Goal: Information Seeking & Learning: Learn about a topic

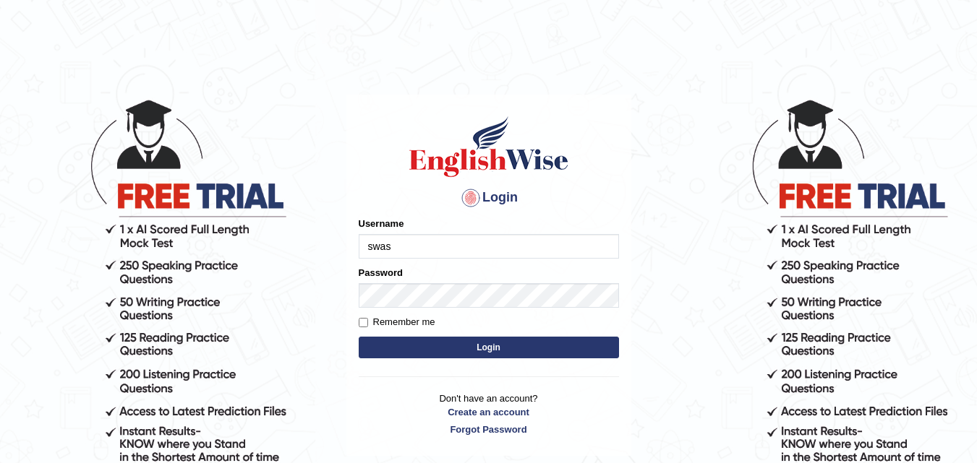
type input "swastikaa"
click at [472, 349] on button "Login" at bounding box center [489, 348] width 260 height 22
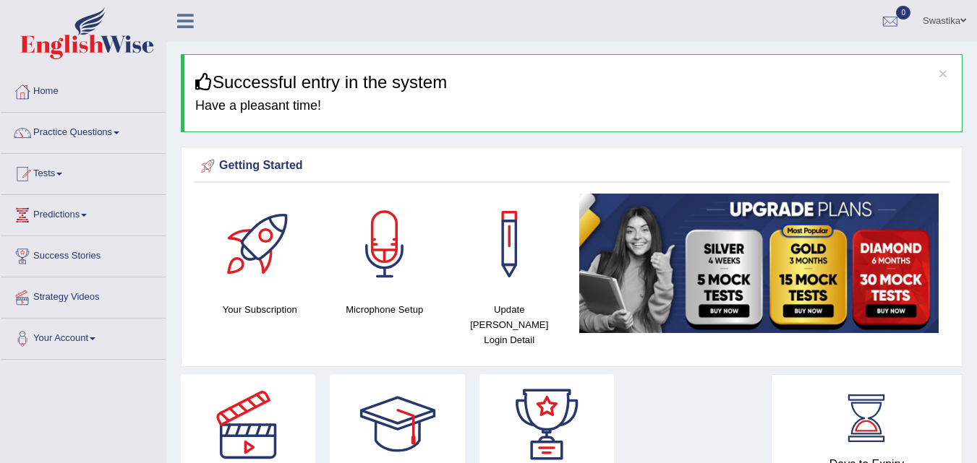
click at [100, 133] on link "Practice Questions" at bounding box center [83, 131] width 165 height 36
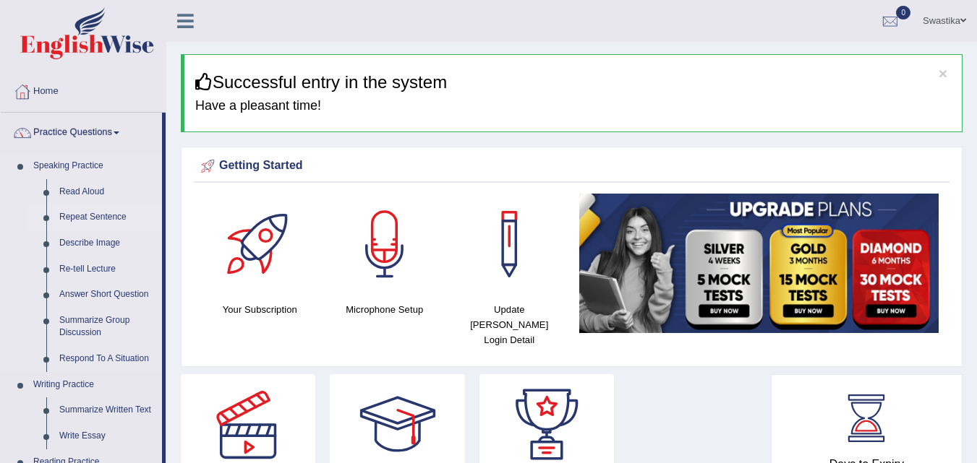
click at [95, 217] on link "Repeat Sentence" at bounding box center [107, 218] width 109 height 26
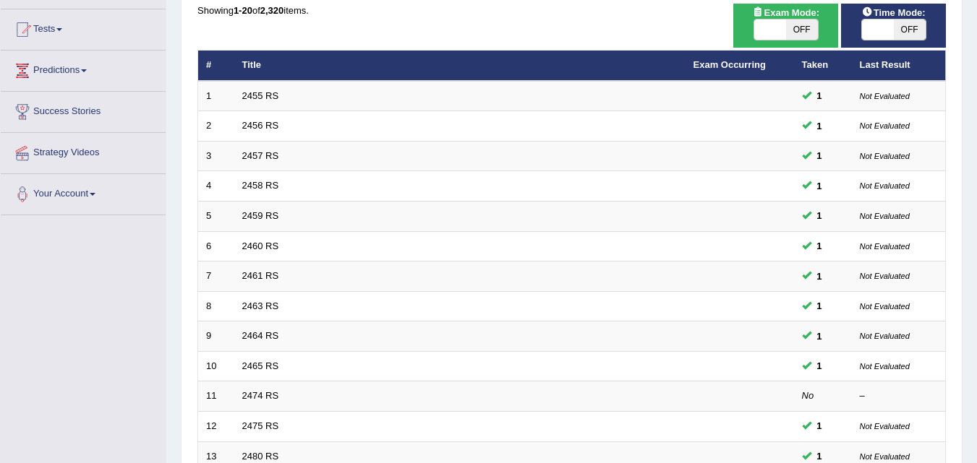
scroll to position [494, 0]
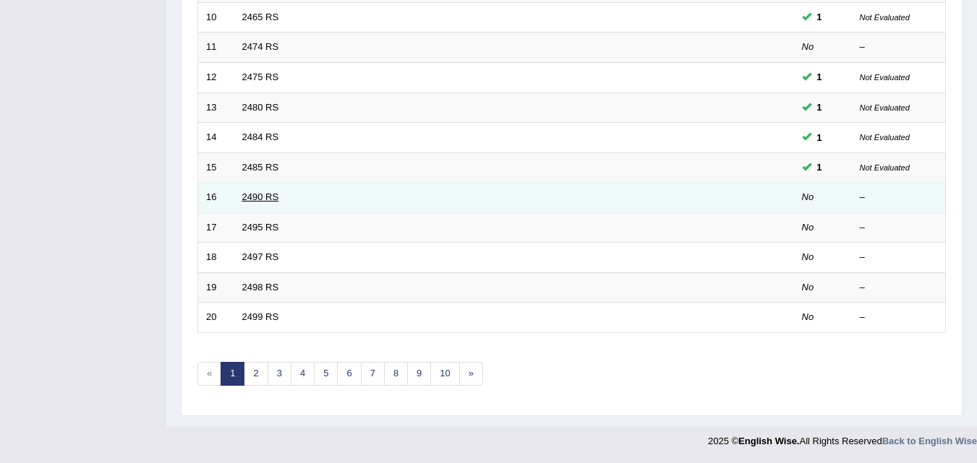
click at [250, 202] on link "2490 RS" at bounding box center [260, 197] width 37 height 11
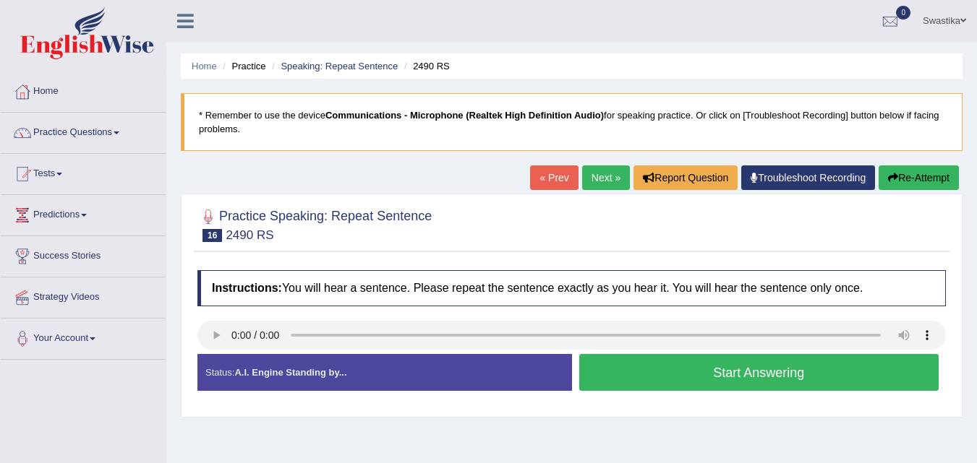
click at [763, 369] on button "Start Answering" at bounding box center [759, 372] width 360 height 37
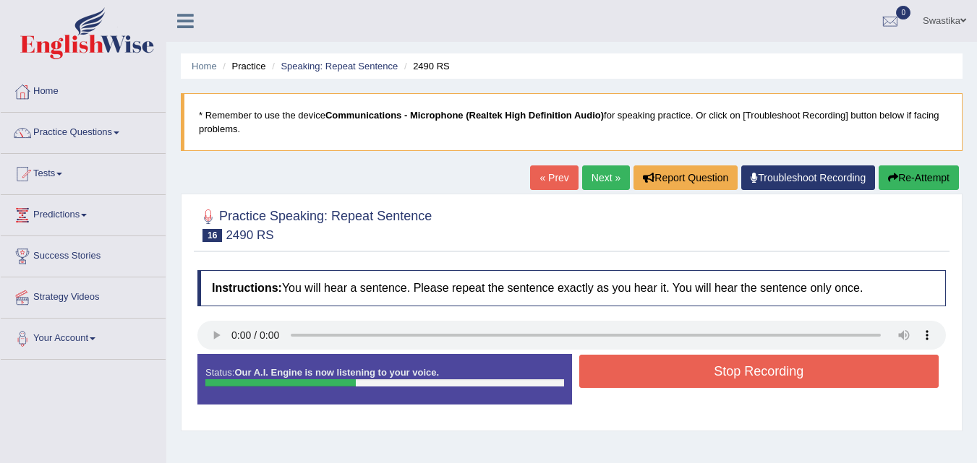
click at [763, 369] on button "Stop Recording" at bounding box center [759, 371] width 360 height 33
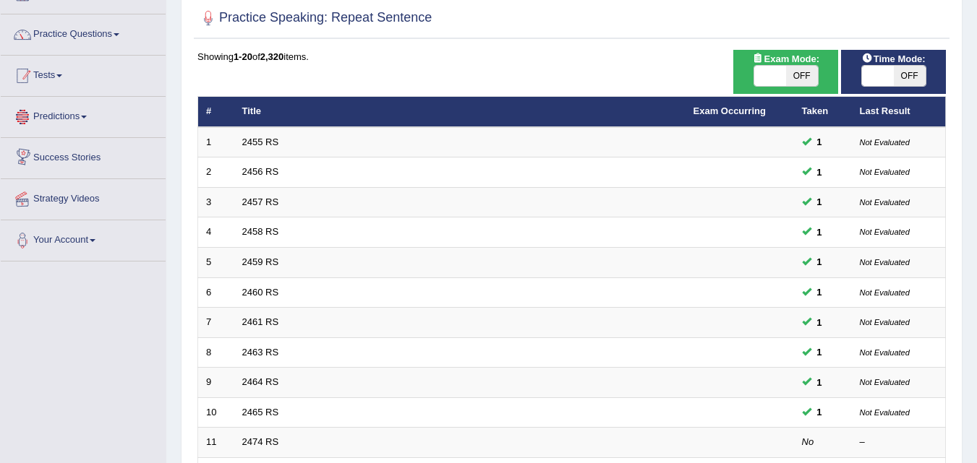
scroll to position [72, 0]
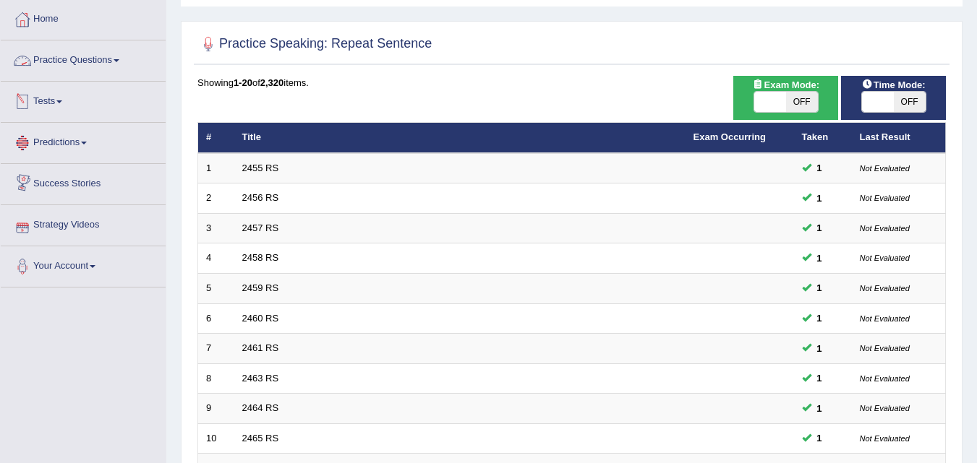
click at [74, 54] on link "Practice Questions" at bounding box center [83, 58] width 165 height 36
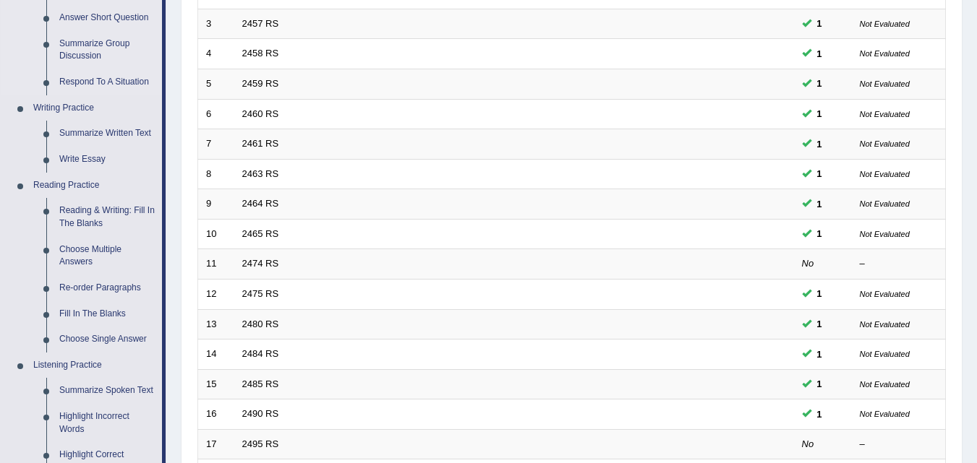
scroll to position [145, 0]
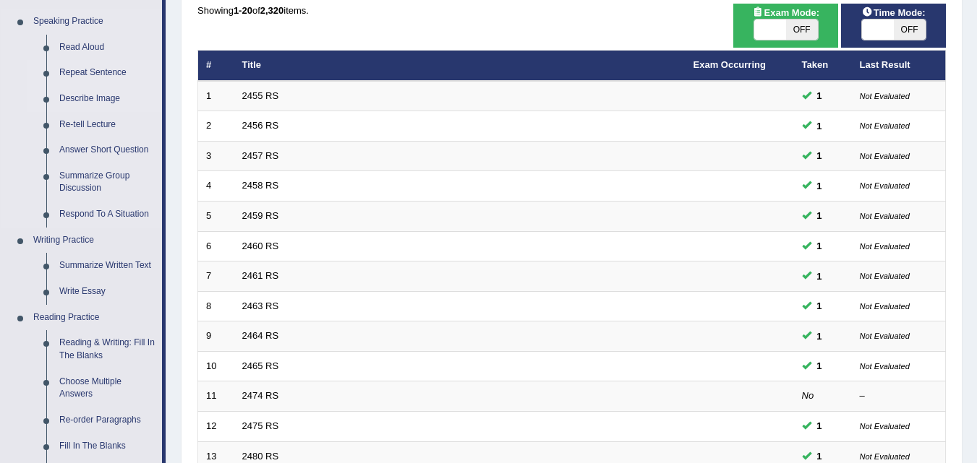
click at [84, 99] on link "Describe Image" at bounding box center [107, 99] width 109 height 26
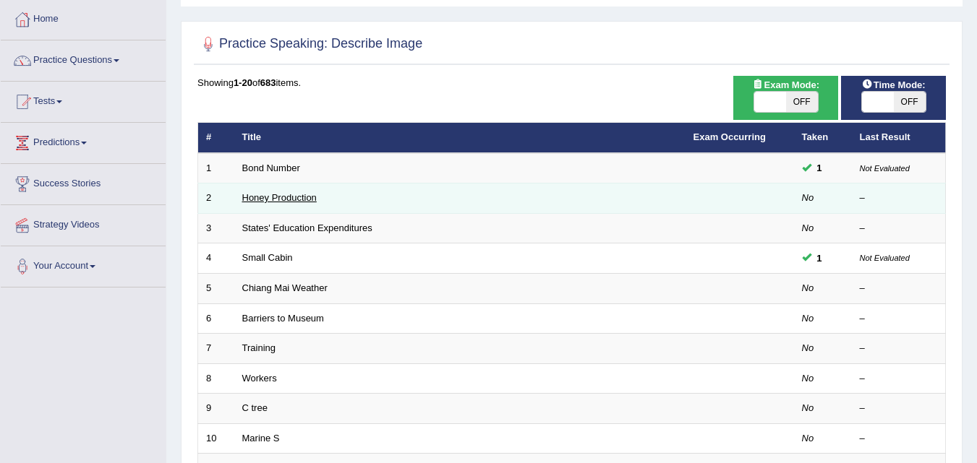
scroll to position [72, 0]
click at [272, 201] on link "Honey Production" at bounding box center [279, 197] width 74 height 11
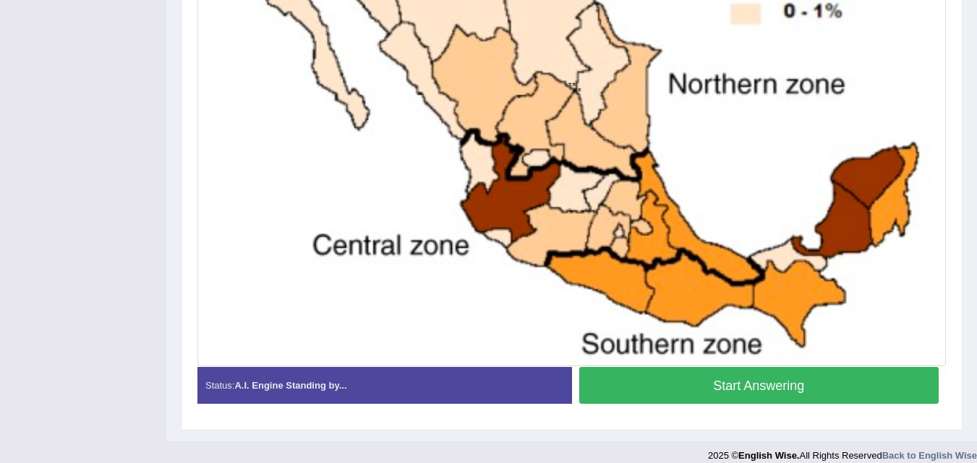
scroll to position [547, 0]
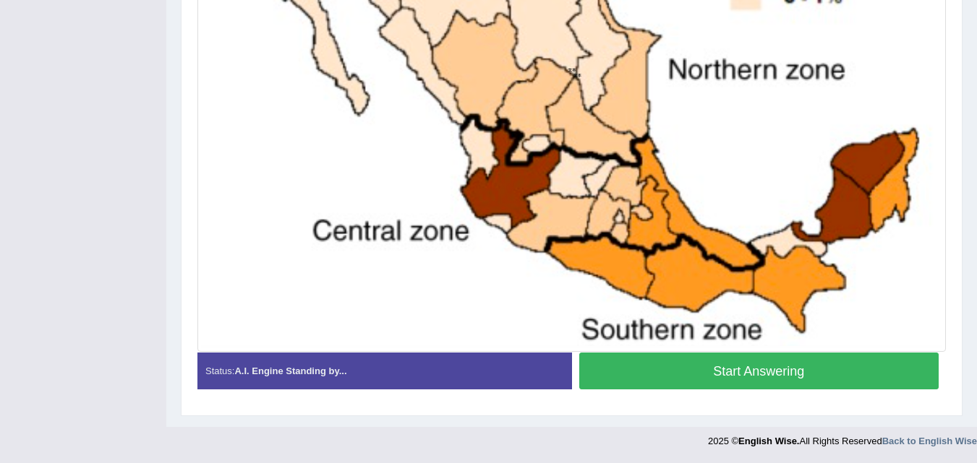
click at [682, 378] on button "Start Answering" at bounding box center [759, 371] width 360 height 37
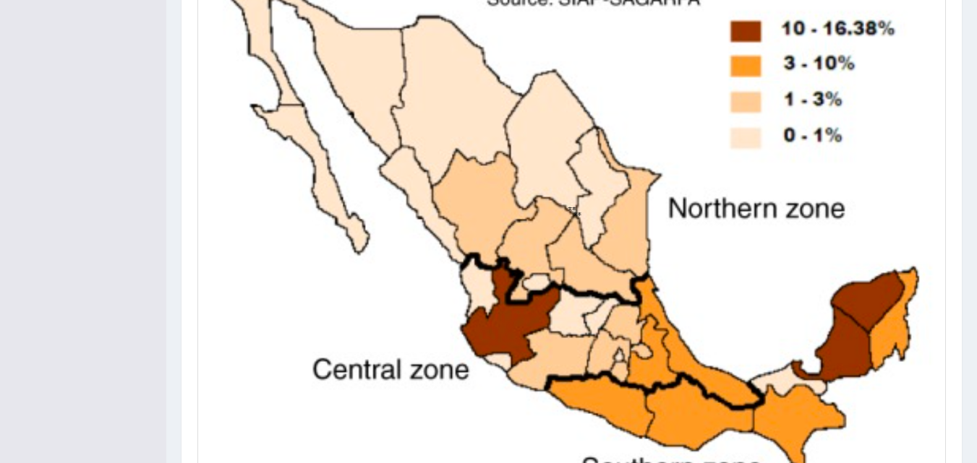
scroll to position [560, 0]
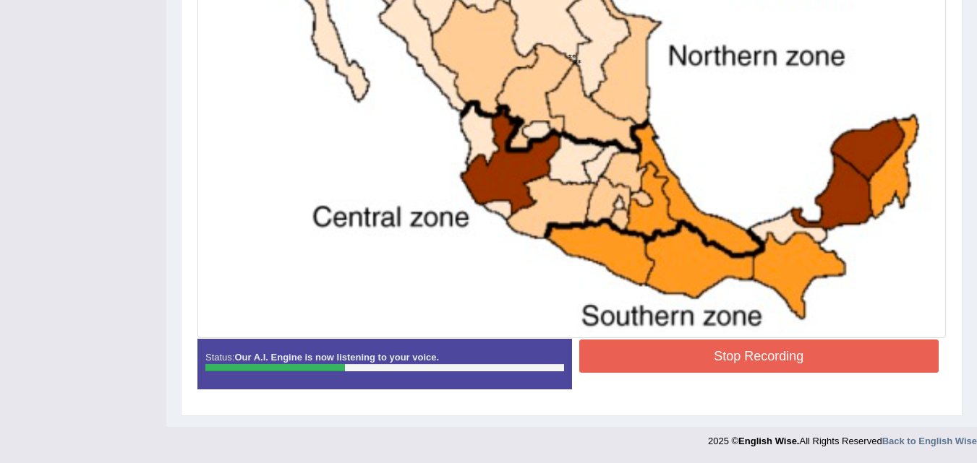
click at [690, 354] on button "Stop Recording" at bounding box center [759, 356] width 360 height 33
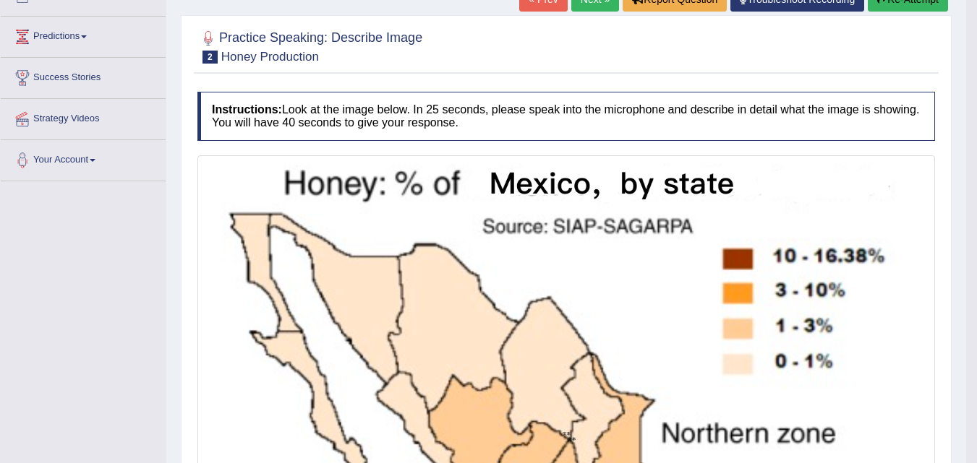
scroll to position [0, 0]
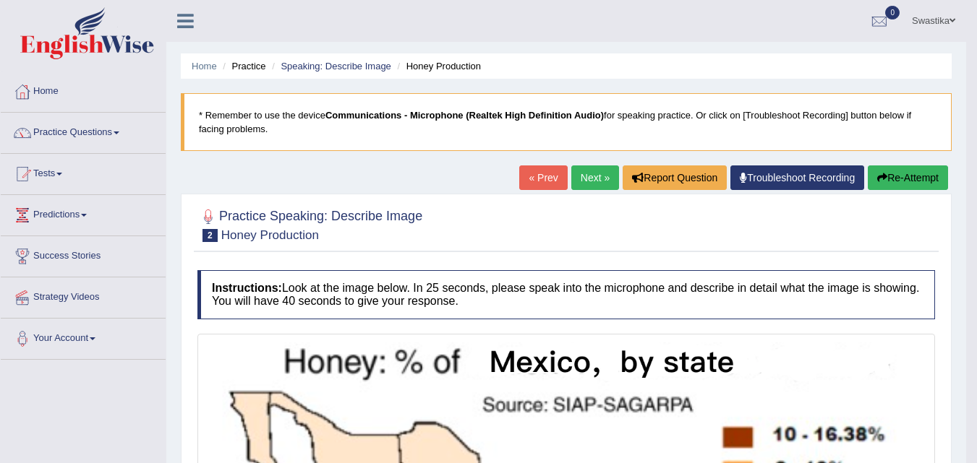
click at [888, 176] on button "Re-Attempt" at bounding box center [908, 178] width 80 height 25
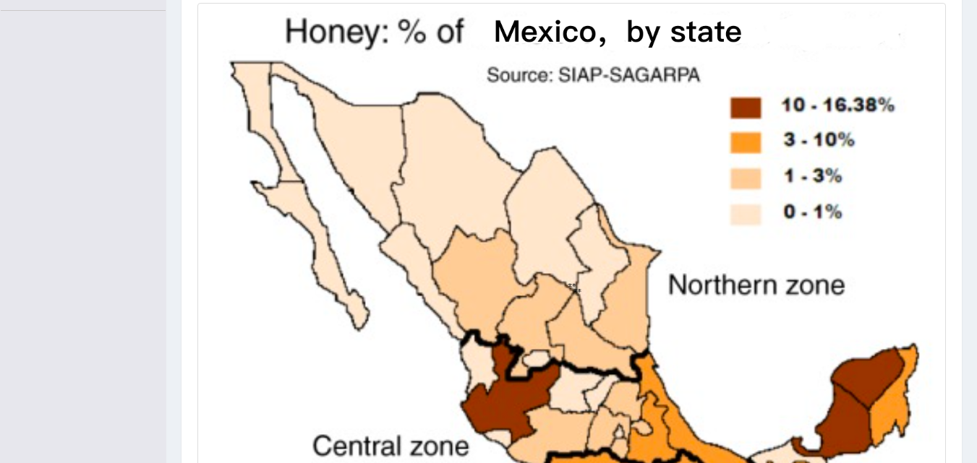
scroll to position [348, 0]
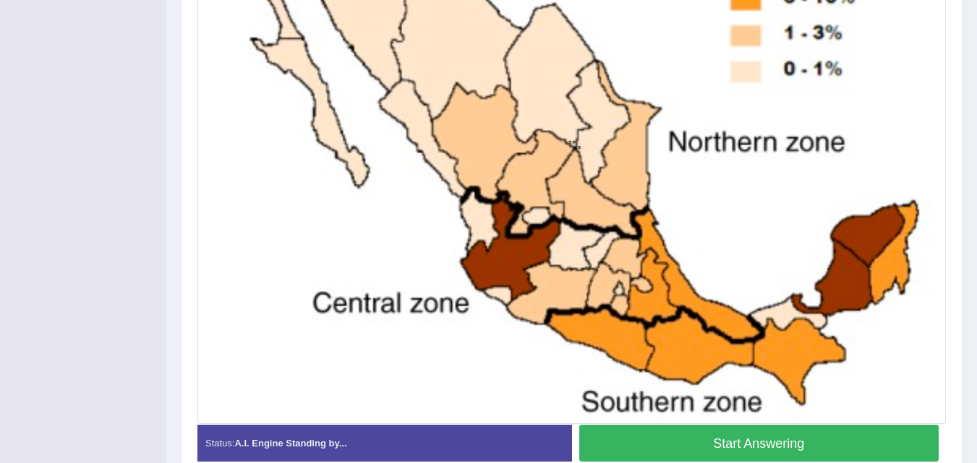
click at [704, 434] on button "Start Answering" at bounding box center [759, 443] width 360 height 37
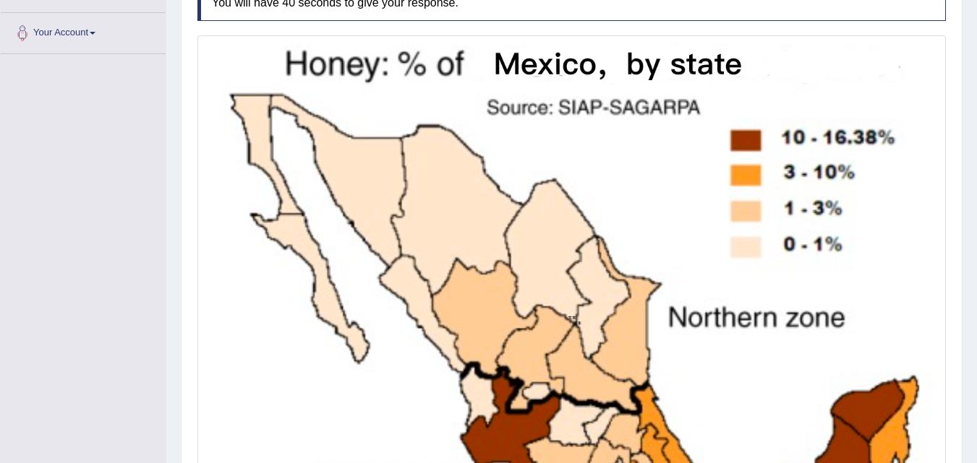
scroll to position [481, 0]
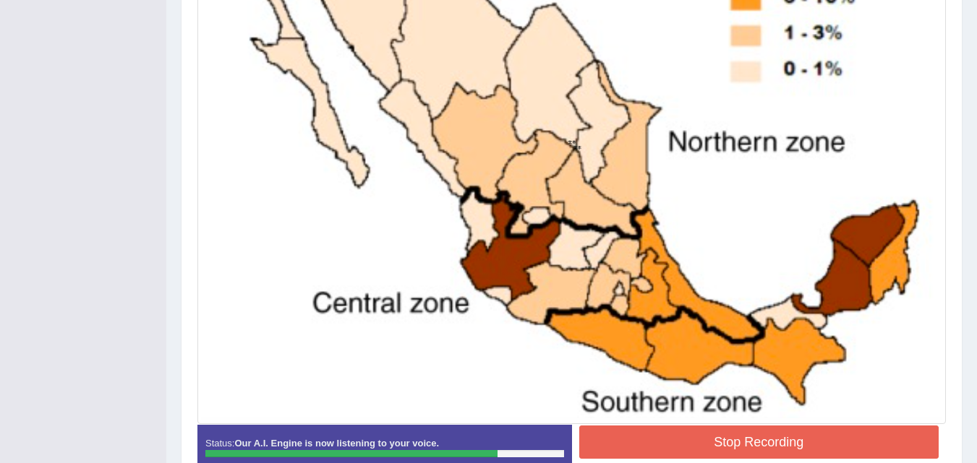
click at [697, 445] on button "Stop Recording" at bounding box center [759, 442] width 360 height 33
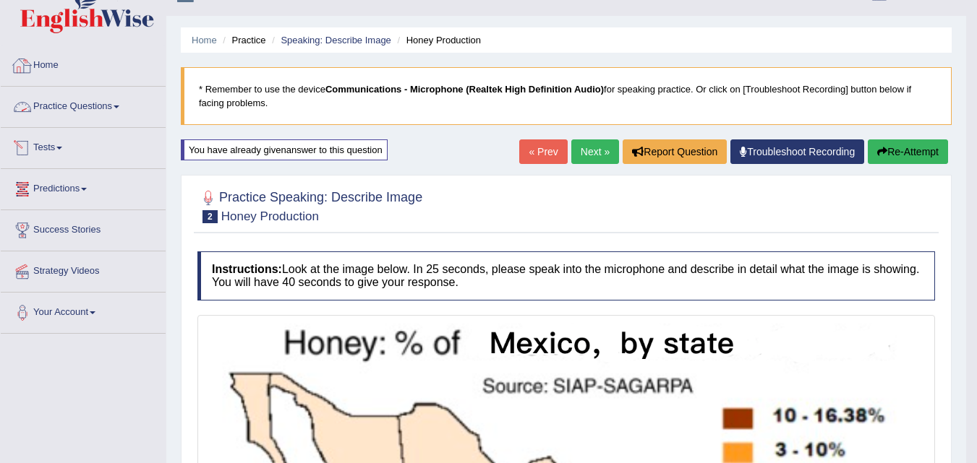
scroll to position [0, 0]
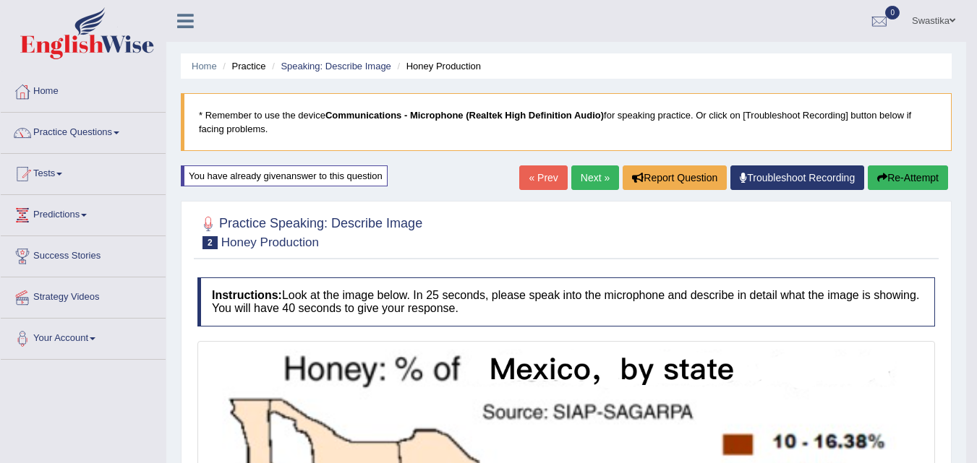
click at [67, 134] on link "Practice Questions" at bounding box center [83, 131] width 165 height 36
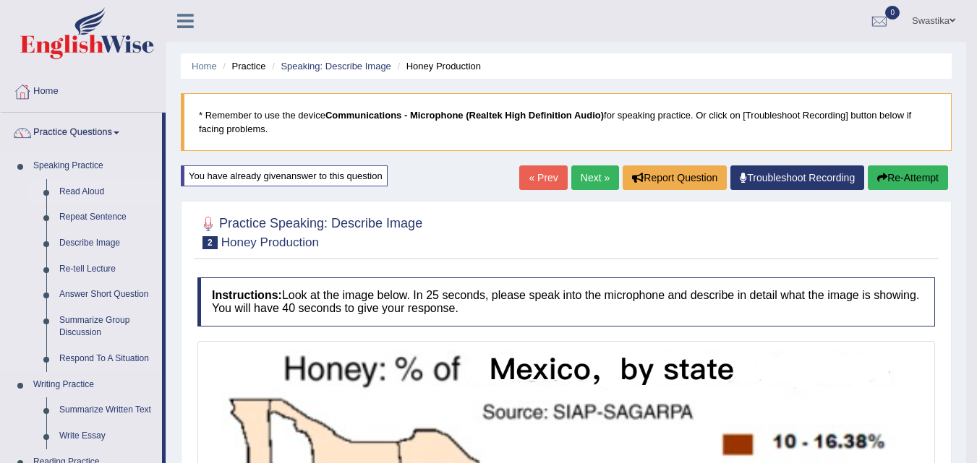
scroll to position [72, 0]
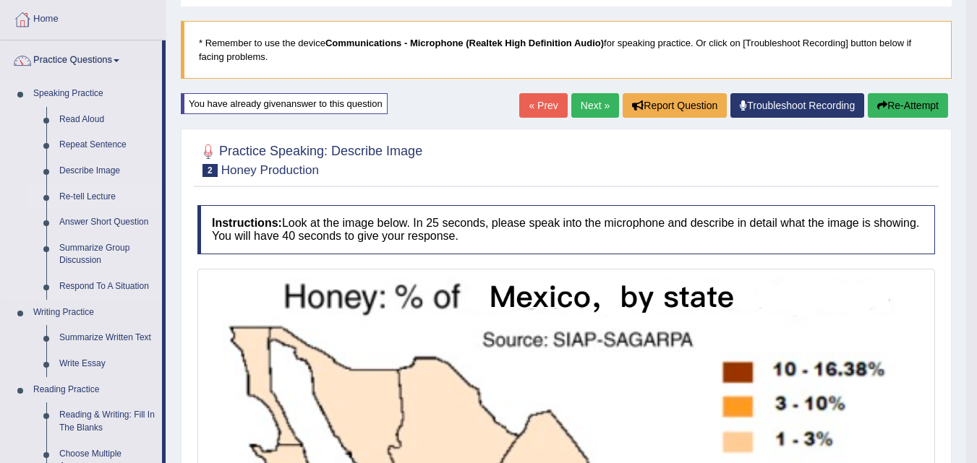
click at [84, 198] on link "Re-tell Lecture" at bounding box center [107, 197] width 109 height 26
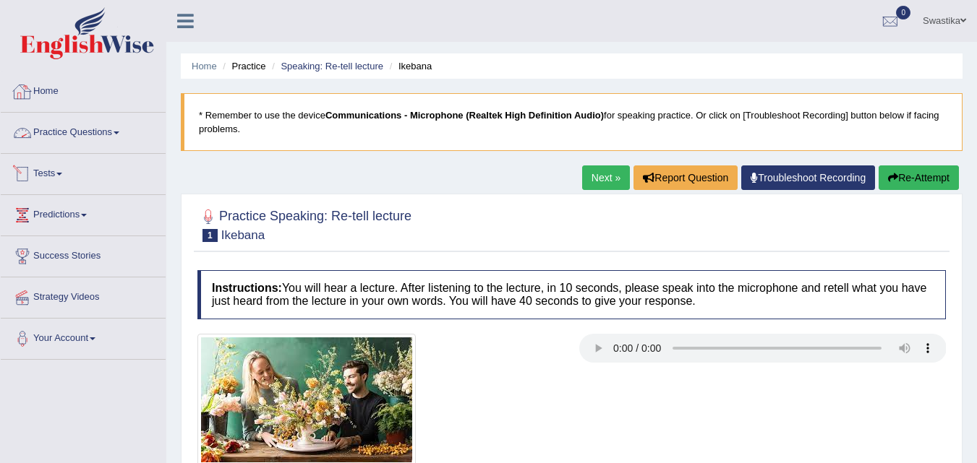
click at [105, 134] on link "Practice Questions" at bounding box center [83, 131] width 165 height 36
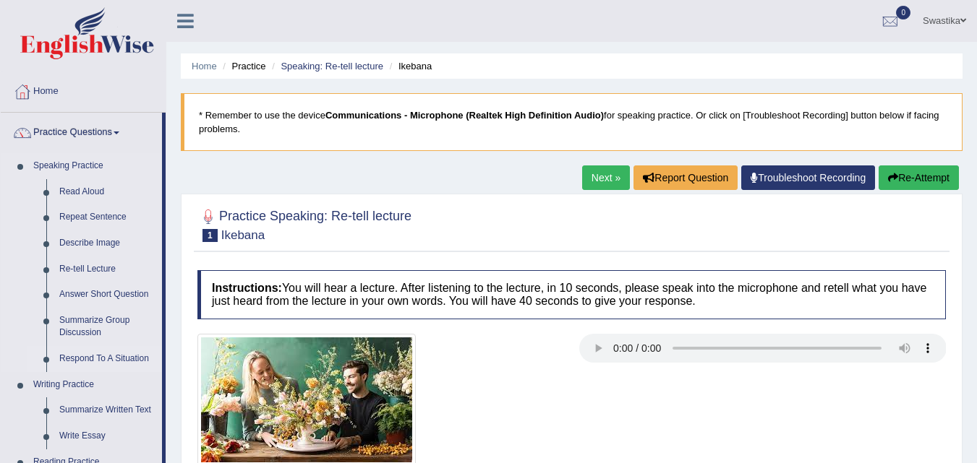
click at [80, 359] on link "Respond To A Situation" at bounding box center [107, 359] width 109 height 26
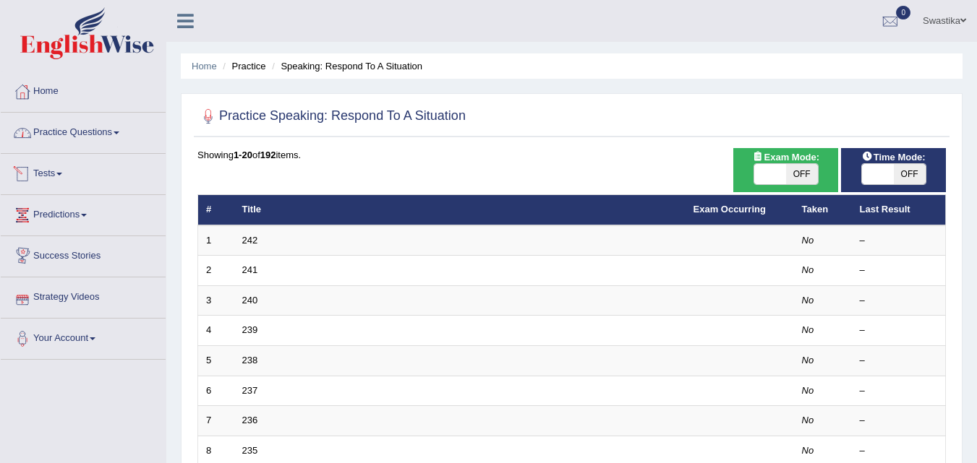
click at [107, 142] on link "Practice Questions" at bounding box center [83, 131] width 165 height 36
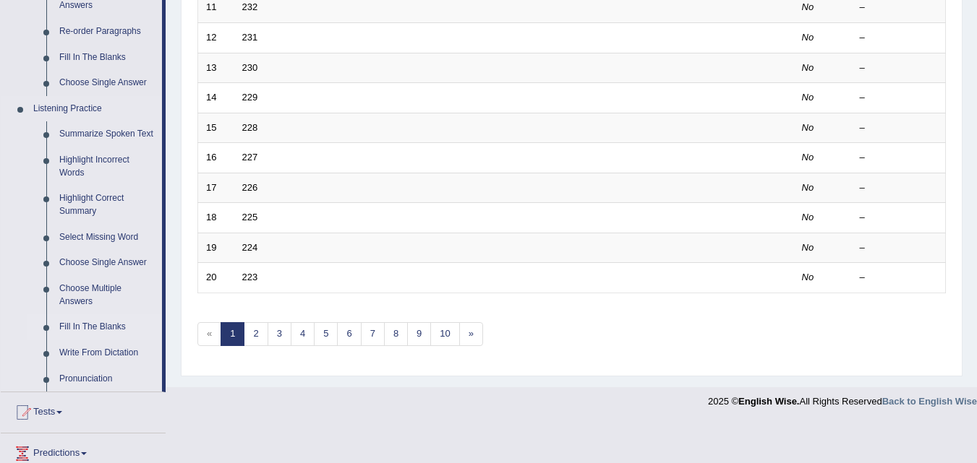
scroll to position [578, 0]
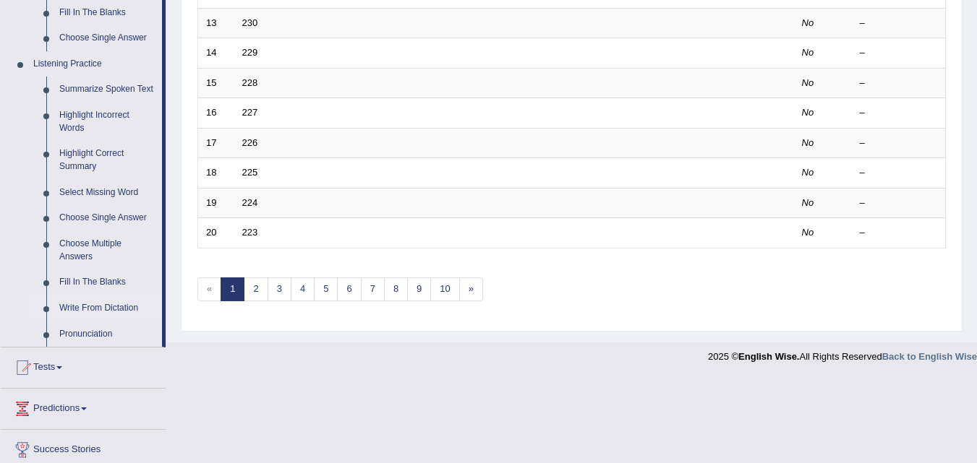
click at [87, 306] on link "Write From Dictation" at bounding box center [107, 309] width 109 height 26
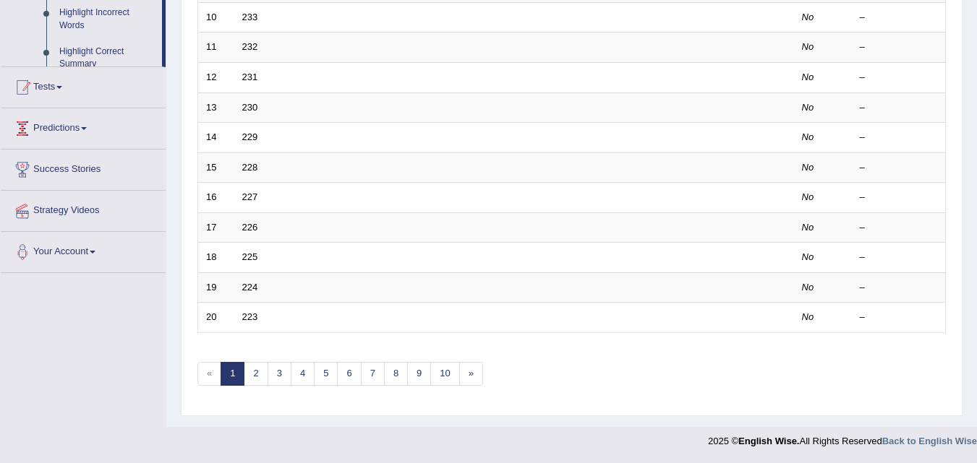
scroll to position [398, 0]
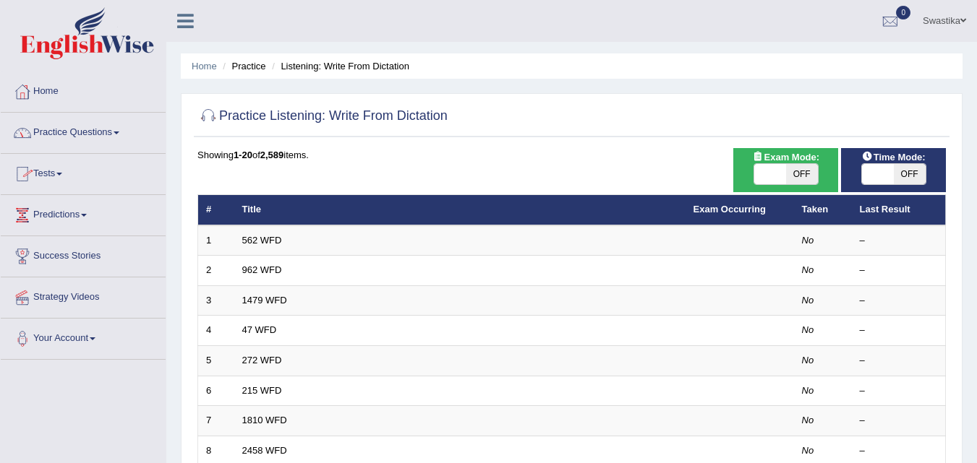
click at [80, 132] on link "Practice Questions" at bounding box center [83, 131] width 165 height 36
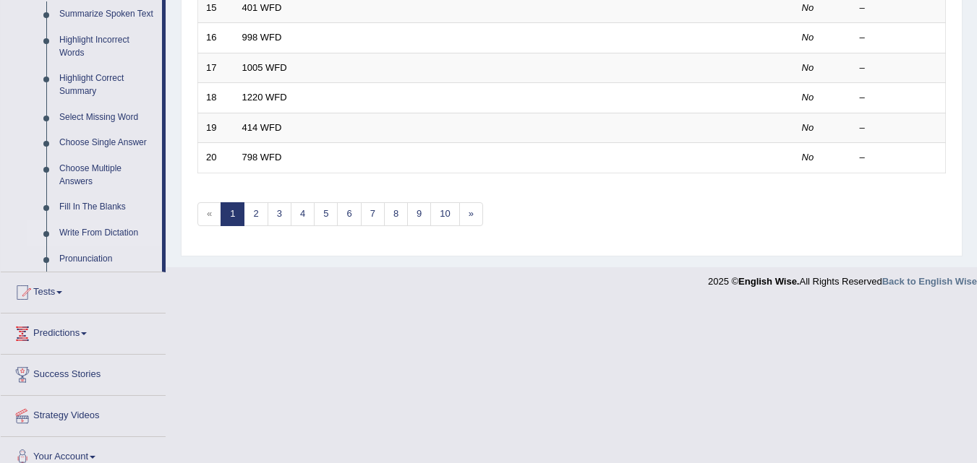
scroll to position [669, 0]
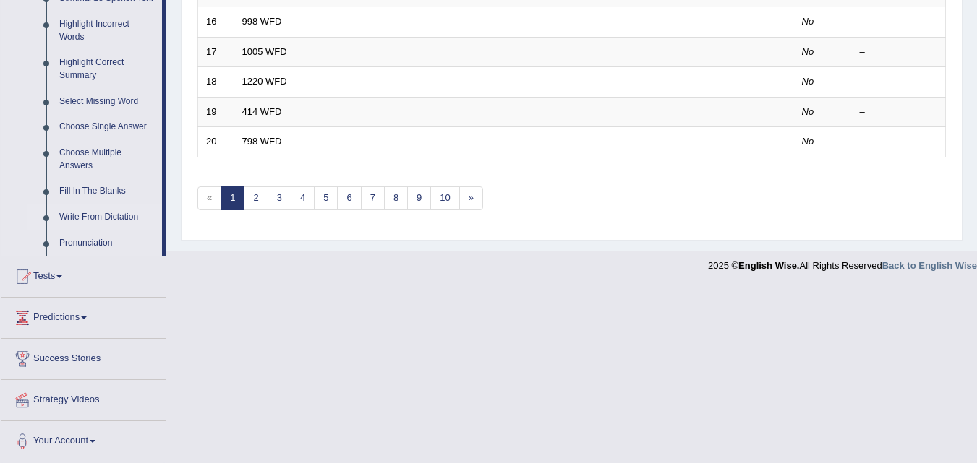
click at [77, 221] on link "Write From Dictation" at bounding box center [107, 218] width 109 height 26
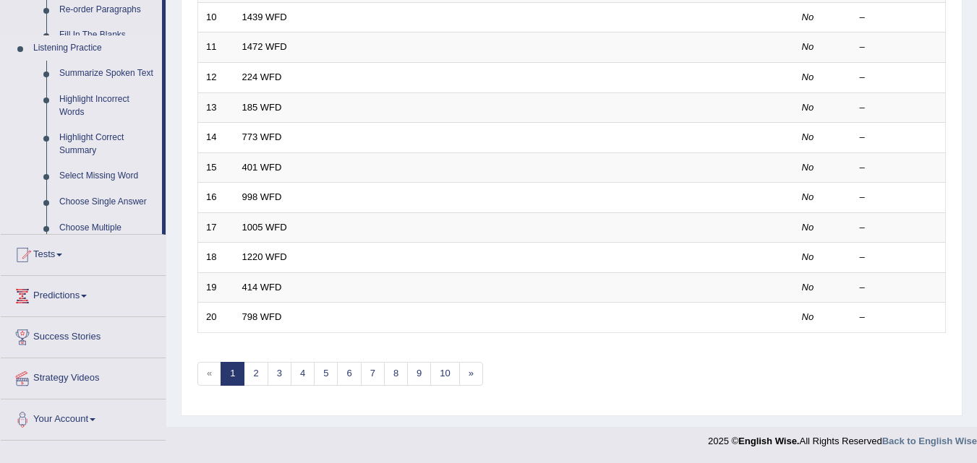
scroll to position [494, 0]
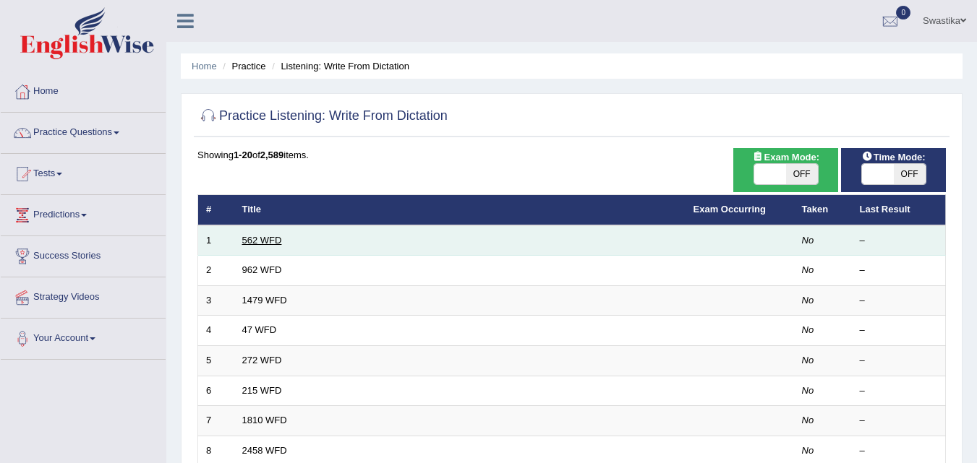
click at [266, 240] on link "562 WFD" at bounding box center [262, 240] width 40 height 11
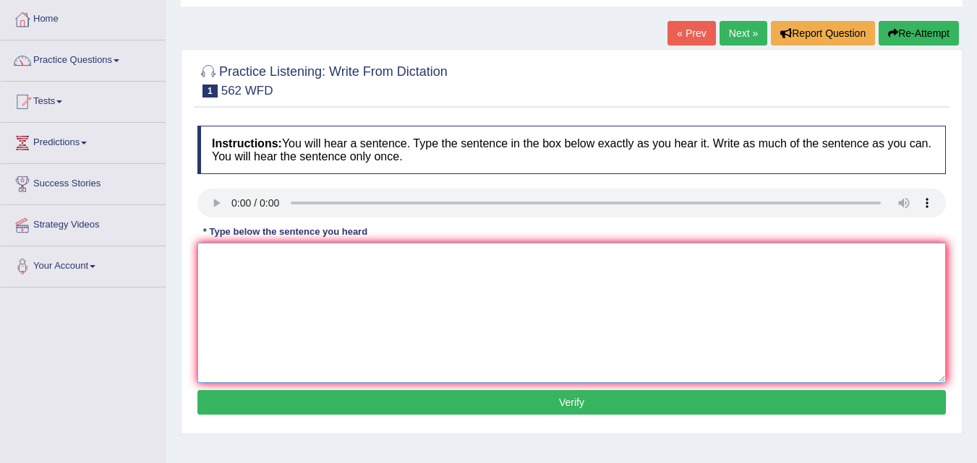
click at [281, 283] on textarea at bounding box center [571, 313] width 748 height 140
click at [288, 262] on textarea "The gap between the rich and the poor does not decrease." at bounding box center [571, 313] width 748 height 140
type textarea "The gap between the rich and the poor does not decrease."
click at [531, 395] on button "Verify" at bounding box center [571, 402] width 748 height 25
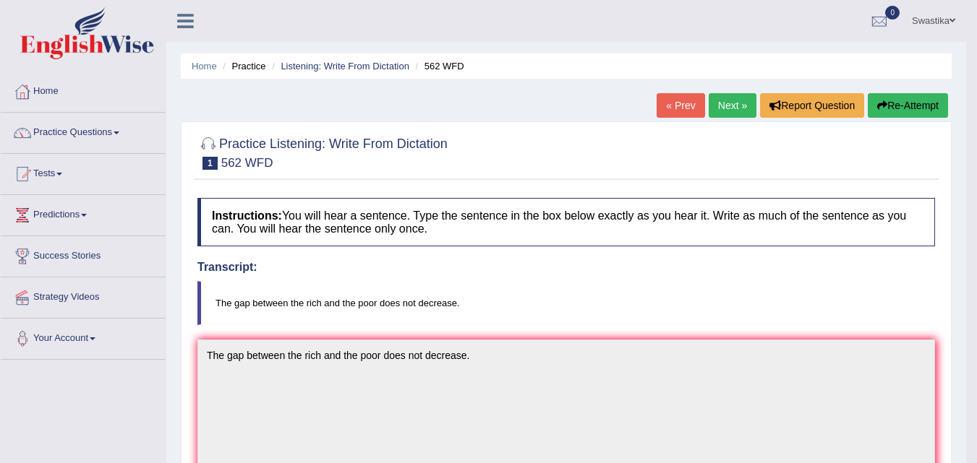
click at [733, 107] on link "Next »" at bounding box center [733, 105] width 48 height 25
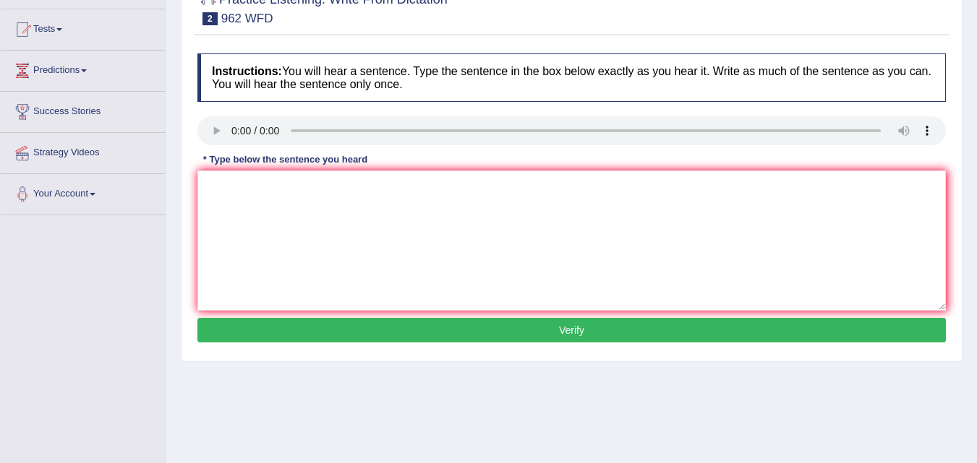
scroll to position [145, 0]
click at [253, 187] on textarea at bounding box center [571, 241] width 748 height 140
click at [314, 185] on textarea "If you have any question about the exam please raise your hand." at bounding box center [571, 241] width 748 height 140
type textarea "If you have any questions about the exam please raise your hand."
click at [453, 330] on button "Verify" at bounding box center [571, 330] width 748 height 25
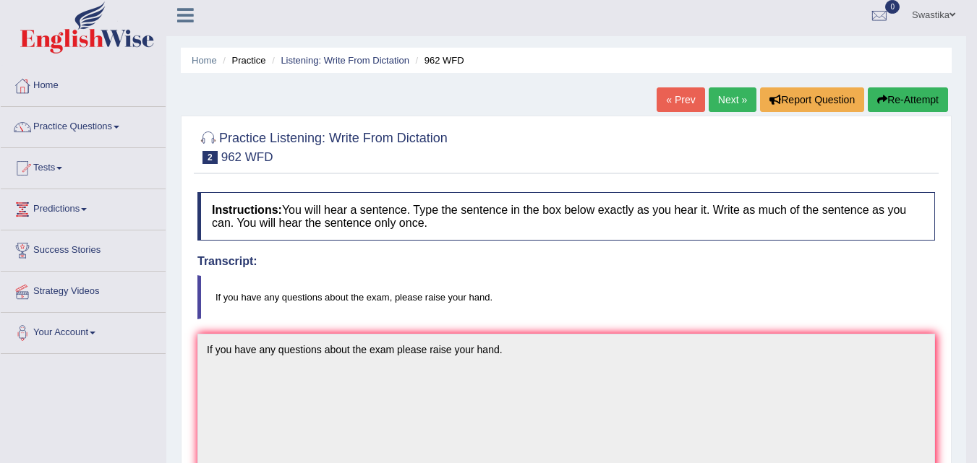
scroll to position [0, 0]
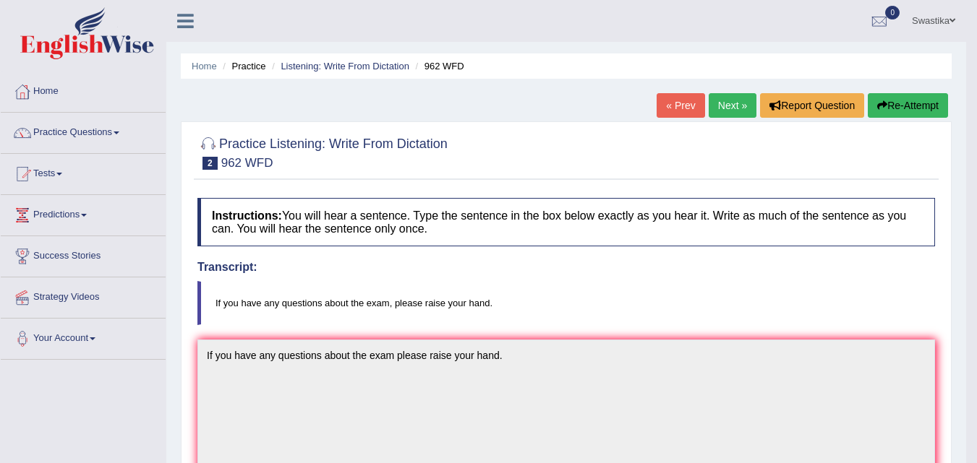
click at [736, 104] on link "Next »" at bounding box center [733, 105] width 48 height 25
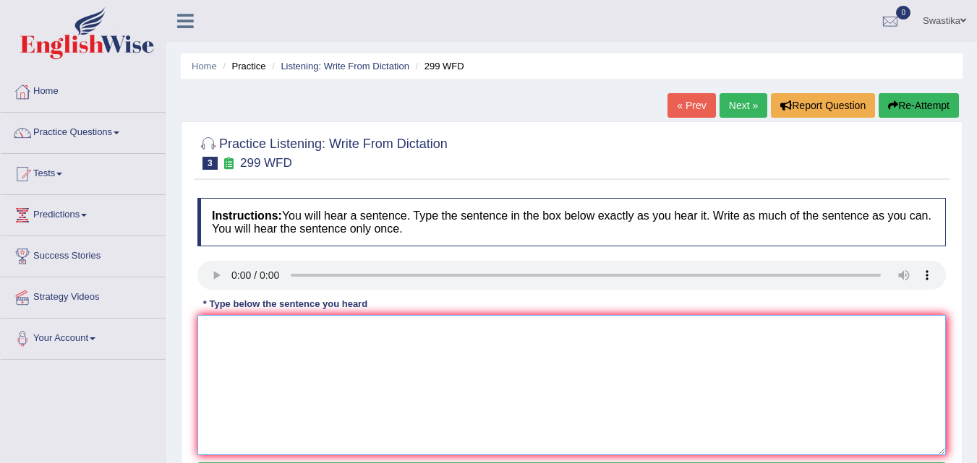
click at [293, 348] on textarea at bounding box center [571, 385] width 748 height 140
click at [222, 336] on textarea at bounding box center [571, 385] width 748 height 140
type textarea "s"
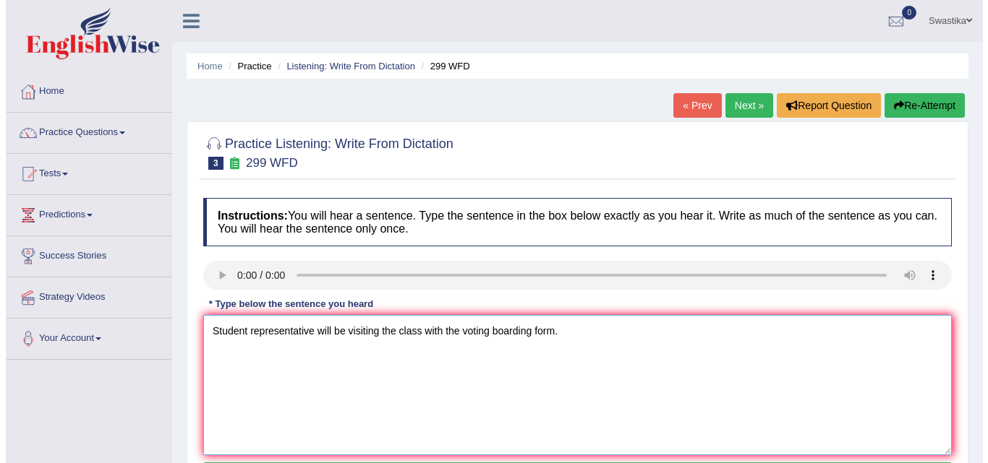
scroll to position [145, 0]
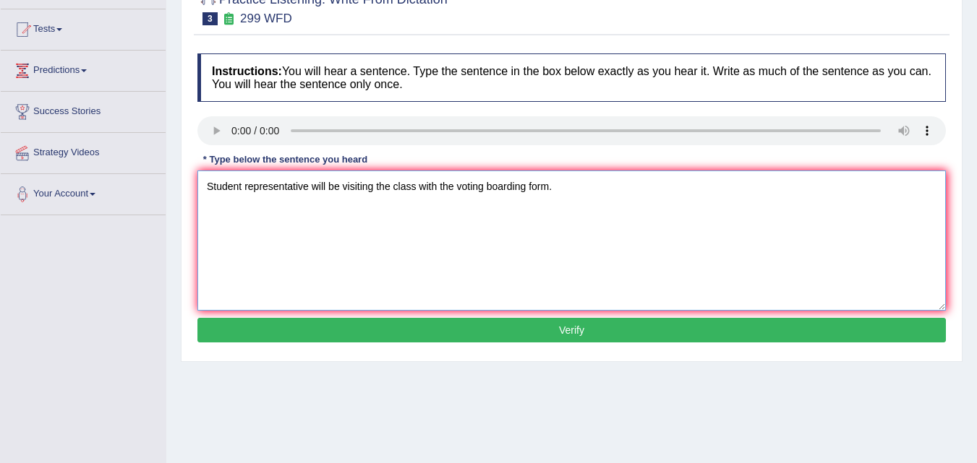
type textarea "Student representative will be visiting the class with the voting boarding form."
click at [487, 328] on button "Verify" at bounding box center [571, 330] width 748 height 25
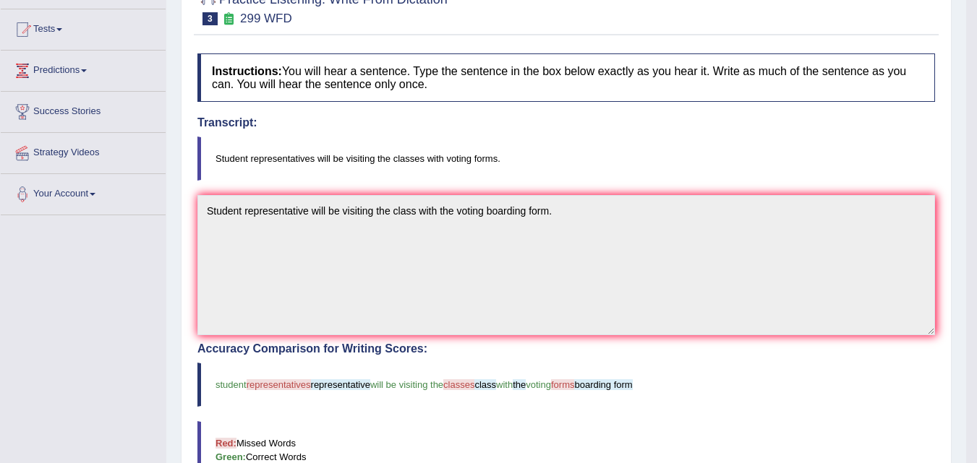
scroll to position [72, 0]
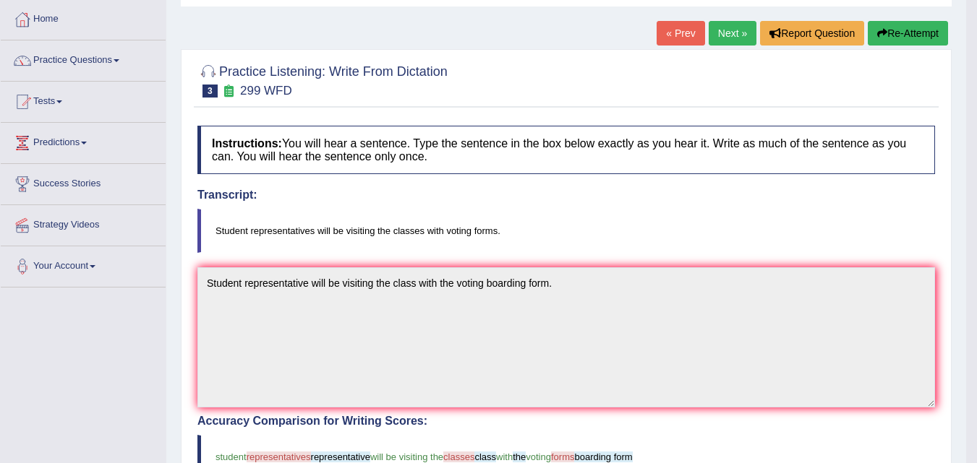
click at [732, 33] on link "Next »" at bounding box center [733, 33] width 48 height 25
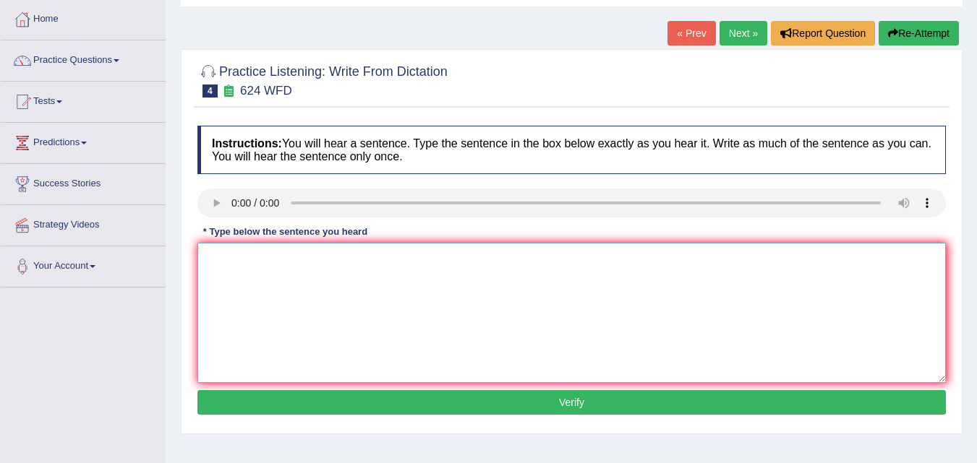
click at [242, 269] on textarea at bounding box center [571, 313] width 748 height 140
click at [302, 260] on textarea "our courses help to" at bounding box center [571, 313] width 748 height 140
click at [281, 261] on textarea "our courses help to improve critical thinking" at bounding box center [571, 313] width 748 height 140
click at [421, 262] on textarea "our courses helps to improve critical thinking" at bounding box center [571, 313] width 748 height 140
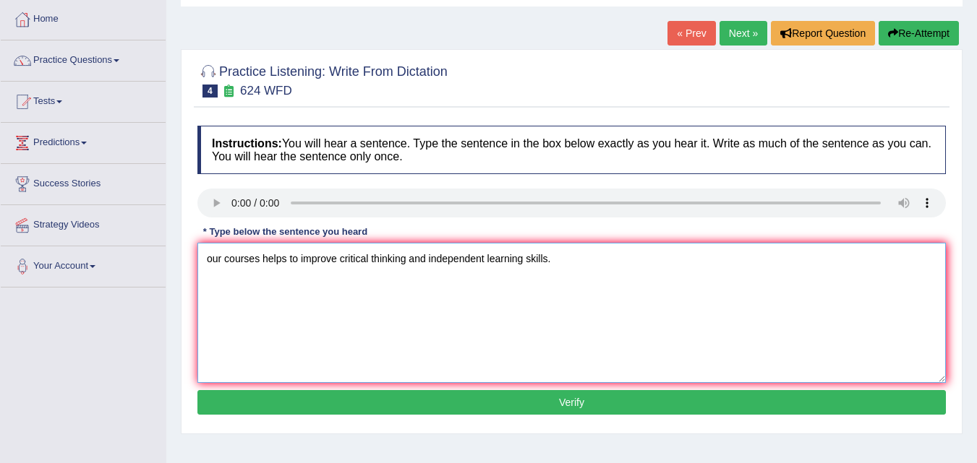
click at [210, 263] on textarea "our courses helps to improve critical thinking and independent learning skills." at bounding box center [571, 313] width 748 height 140
type textarea "Our courses helps to improve critical thinking and independent learning skills."
click at [495, 403] on button "Verify" at bounding box center [571, 402] width 748 height 25
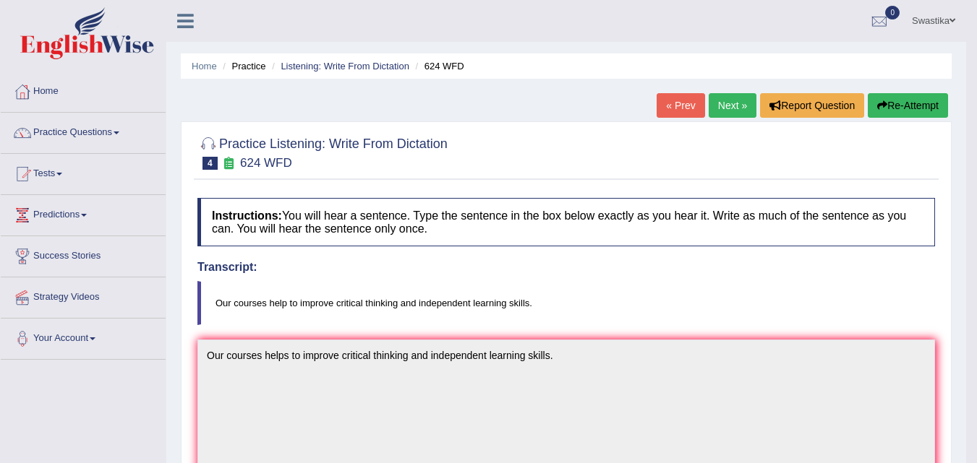
click at [737, 100] on link "Next »" at bounding box center [733, 105] width 48 height 25
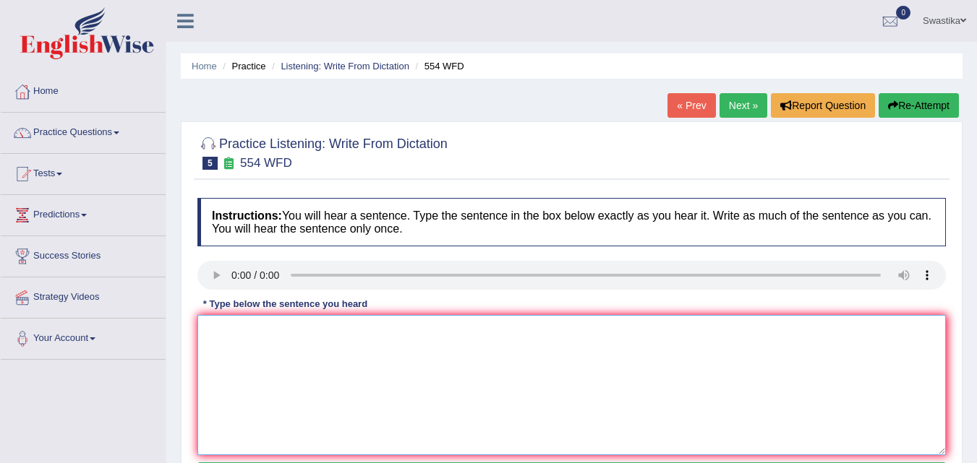
click at [221, 348] on textarea at bounding box center [571, 385] width 748 height 140
type textarea "w"
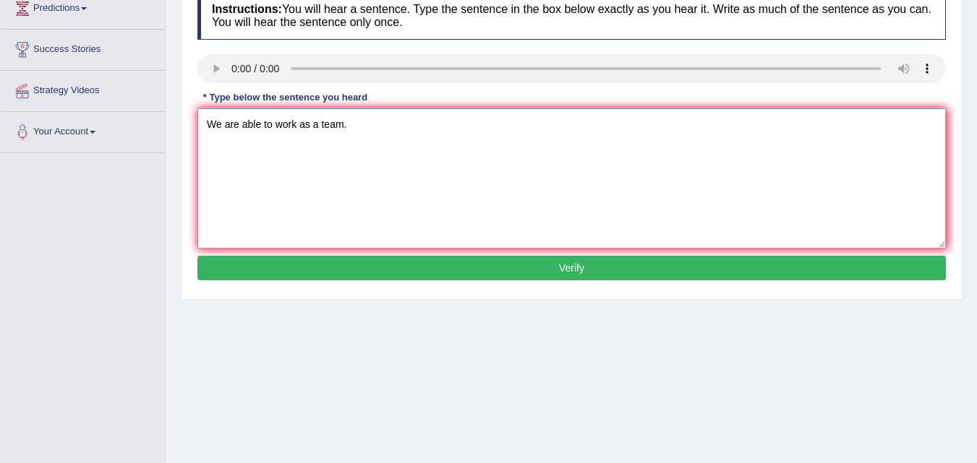
scroll to position [217, 0]
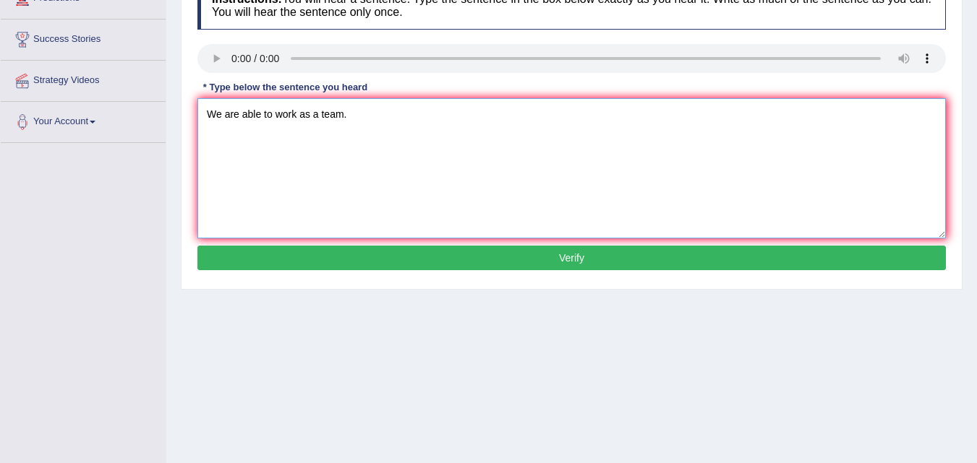
type textarea "We are able to work as a team."
click at [383, 262] on button "Verify" at bounding box center [571, 258] width 748 height 25
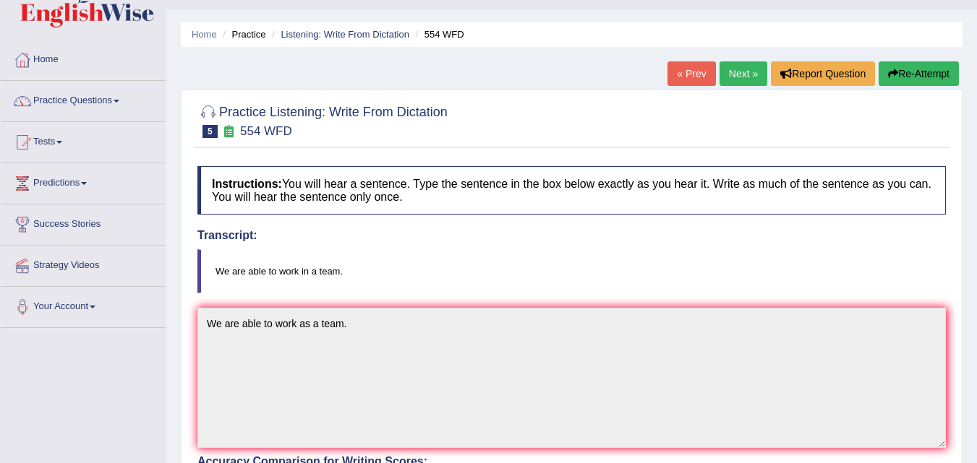
scroll to position [0, 0]
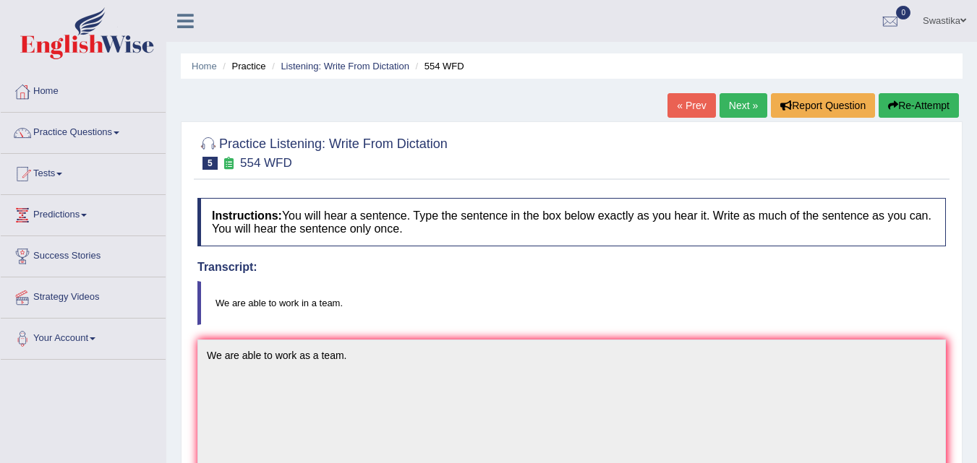
click at [731, 104] on link "Next »" at bounding box center [743, 105] width 48 height 25
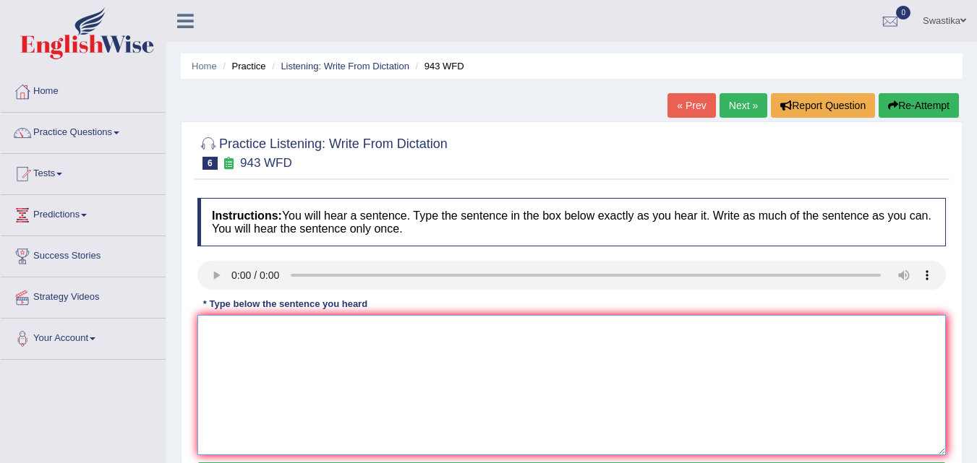
click at [212, 343] on textarea at bounding box center [571, 385] width 748 height 140
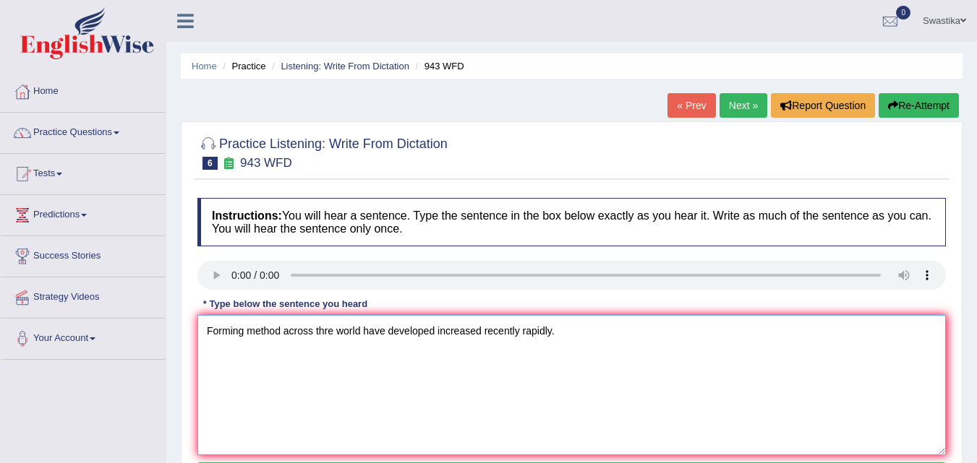
click at [328, 332] on textarea "Forming method across thre world have developed increased recently rapidly." at bounding box center [571, 385] width 748 height 140
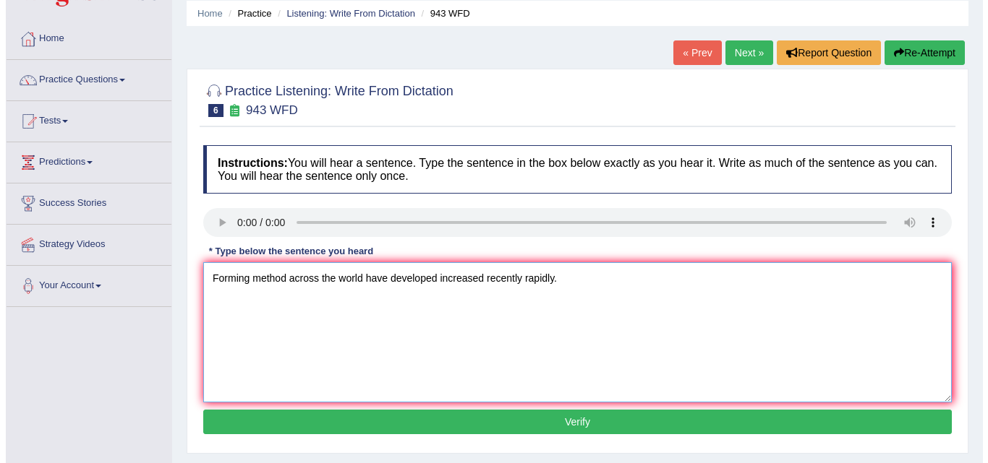
scroll to position [217, 0]
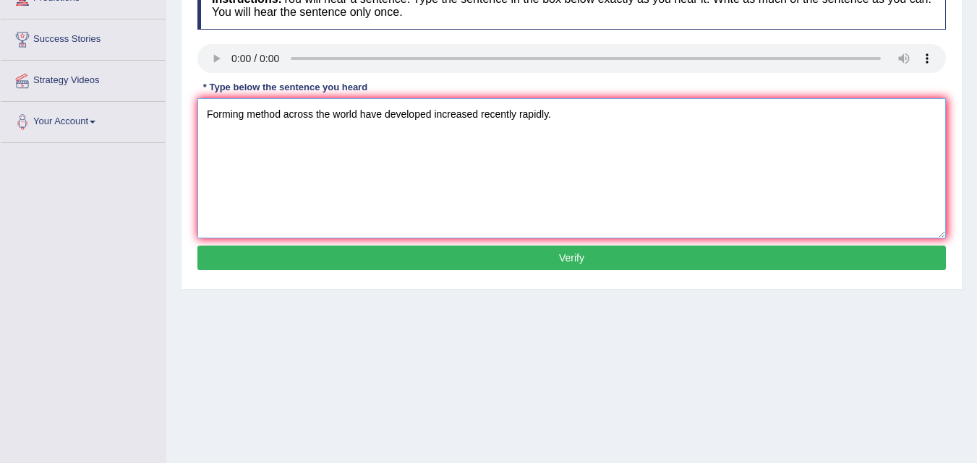
type textarea "Forming method across the world have developed increased recently rapidly."
click at [573, 254] on button "Verify" at bounding box center [571, 258] width 748 height 25
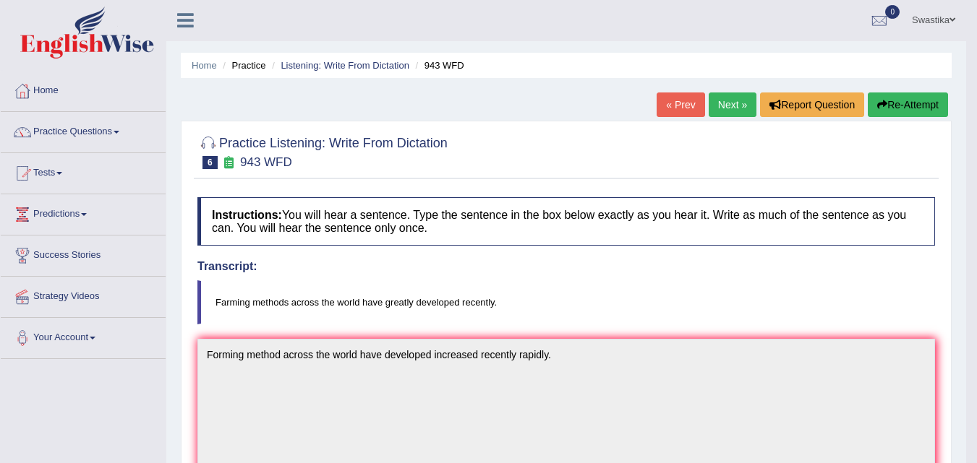
scroll to position [0, 0]
click at [713, 100] on link "Next »" at bounding box center [733, 105] width 48 height 25
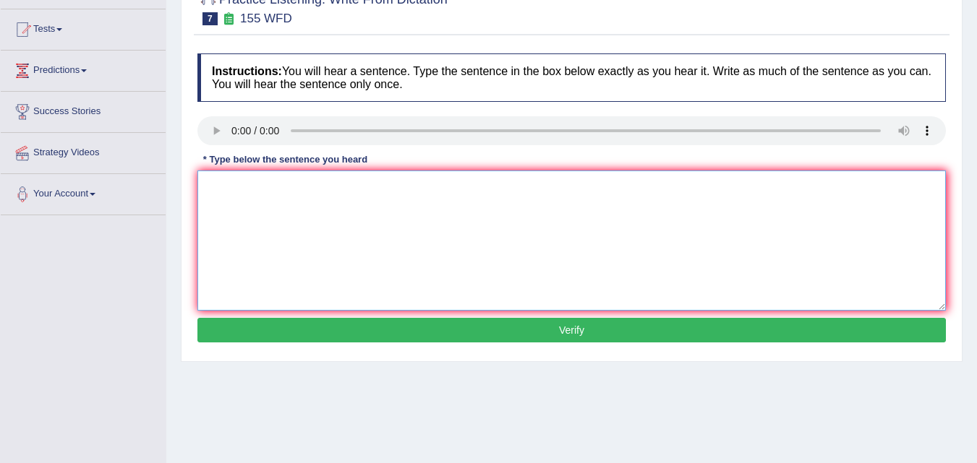
click at [246, 192] on textarea at bounding box center [571, 241] width 748 height 140
type textarea "i"
click at [404, 191] on textarea "Important details from the arguments" at bounding box center [571, 241] width 748 height 140
click at [487, 186] on textarea "Important details from the arguments are missing in on the" at bounding box center [571, 241] width 748 height 140
click at [529, 181] on textarea "Important details from the arguments are missing in on the summary" at bounding box center [571, 241] width 748 height 140
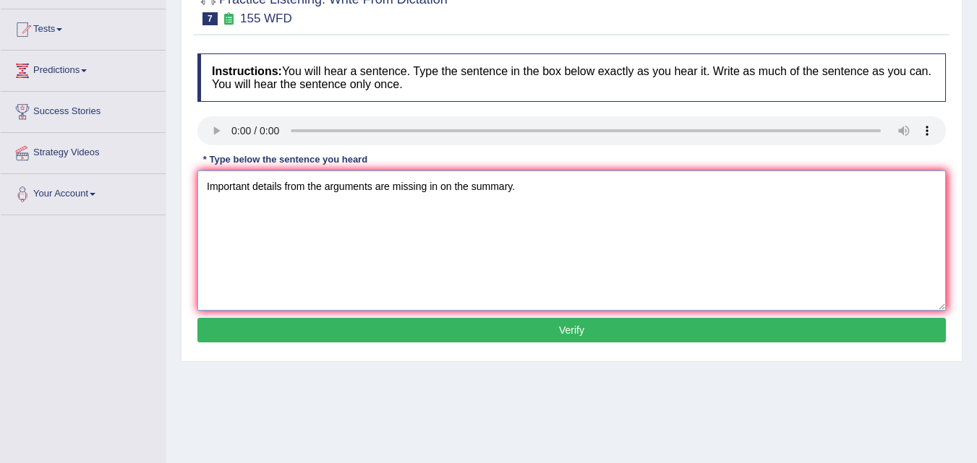
type textarea "Important details from the arguments are missing in on the summary."
click at [481, 334] on button "Verify" at bounding box center [571, 330] width 748 height 25
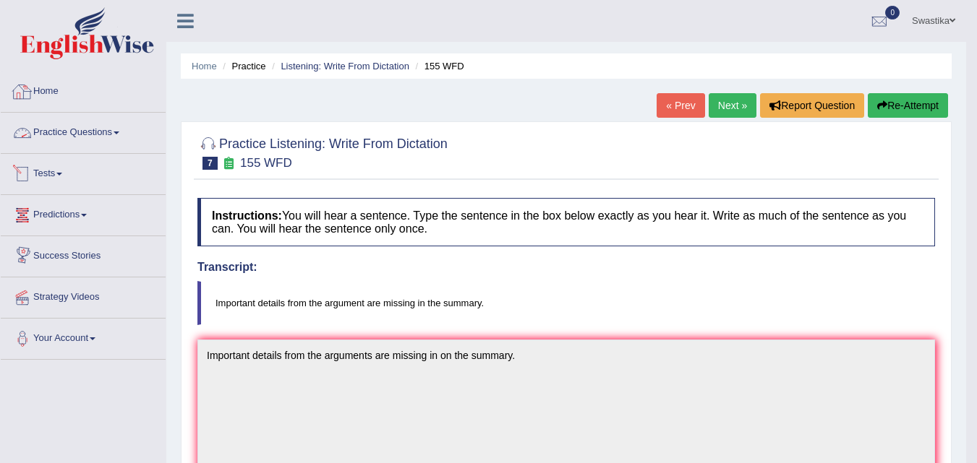
click at [64, 132] on link "Practice Questions" at bounding box center [83, 131] width 165 height 36
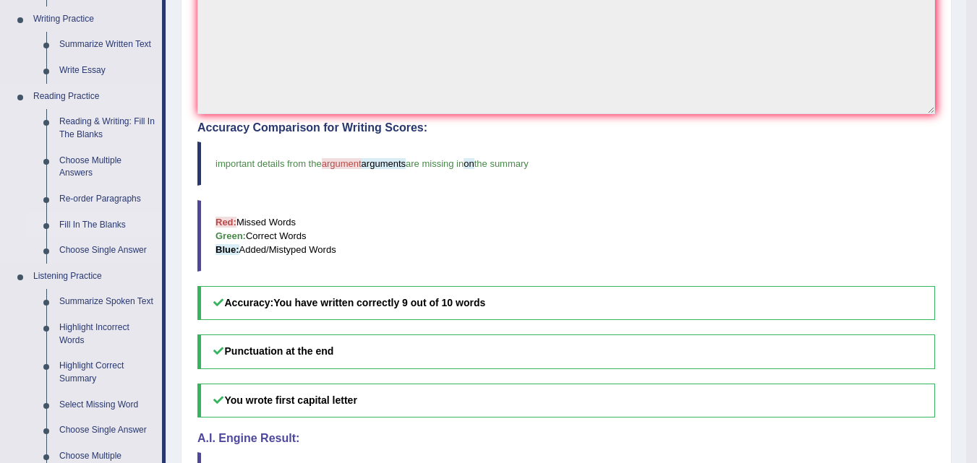
scroll to position [506, 0]
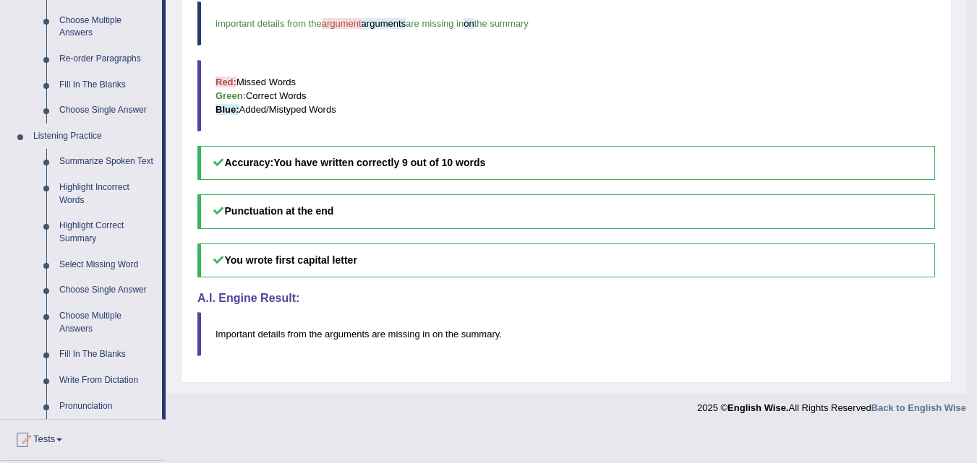
click at [99, 185] on link "Highlight Incorrect Words" at bounding box center [107, 194] width 109 height 38
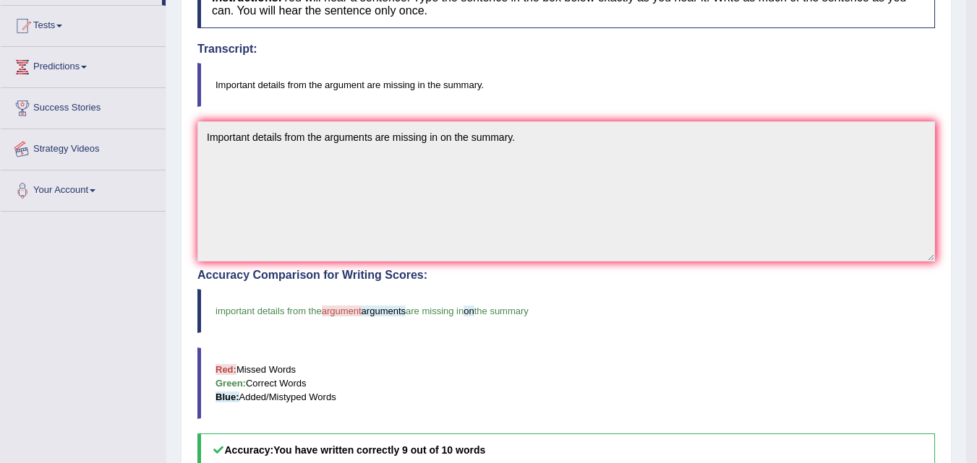
scroll to position [332, 0]
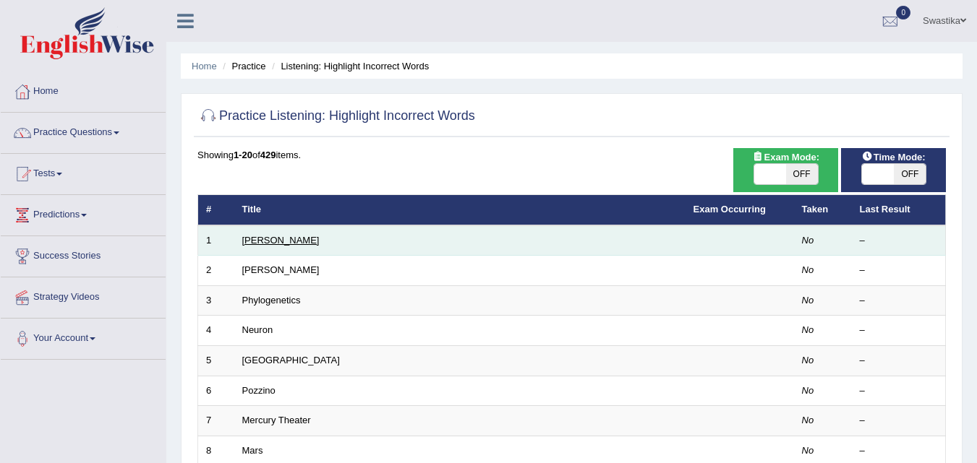
click at [257, 238] on link "[PERSON_NAME]" at bounding box center [280, 240] width 77 height 11
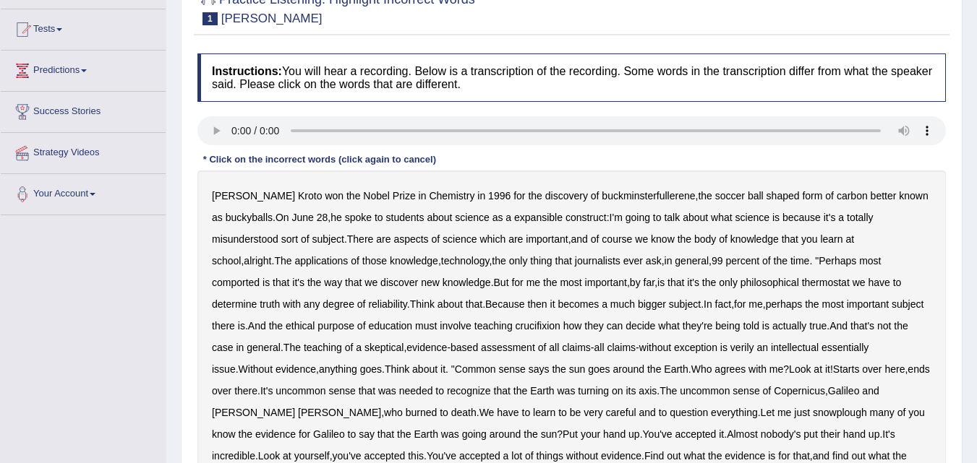
scroll to position [217, 0]
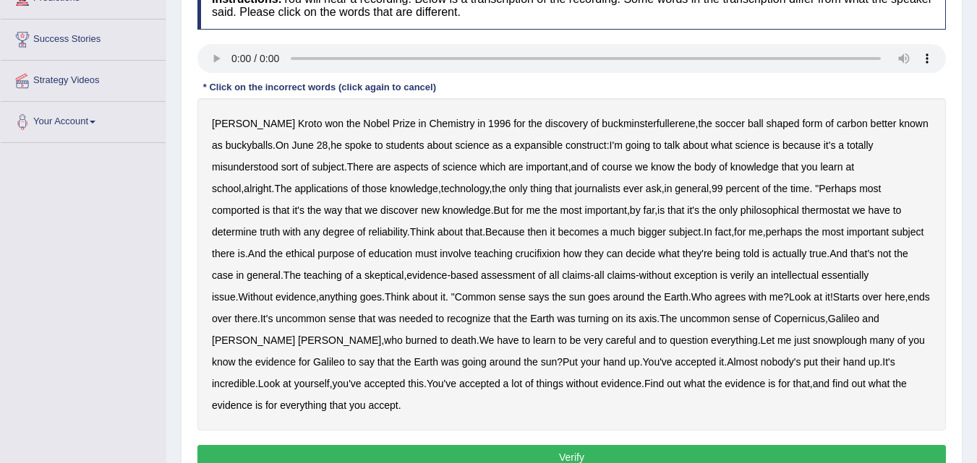
click at [545, 147] on b "expansible" at bounding box center [538, 146] width 48 height 12
click at [260, 205] on b "comported" at bounding box center [236, 211] width 48 height 12
click at [515, 256] on b "crucifixion" at bounding box center [537, 254] width 45 height 12
click at [730, 276] on b "verily" at bounding box center [742, 276] width 24 height 12
click at [813, 340] on b "snowplough" at bounding box center [840, 341] width 54 height 12
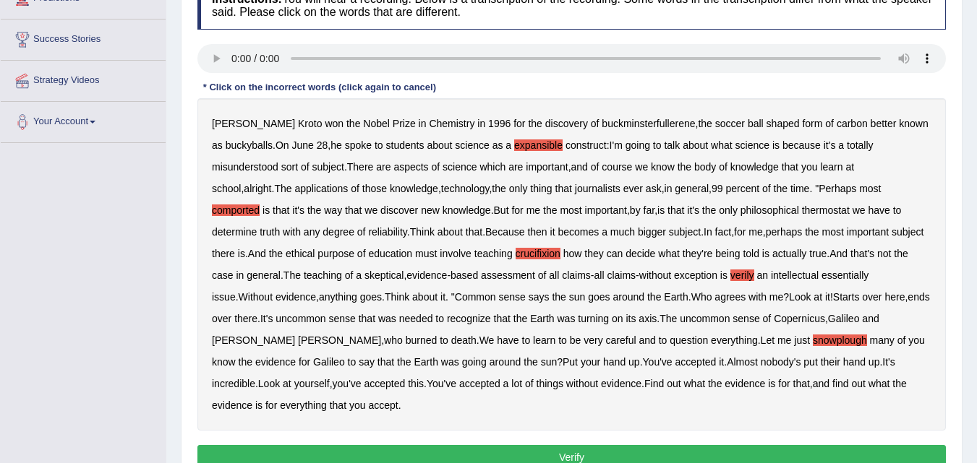
click at [593, 445] on button "Verify" at bounding box center [571, 457] width 748 height 25
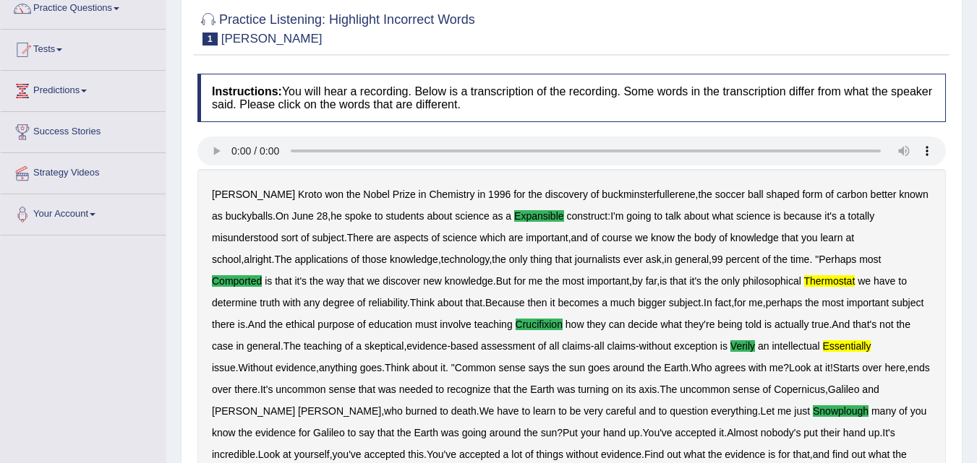
scroll to position [0, 0]
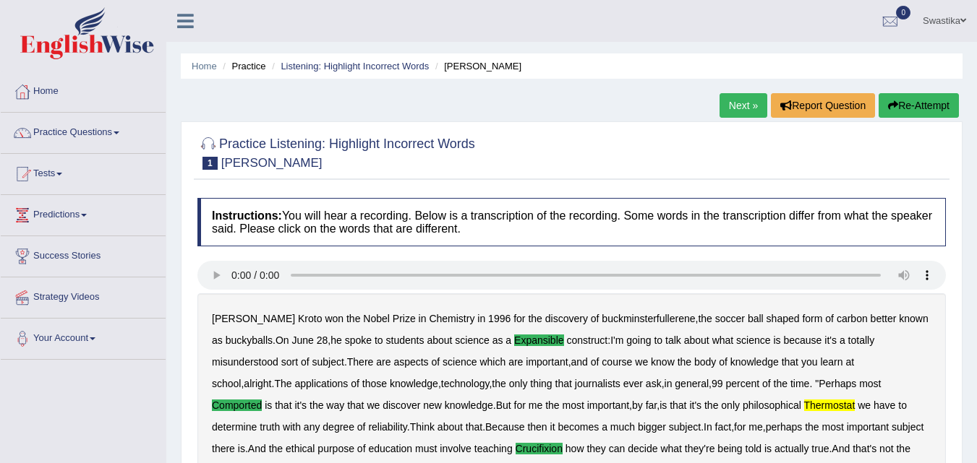
click at [729, 106] on link "Next »" at bounding box center [743, 105] width 48 height 25
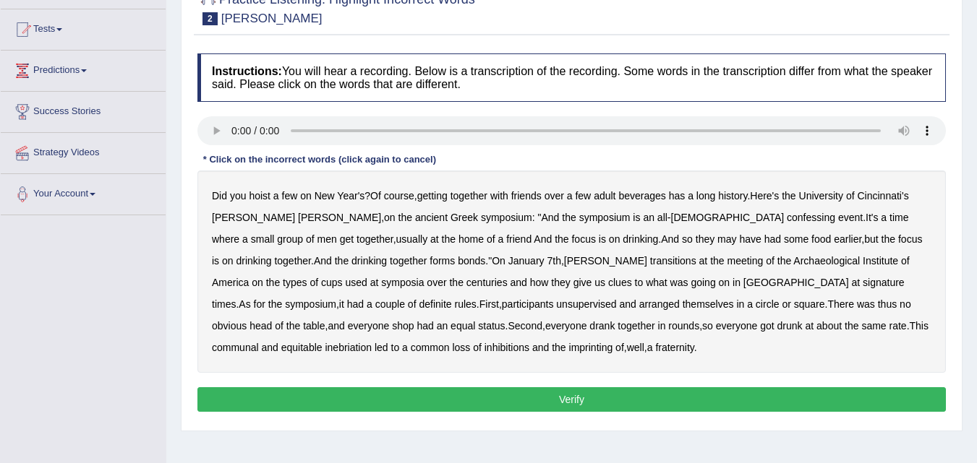
click at [787, 220] on b "confessing" at bounding box center [811, 218] width 48 height 12
click at [650, 262] on b "transitions" at bounding box center [673, 261] width 46 height 12
click at [862, 282] on b "signature" at bounding box center [883, 283] width 42 height 12
click at [556, 305] on b "unsupervised" at bounding box center [586, 305] width 60 height 12
click at [569, 348] on b "imprinting" at bounding box center [591, 348] width 44 height 12
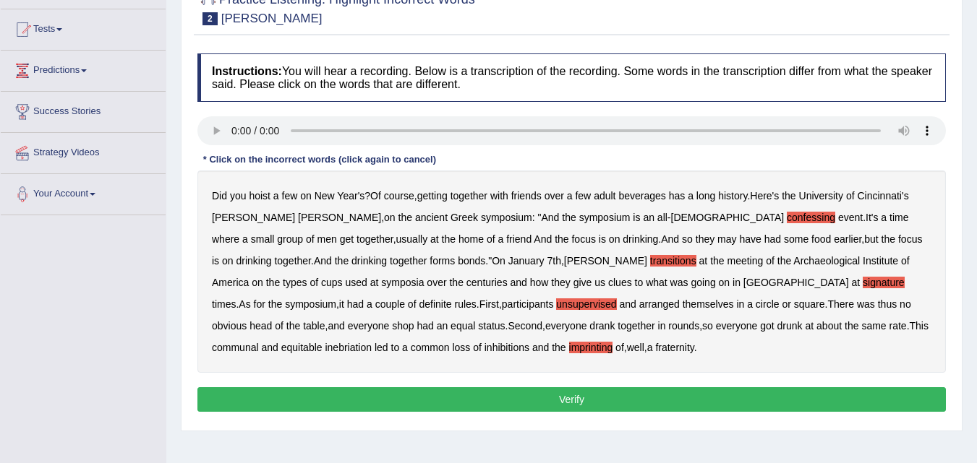
click at [431, 401] on button "Verify" at bounding box center [571, 400] width 748 height 25
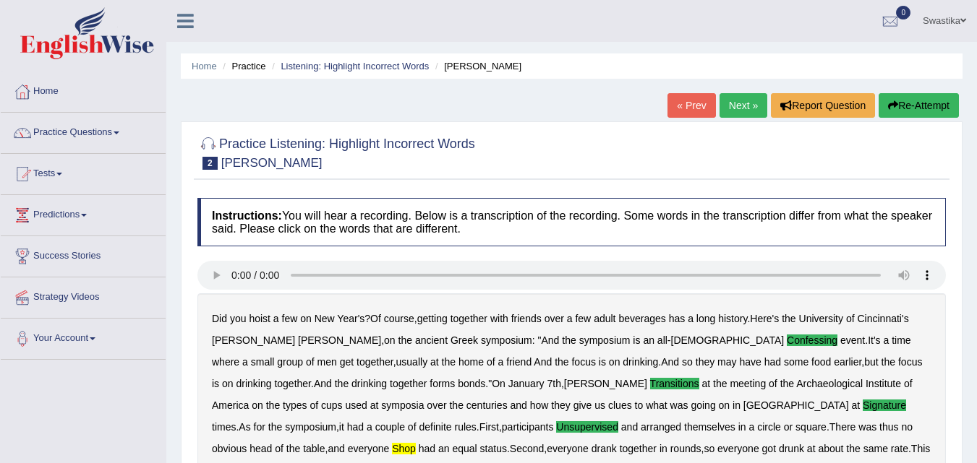
click at [721, 100] on link "Next »" at bounding box center [743, 105] width 48 height 25
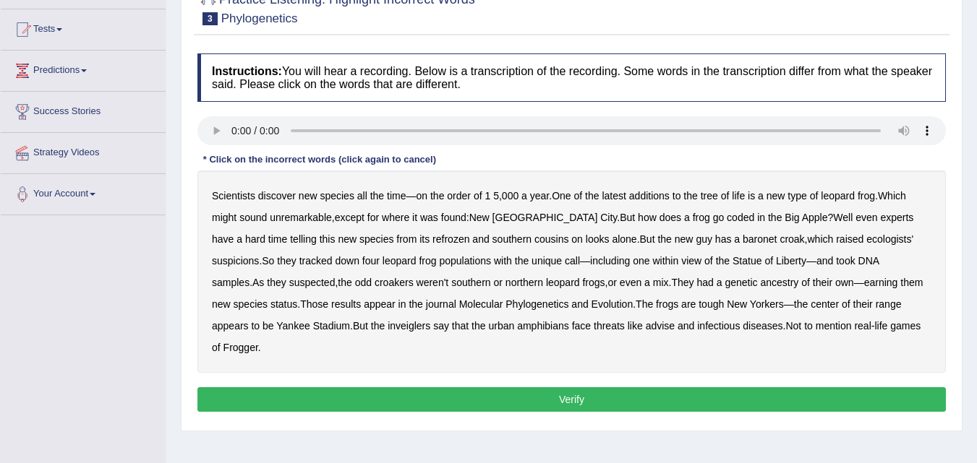
click at [727, 221] on b "coded" at bounding box center [740, 218] width 27 height 12
click at [392, 238] on div "Scientists discover new species all the time — on the order of 1 5 , 000 a year…" at bounding box center [571, 272] width 748 height 202
click at [432, 239] on b "refrozen" at bounding box center [450, 240] width 37 height 12
click at [742, 240] on b "baronet" at bounding box center [759, 240] width 34 height 12
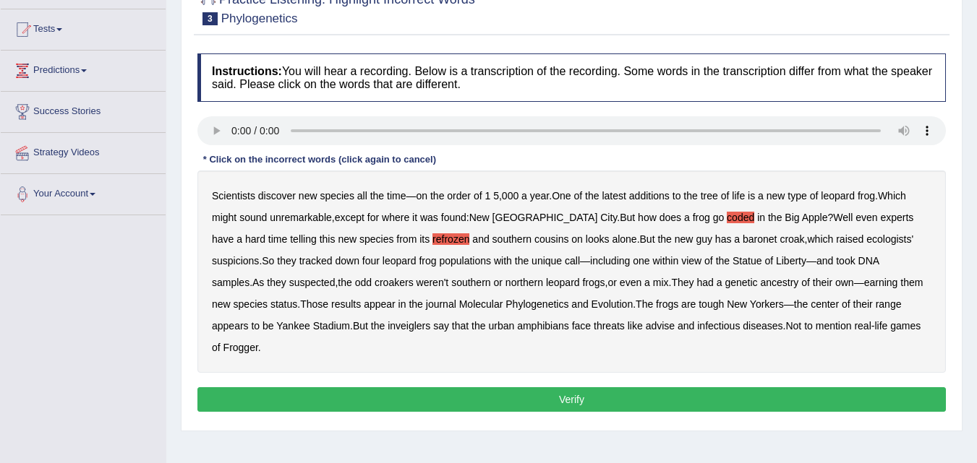
click at [742, 240] on b "baronet" at bounding box center [759, 240] width 34 height 12
click at [388, 329] on b "inveiglers" at bounding box center [409, 326] width 43 height 12
click at [646, 328] on b "advise" at bounding box center [660, 326] width 29 height 12
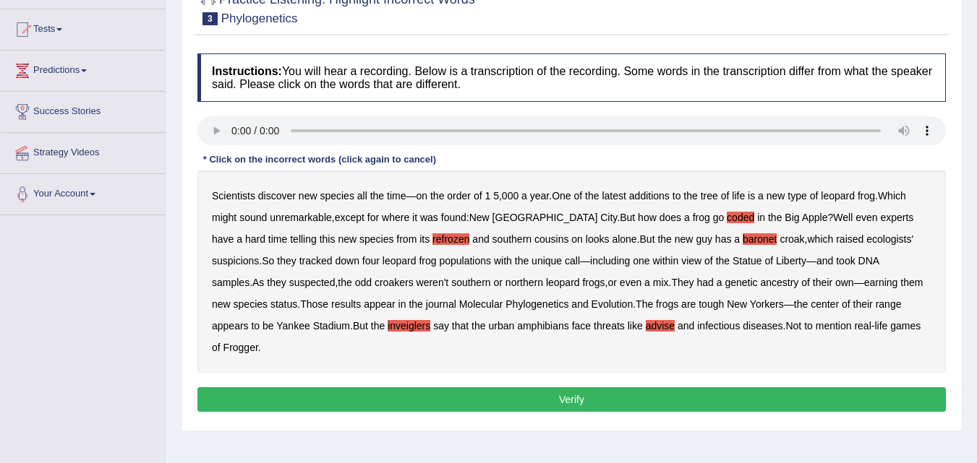
click at [746, 388] on button "Verify" at bounding box center [571, 400] width 748 height 25
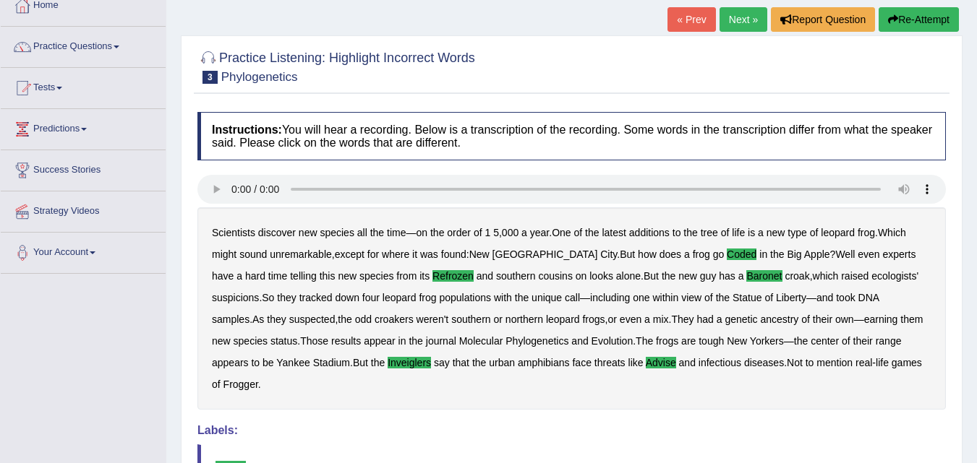
scroll to position [72, 0]
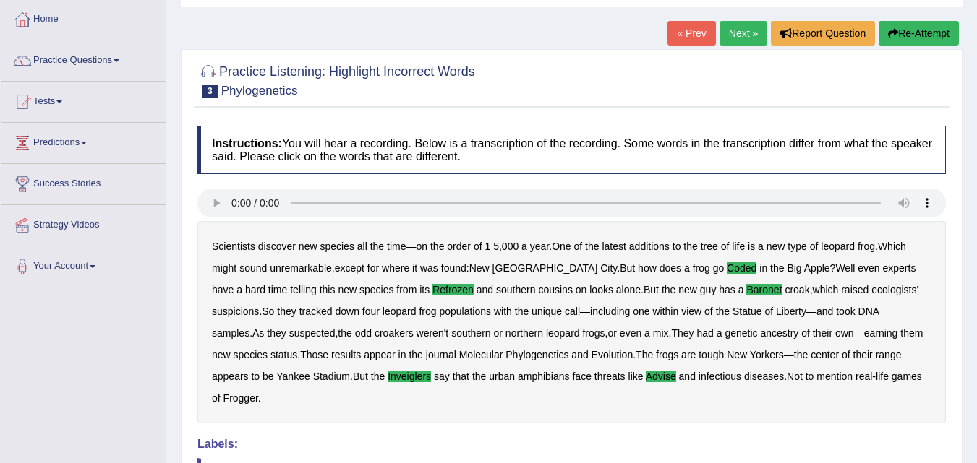
click at [721, 27] on link "Next »" at bounding box center [743, 33] width 48 height 25
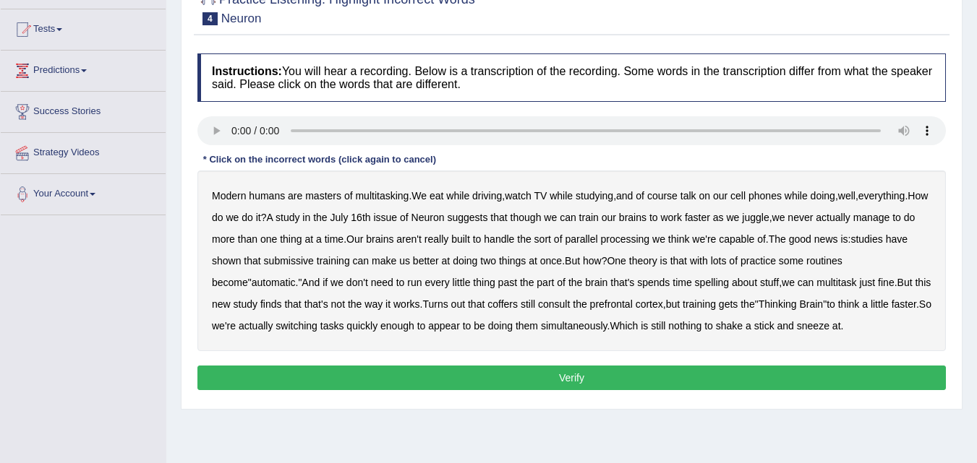
scroll to position [145, 0]
click at [659, 200] on b "course" at bounding box center [662, 196] width 30 height 12
click at [285, 264] on b "submissive" at bounding box center [289, 261] width 50 height 12
click at [683, 288] on div "Modern humans are masters of multitasking . We eat while driving , watch TV whi…" at bounding box center [571, 261] width 748 height 181
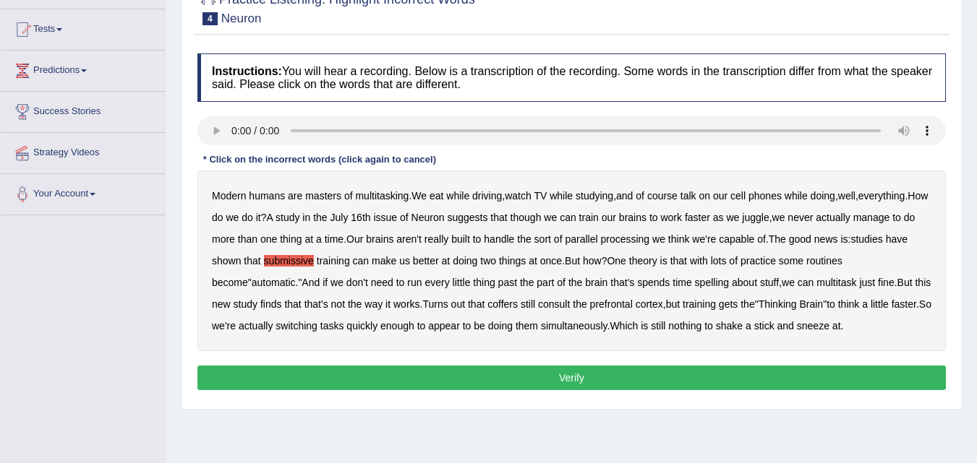
click at [695, 284] on b "spelling" at bounding box center [712, 283] width 34 height 12
click at [487, 303] on b "coffers" at bounding box center [502, 305] width 30 height 12
click at [784, 376] on button "Verify" at bounding box center [571, 378] width 748 height 25
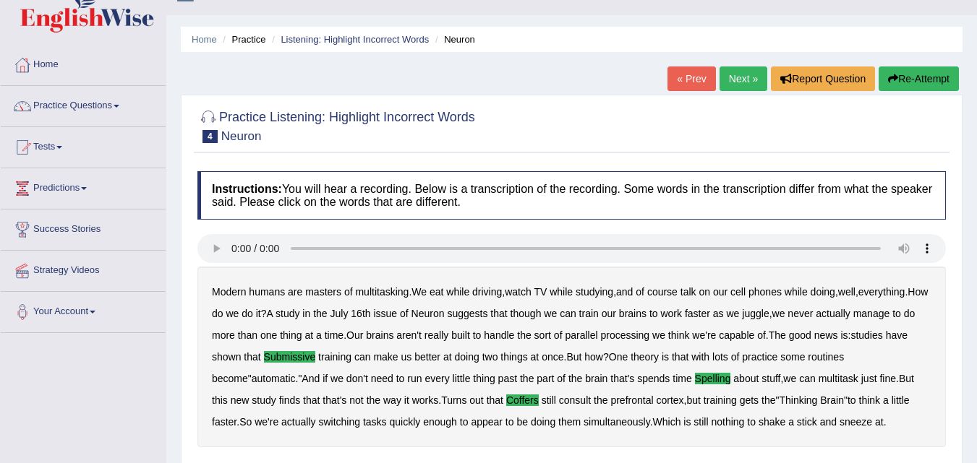
scroll to position [0, 0]
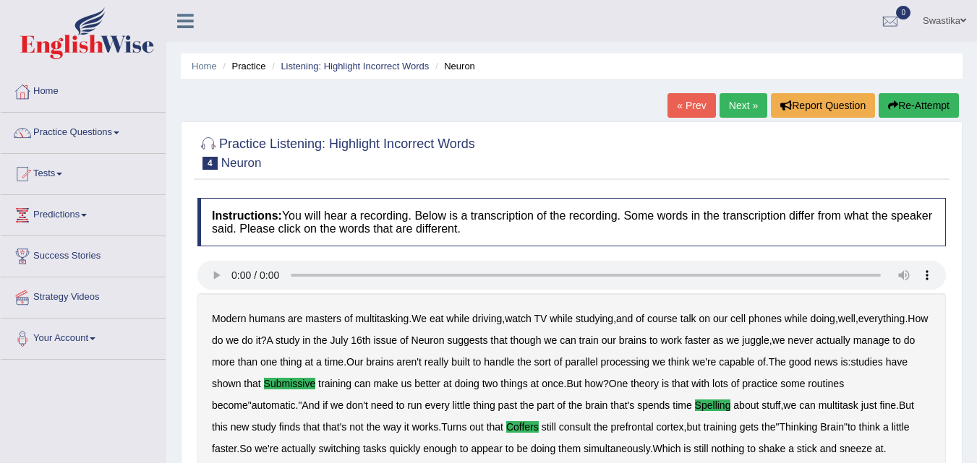
click at [742, 112] on link "Next »" at bounding box center [743, 105] width 48 height 25
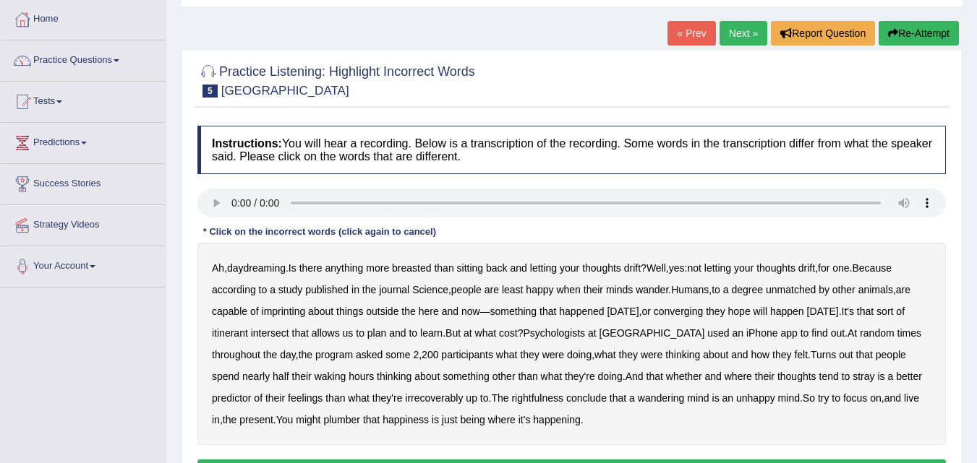
click at [409, 270] on b "breasted" at bounding box center [411, 268] width 39 height 12
click at [281, 314] on b "imprinting" at bounding box center [284, 312] width 44 height 12
click at [685, 309] on b "converging" at bounding box center [679, 312] width 50 height 12
click at [405, 398] on b "irrecoverably" at bounding box center [434, 399] width 58 height 12
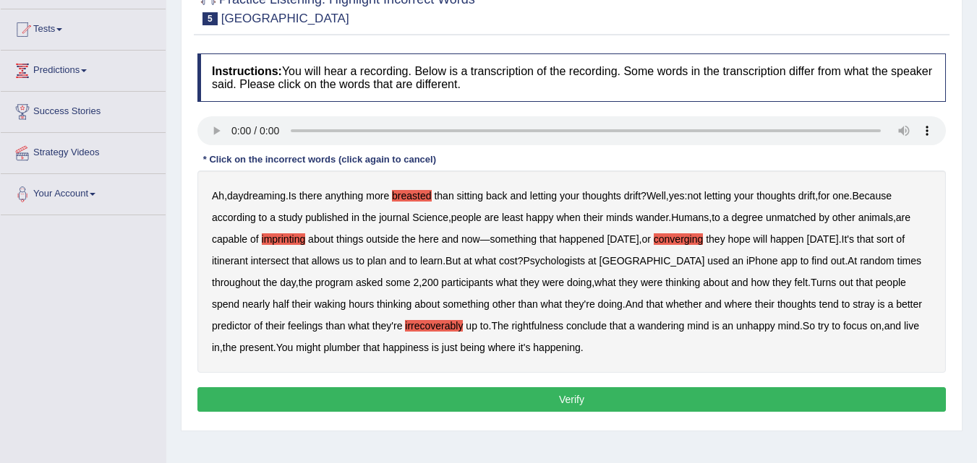
click at [556, 396] on button "Verify" at bounding box center [571, 400] width 748 height 25
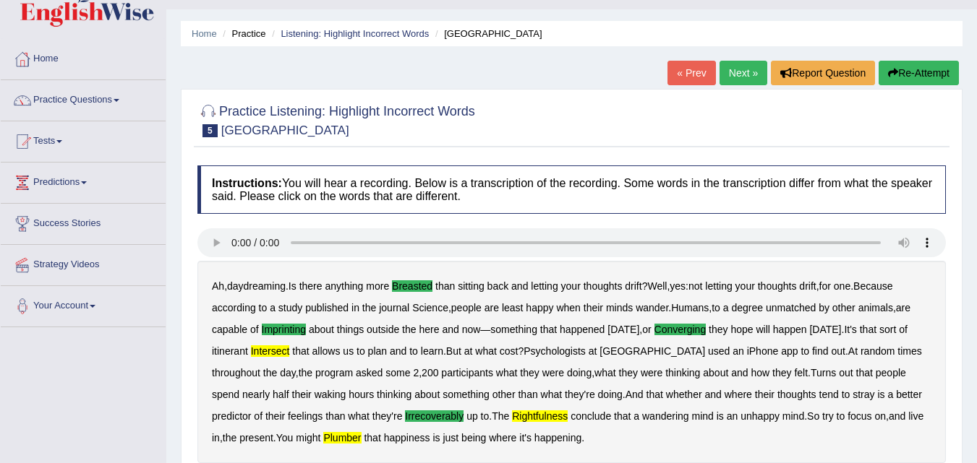
scroll to position [20, 0]
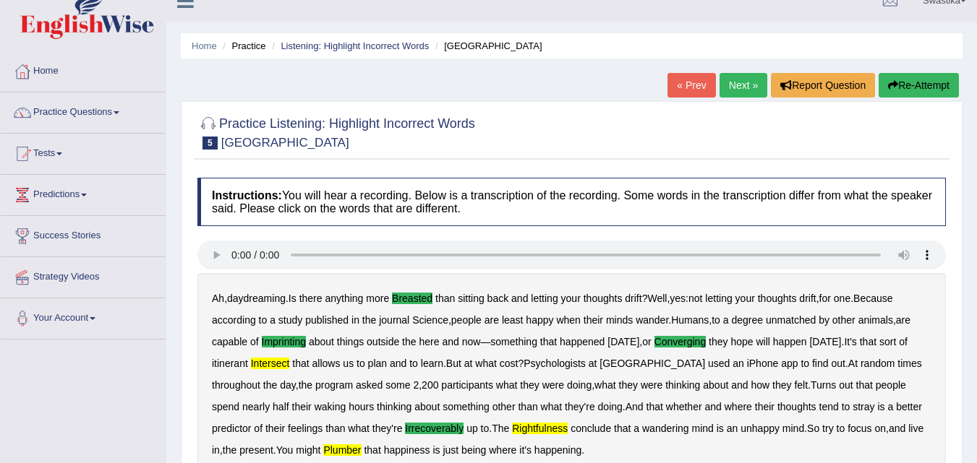
click at [744, 87] on link "Next »" at bounding box center [743, 85] width 48 height 25
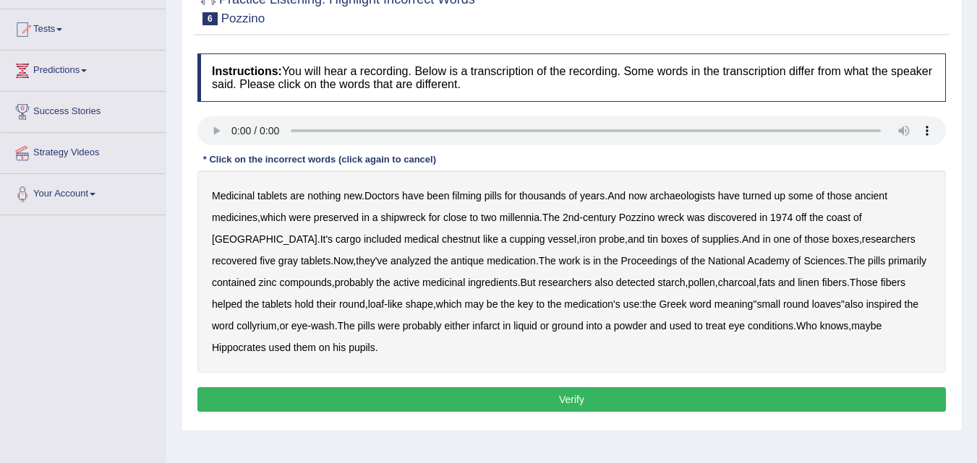
click at [474, 196] on b "filming" at bounding box center [466, 196] width 29 height 12
click at [356, 243] on div "Medicinal tablets are nothing new . Doctors have been filming pills for thousan…" at bounding box center [571, 272] width 748 height 202
click at [442, 244] on b "chestnut" at bounding box center [461, 240] width 38 height 12
click at [472, 328] on b "infarct" at bounding box center [485, 326] width 27 height 12
click at [323, 404] on button "Verify" at bounding box center [571, 400] width 748 height 25
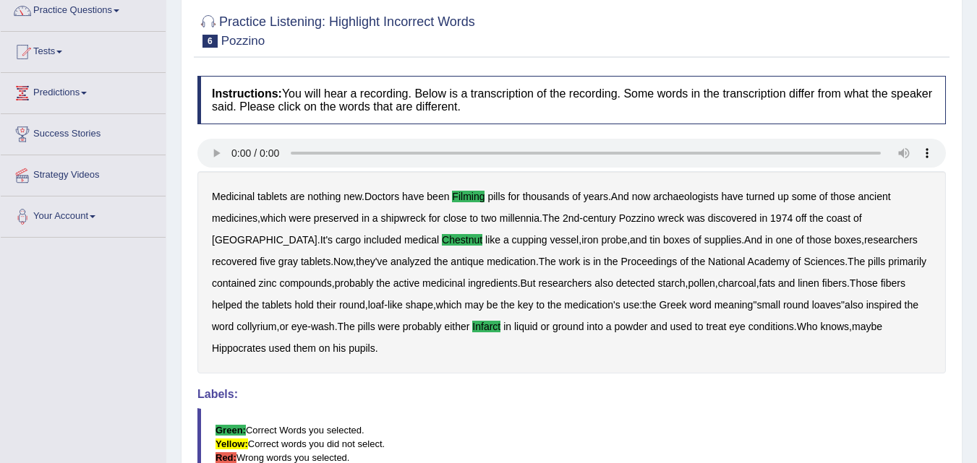
scroll to position [72, 0]
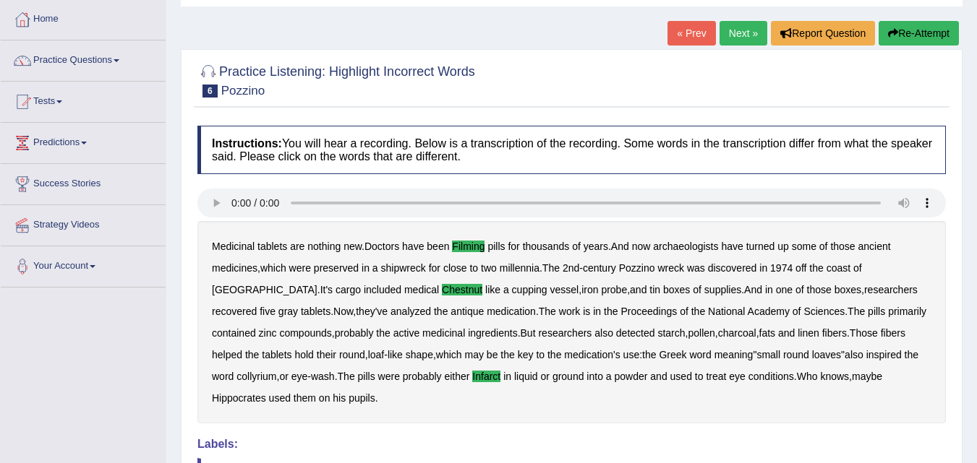
click at [739, 34] on link "Next »" at bounding box center [743, 33] width 48 height 25
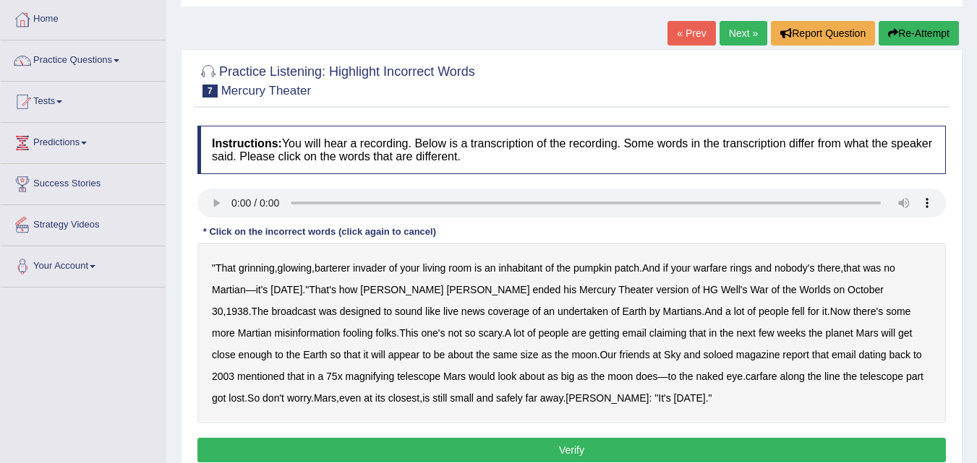
click at [385, 448] on button "Verify" at bounding box center [571, 450] width 748 height 25
click at [335, 267] on b "barterer" at bounding box center [331, 268] width 35 height 12
click at [335, 270] on b "barterer" at bounding box center [331, 268] width 35 height 12
click at [703, 353] on b "soloed" at bounding box center [718, 355] width 30 height 12
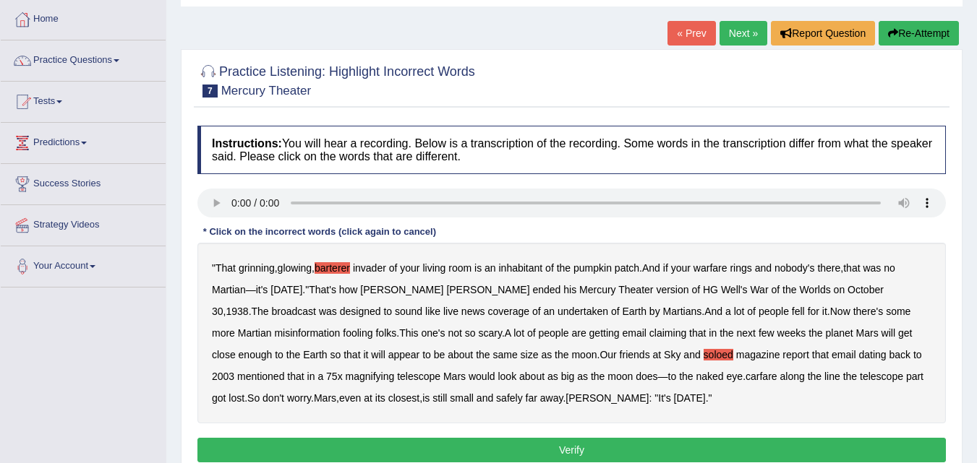
click at [745, 380] on b "carfare" at bounding box center [761, 377] width 32 height 12
click at [508, 448] on button "Verify" at bounding box center [571, 450] width 748 height 25
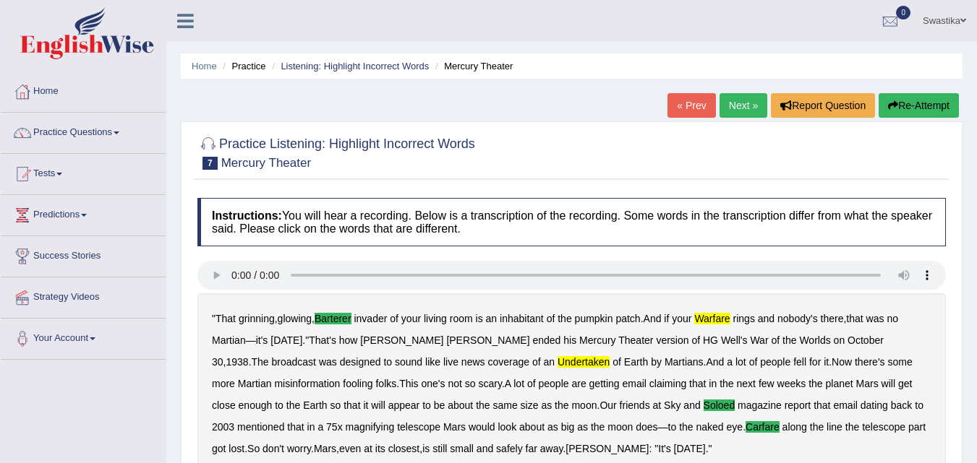
click at [729, 96] on link "Next »" at bounding box center [743, 105] width 48 height 25
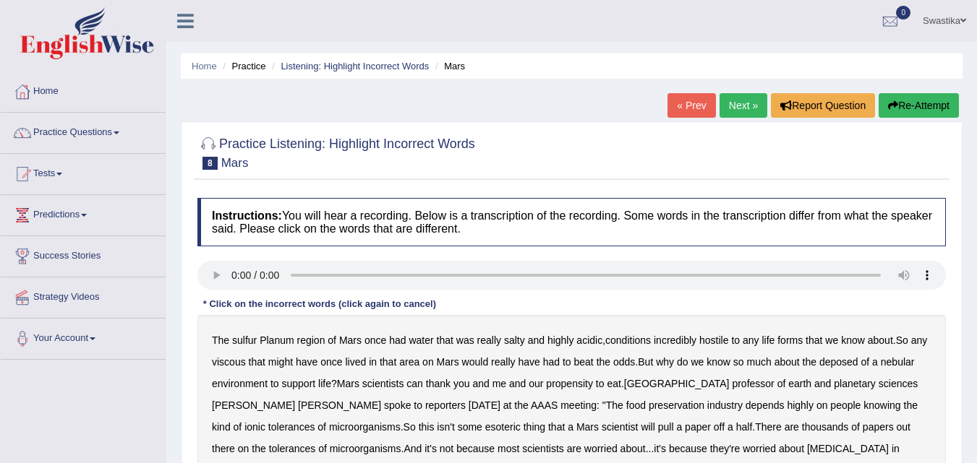
scroll to position [72, 0]
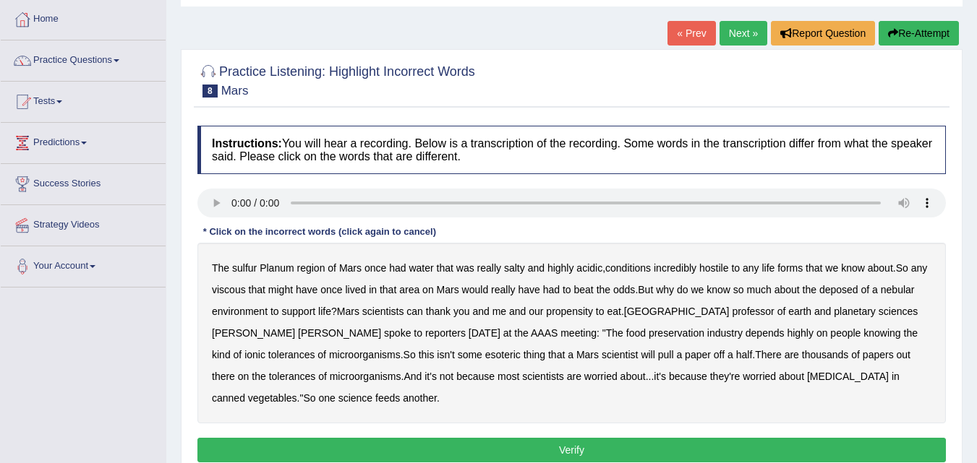
click at [240, 269] on b "sulfur" at bounding box center [244, 268] width 25 height 12
click at [246, 289] on b "viscous" at bounding box center [229, 290] width 34 height 12
click at [847, 293] on b "deposed" at bounding box center [838, 290] width 39 height 12
click at [531, 335] on b "AAAS" at bounding box center [544, 334] width 27 height 12
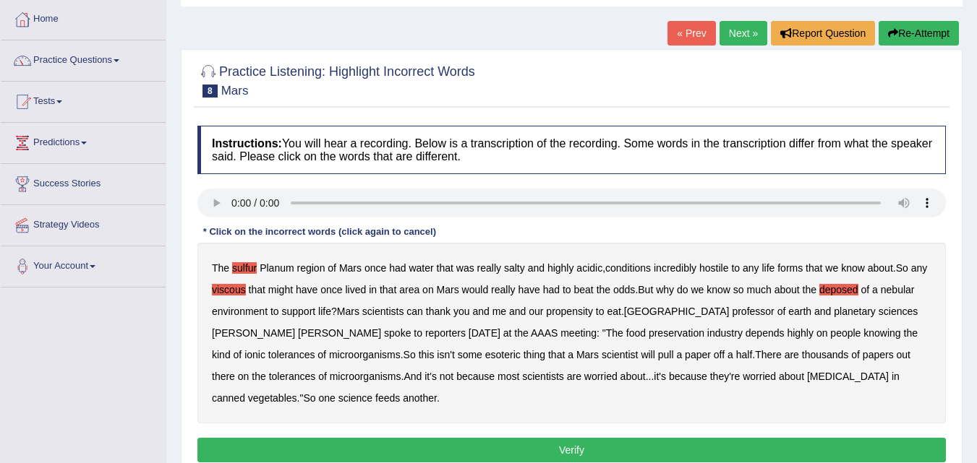
click at [368, 446] on button "Verify" at bounding box center [571, 450] width 748 height 25
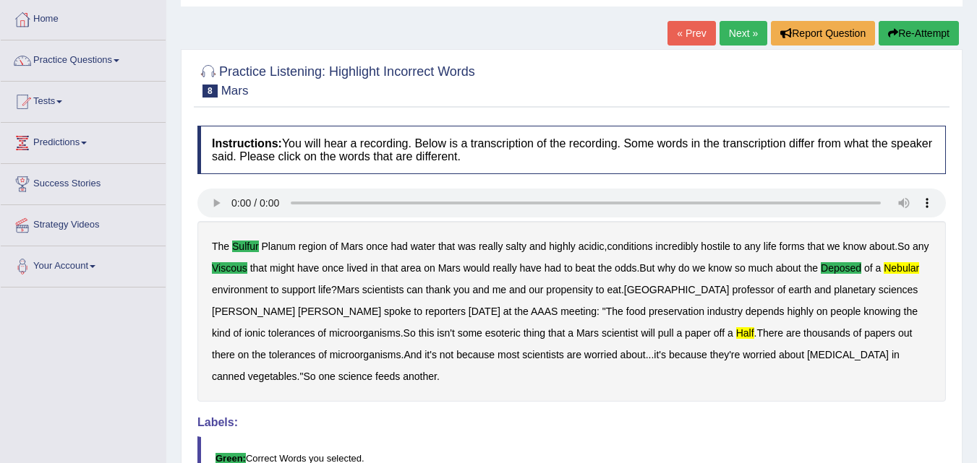
scroll to position [0, 0]
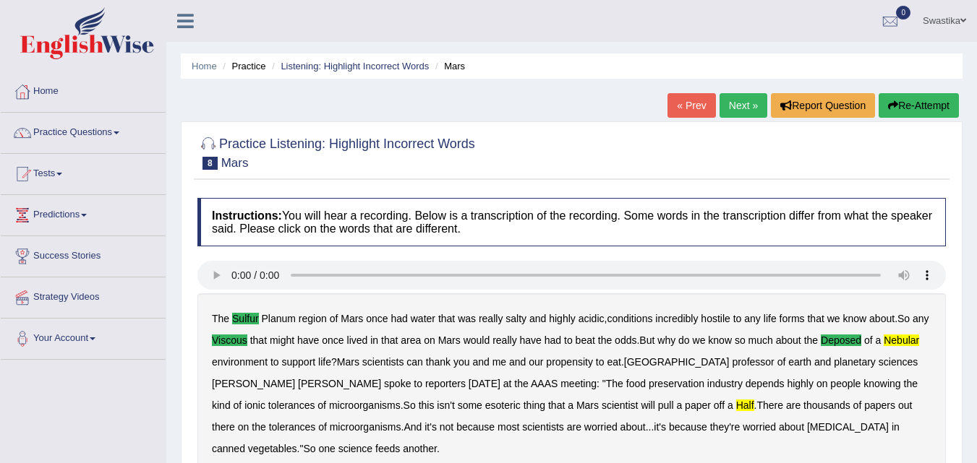
click at [729, 101] on link "Next »" at bounding box center [743, 105] width 48 height 25
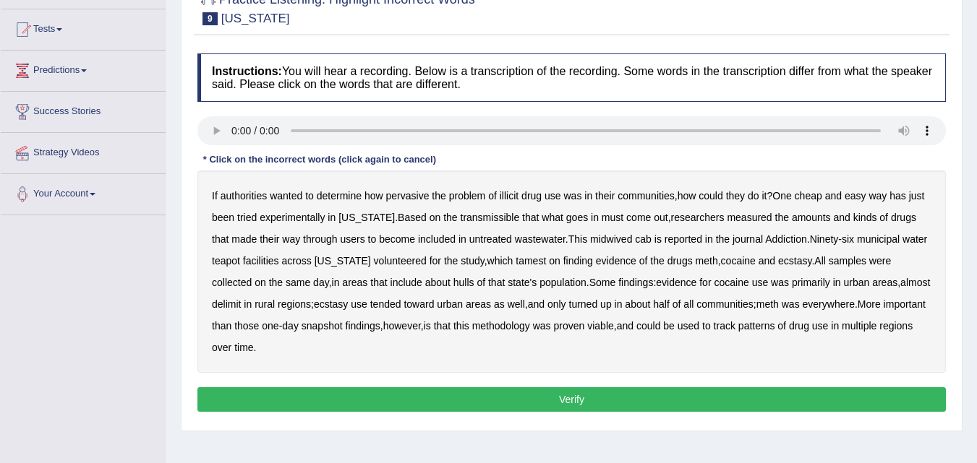
click at [462, 220] on b "transmissible" at bounding box center [490, 218] width 59 height 12
click at [590, 239] on b "midwived" at bounding box center [611, 240] width 42 height 12
click at [635, 239] on b "cab" at bounding box center [643, 240] width 17 height 12
click at [453, 285] on b "hulls" at bounding box center [463, 283] width 21 height 12
click at [241, 299] on b "delimit" at bounding box center [226, 305] width 29 height 12
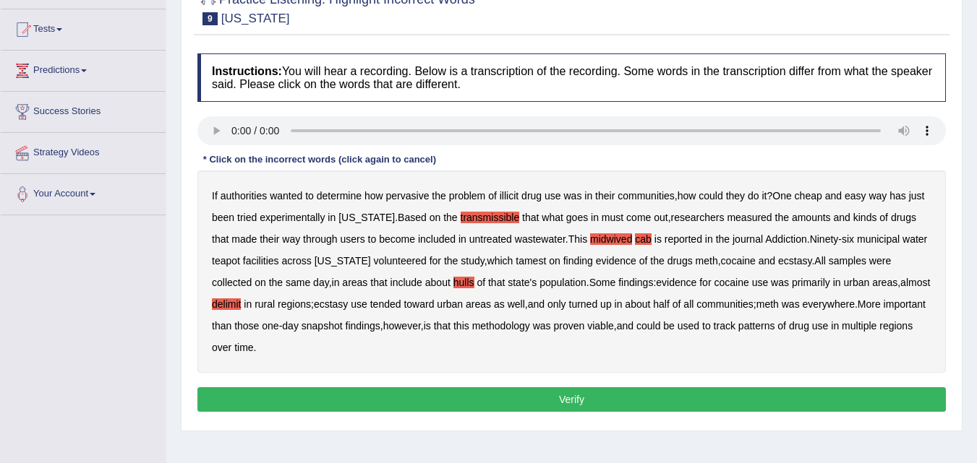
click at [747, 396] on button "Verify" at bounding box center [571, 400] width 748 height 25
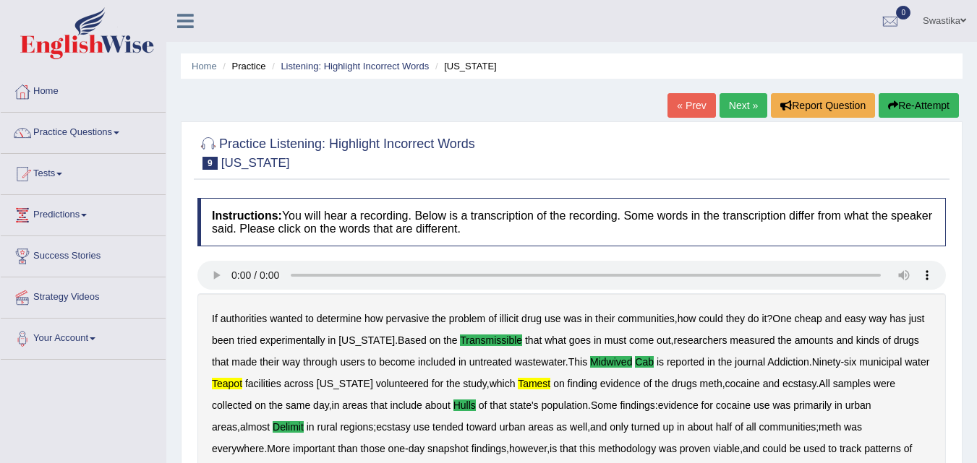
click at [743, 98] on link "Next »" at bounding box center [743, 105] width 48 height 25
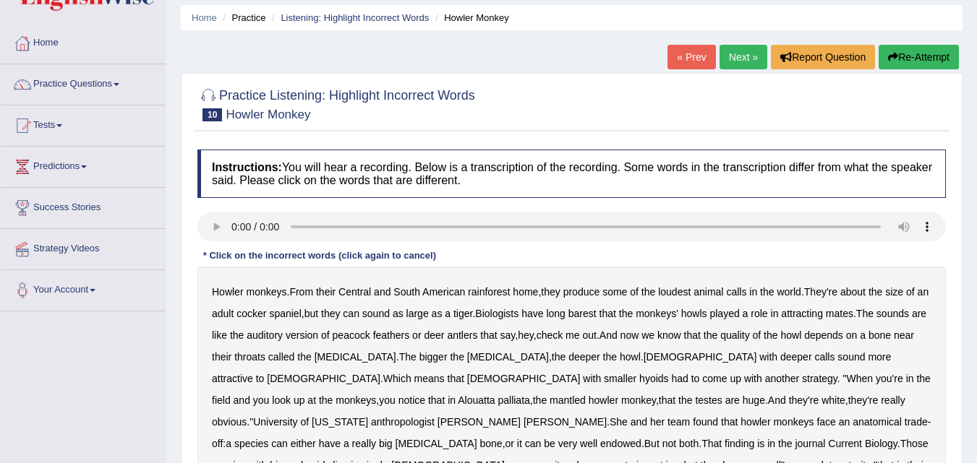
scroll to position [72, 0]
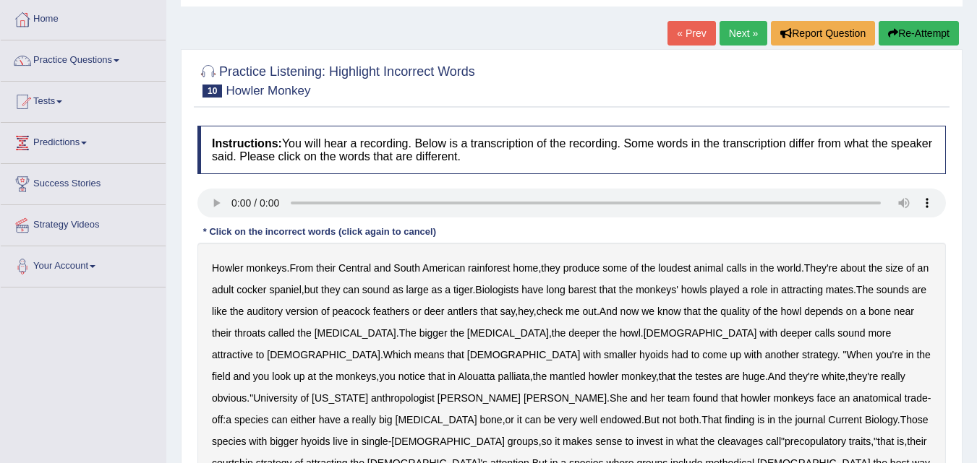
click at [596, 291] on b "barest" at bounding box center [582, 290] width 28 height 12
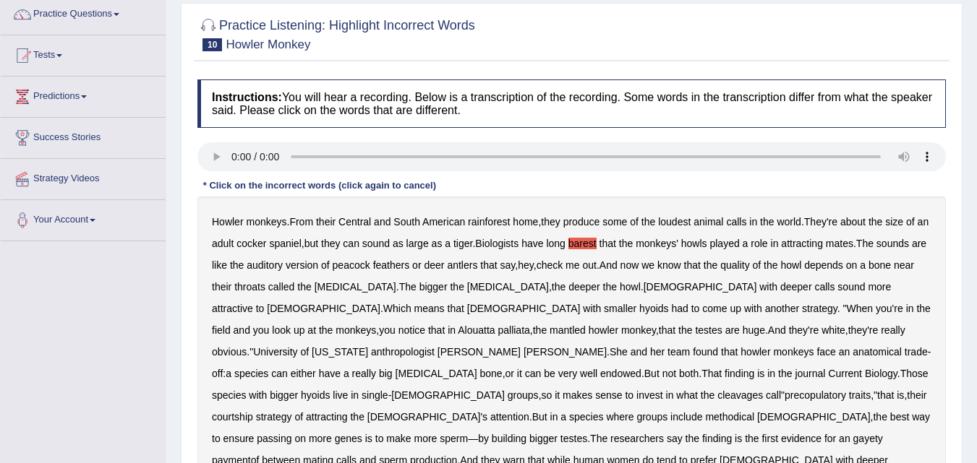
scroll to position [145, 0]
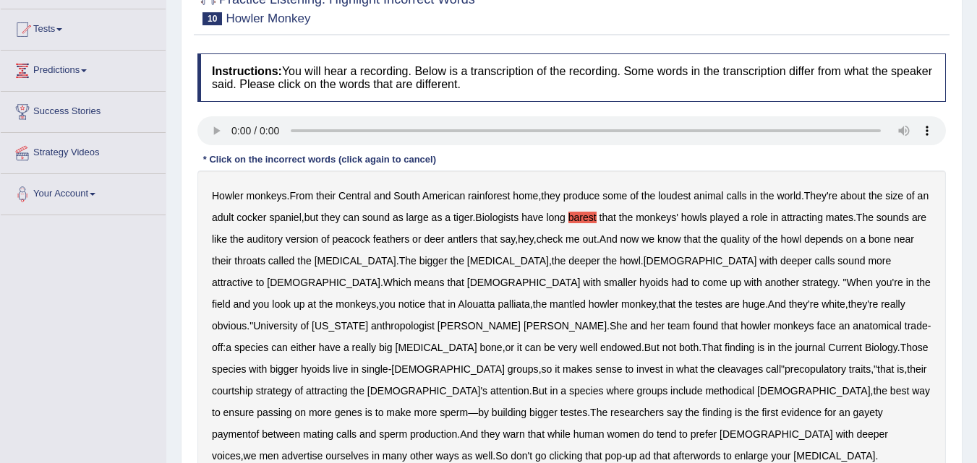
click at [763, 364] on b "cleavages" at bounding box center [740, 370] width 46 height 12
click at [754, 385] on b "methodical" at bounding box center [729, 391] width 49 height 12
click at [873, 407] on b "gayety" at bounding box center [868, 413] width 30 height 12
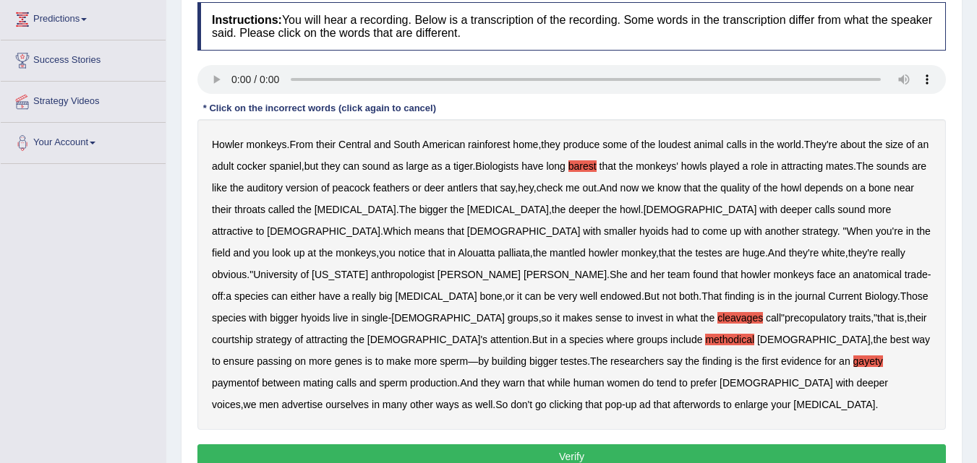
scroll to position [217, 0]
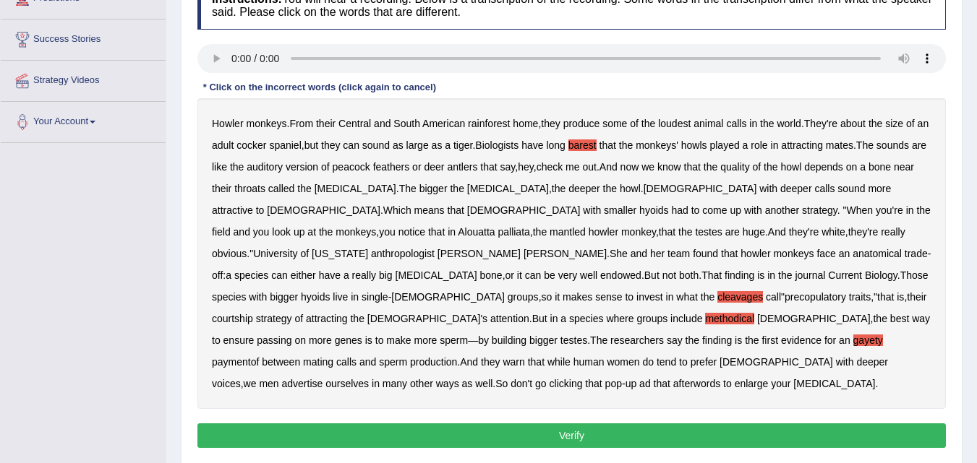
click at [735, 378] on b "enlarge" at bounding box center [752, 384] width 34 height 12
click at [623, 424] on button "Verify" at bounding box center [571, 436] width 748 height 25
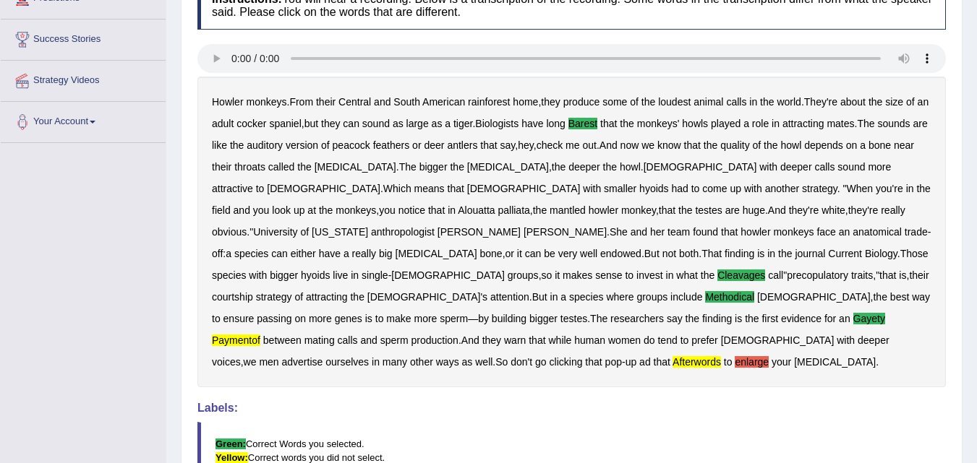
click at [672, 356] on b "afterwords" at bounding box center [696, 362] width 48 height 12
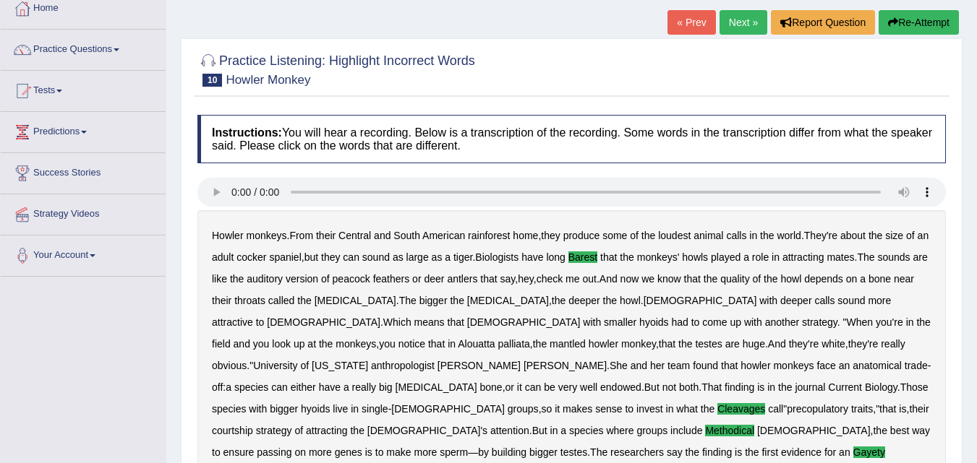
scroll to position [0, 0]
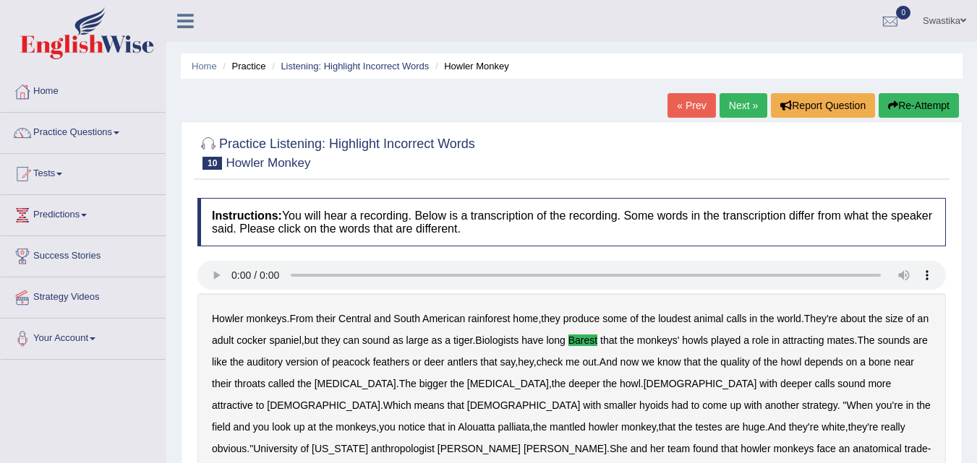
click at [728, 99] on link "Next »" at bounding box center [743, 105] width 48 height 25
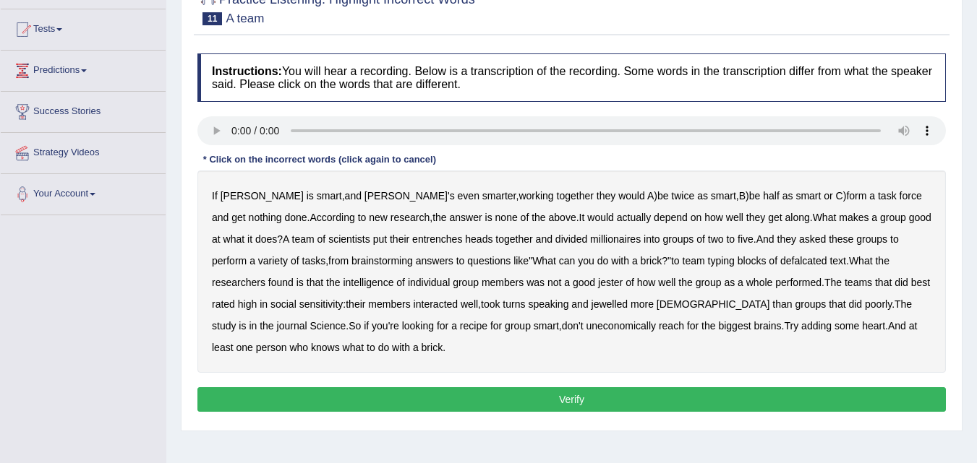
click at [412, 239] on b "entrenches" at bounding box center [437, 240] width 50 height 12
click at [590, 242] on b "millionaires" at bounding box center [615, 240] width 51 height 12
click at [780, 262] on b "defalcated" at bounding box center [803, 261] width 47 height 12
click at [598, 283] on b "jester" at bounding box center [610, 283] width 25 height 12
click at [591, 306] on b "jewelled" at bounding box center [609, 305] width 37 height 12
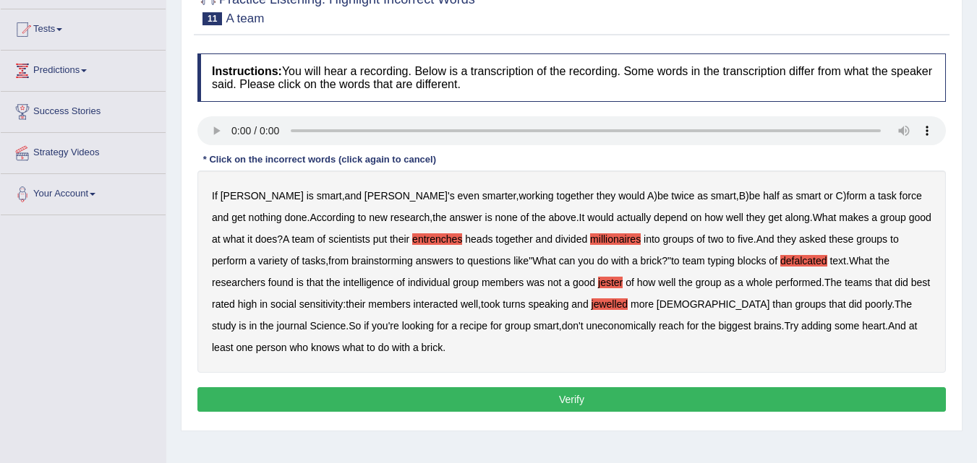
click at [586, 330] on b "uneconomically" at bounding box center [621, 326] width 70 height 12
click at [281, 388] on button "Verify" at bounding box center [571, 400] width 748 height 25
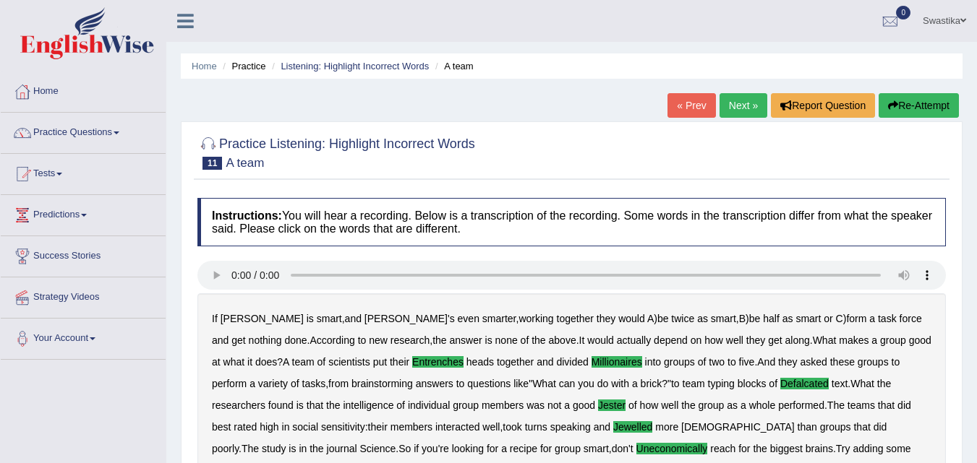
click at [738, 106] on link "Next »" at bounding box center [743, 105] width 48 height 25
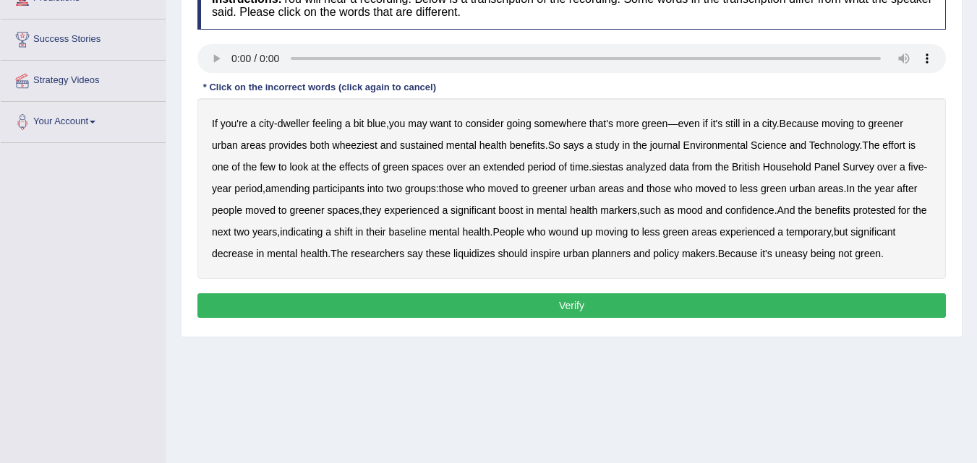
scroll to position [145, 0]
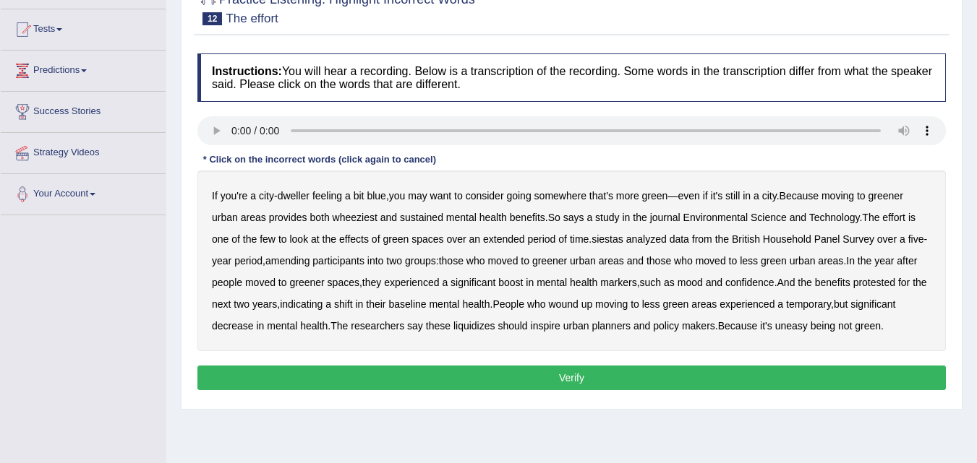
click at [361, 218] on b "wheeziest" at bounding box center [355, 218] width 45 height 12
click at [615, 240] on b "siestas" at bounding box center [607, 240] width 32 height 12
click at [284, 263] on b "amending" at bounding box center [287, 261] width 45 height 12
click at [479, 327] on b "liquidizes" at bounding box center [474, 326] width 42 height 12
click at [766, 368] on button "Verify" at bounding box center [571, 378] width 748 height 25
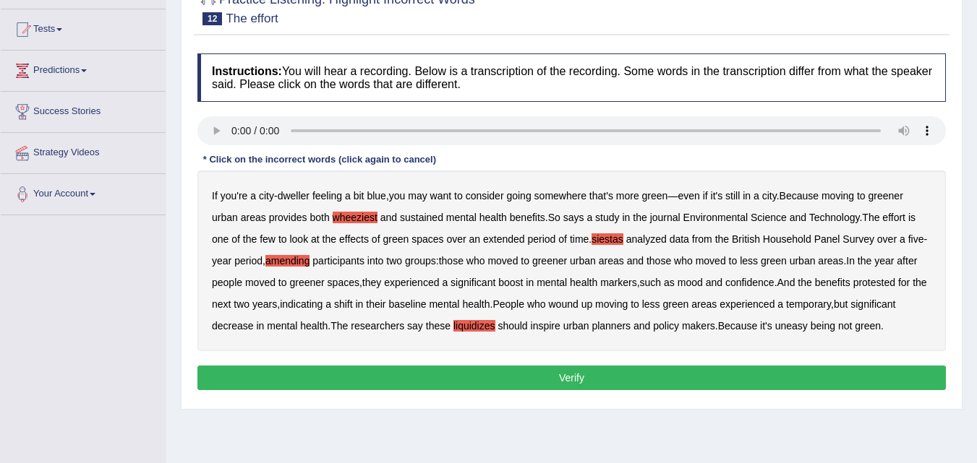
click at [766, 368] on div "Instructions: You will hear a recording. Below is a transcription of the record…" at bounding box center [571, 224] width 755 height 356
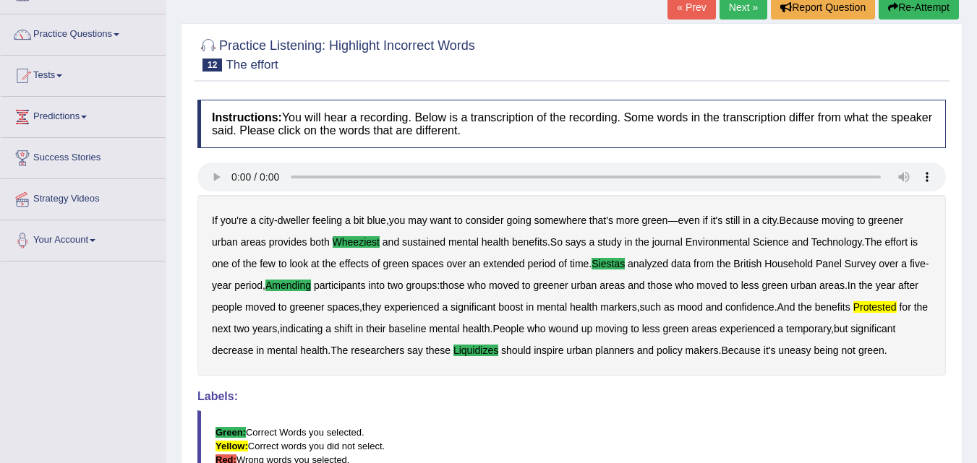
scroll to position [0, 0]
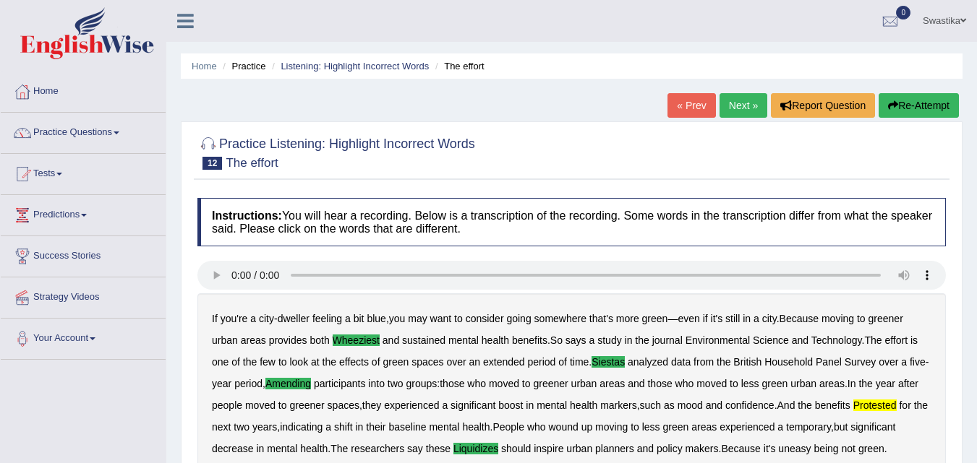
click at [732, 102] on link "Next »" at bounding box center [743, 105] width 48 height 25
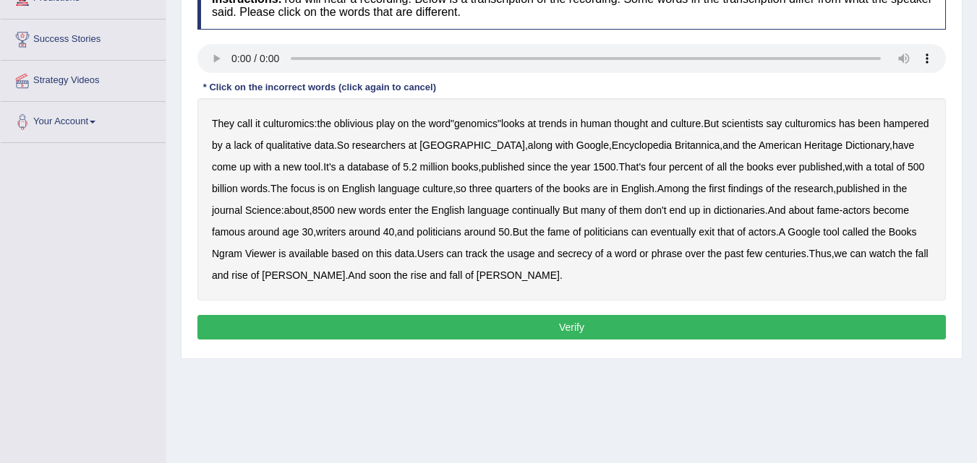
scroll to position [145, 0]
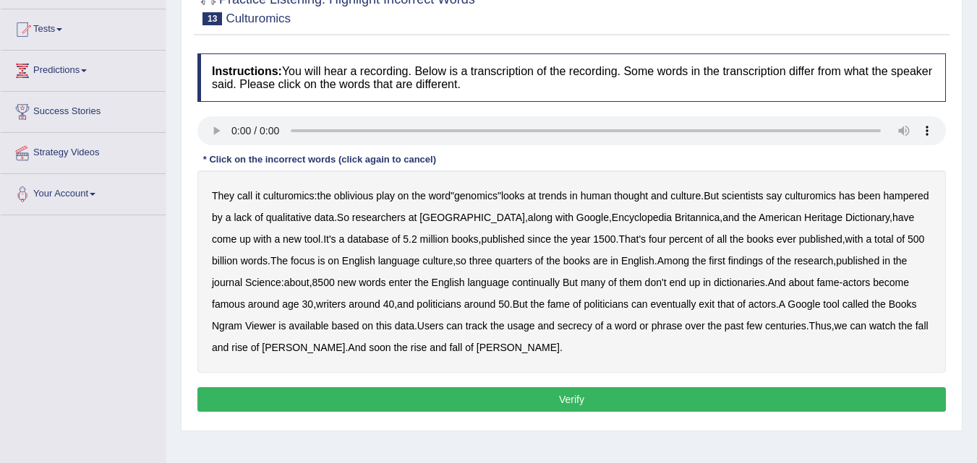
click at [551, 281] on b "continually" at bounding box center [536, 283] width 48 height 12
click at [714, 302] on b "exit" at bounding box center [706, 305] width 16 height 12
click at [714, 307] on b "exit" at bounding box center [706, 305] width 16 height 12
click at [368, 395] on button "Verify" at bounding box center [571, 400] width 748 height 25
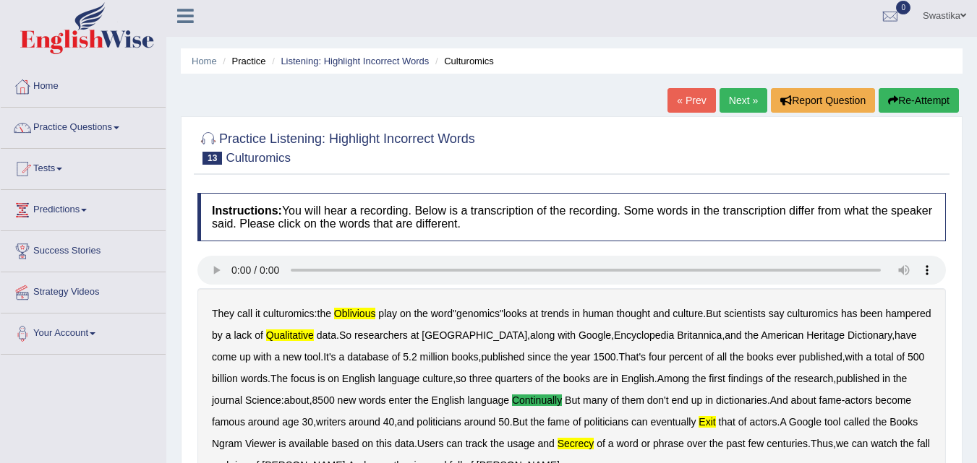
scroll to position [0, 0]
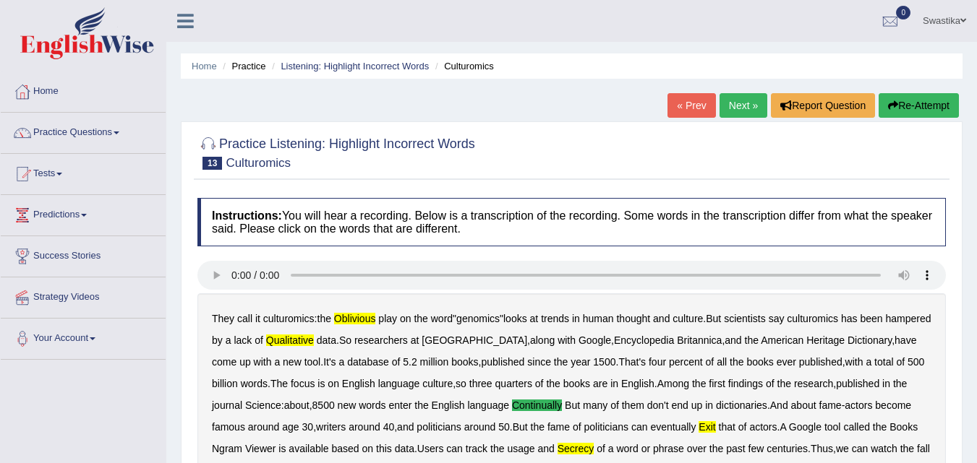
click at [739, 108] on link "Next »" at bounding box center [743, 105] width 48 height 25
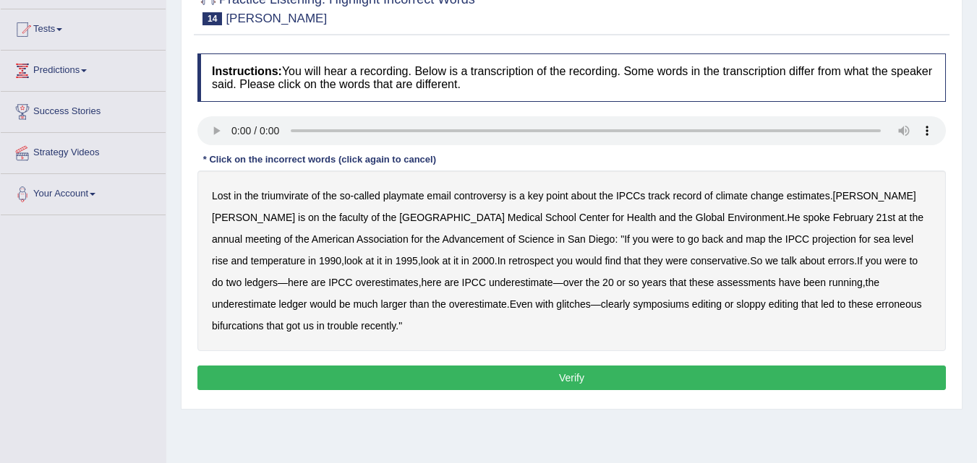
click at [487, 377] on button "Verify" at bounding box center [571, 378] width 748 height 25
click at [276, 200] on b "triumvirate" at bounding box center [285, 196] width 47 height 12
click at [690, 259] on b "conservative" at bounding box center [718, 261] width 57 height 12
click at [355, 286] on b "overestimates" at bounding box center [386, 283] width 63 height 12
click at [633, 306] on b "symposiums" at bounding box center [661, 305] width 56 height 12
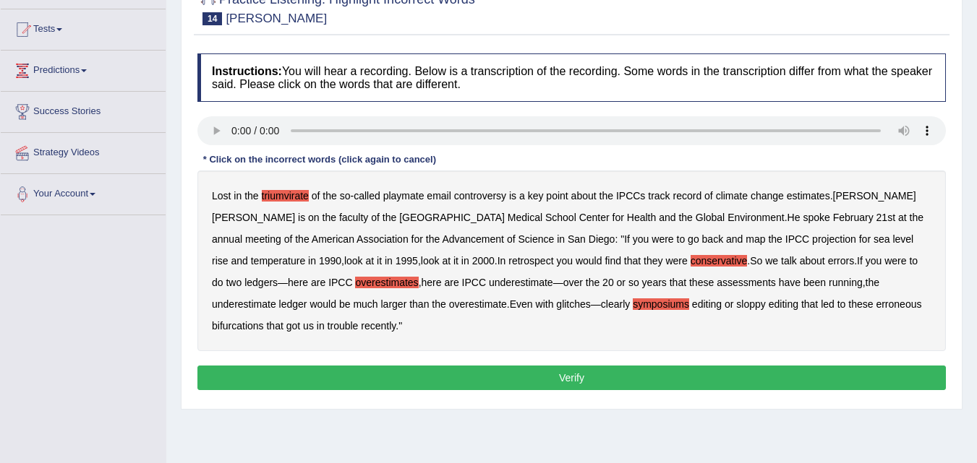
click at [822, 369] on button "Verify" at bounding box center [571, 378] width 748 height 25
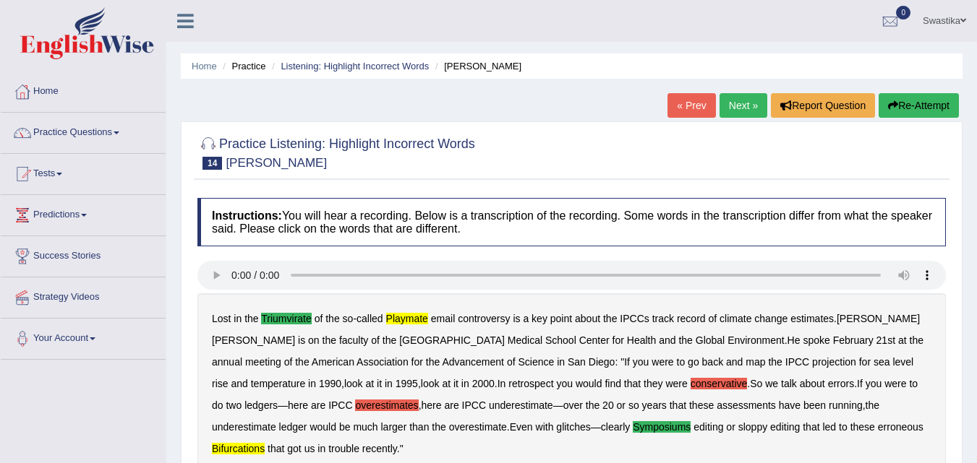
click at [745, 103] on link "Next »" at bounding box center [743, 105] width 48 height 25
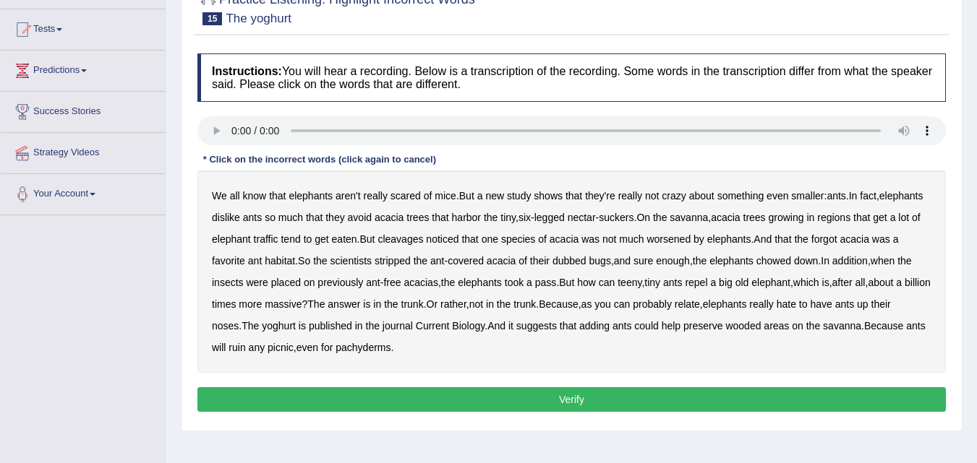
click at [423, 239] on b "cleavages" at bounding box center [400, 240] width 46 height 12
click at [743, 241] on div "We all know that elephants aren't really scared of mice . But a new study shows…" at bounding box center [571, 272] width 748 height 202
click at [690, 241] on b "worsened" at bounding box center [668, 240] width 44 height 12
click at [586, 262] on b "dubbed" at bounding box center [569, 261] width 34 height 12
click at [296, 327] on b "yoghurt" at bounding box center [279, 326] width 34 height 12
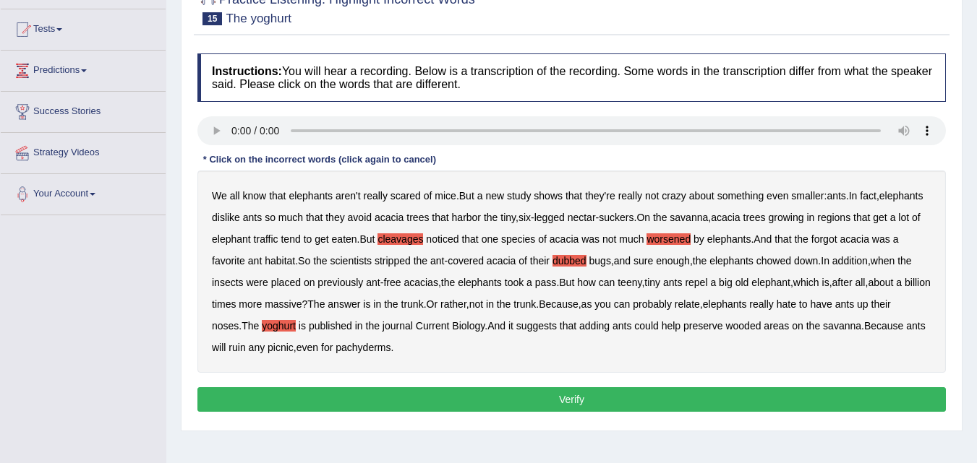
click at [393, 391] on button "Verify" at bounding box center [571, 400] width 748 height 25
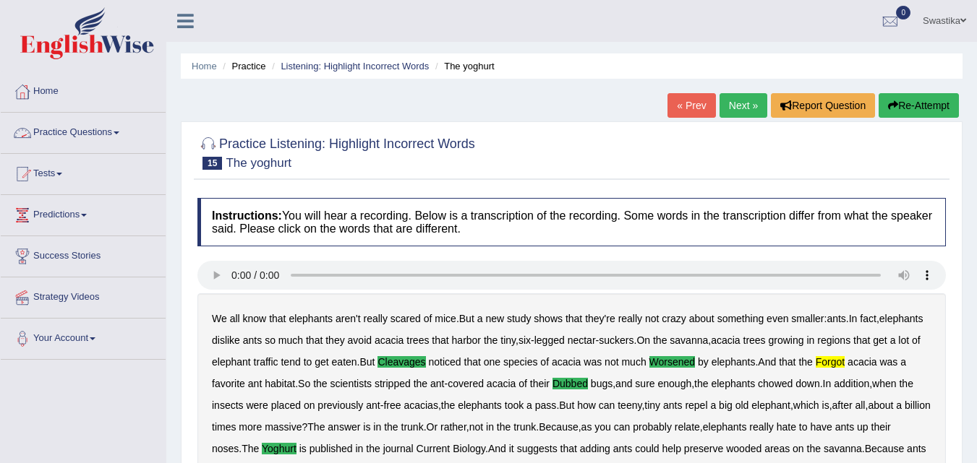
click at [89, 128] on link "Practice Questions" at bounding box center [83, 131] width 165 height 36
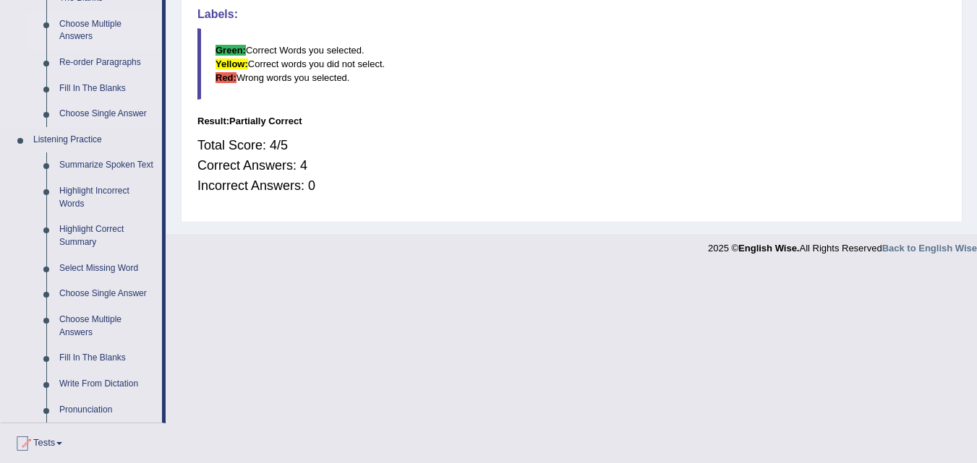
scroll to position [506, 0]
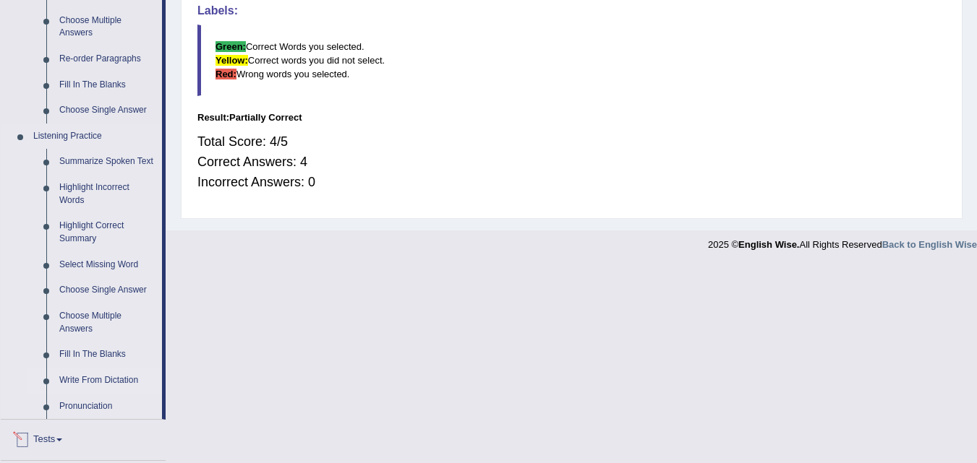
click at [90, 376] on link "Write From Dictation" at bounding box center [107, 381] width 109 height 26
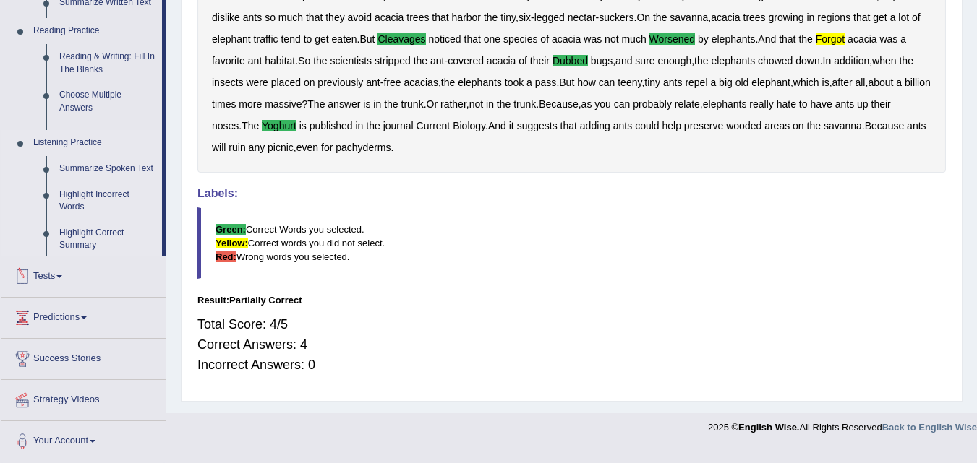
scroll to position [309, 0]
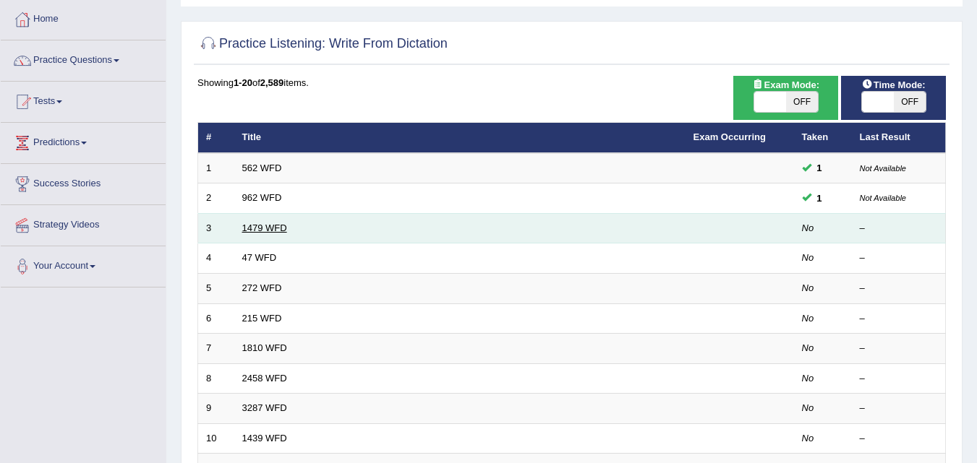
click at [261, 233] on link "1479 WFD" at bounding box center [264, 228] width 45 height 11
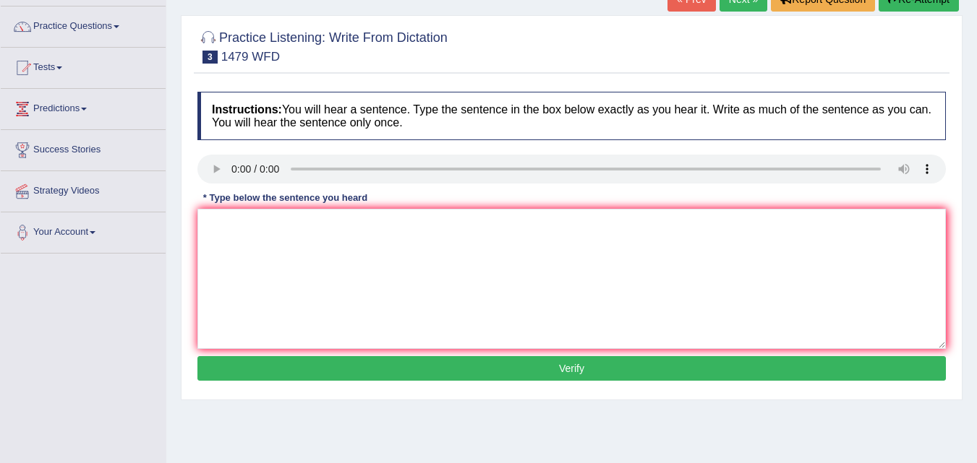
scroll to position [72, 0]
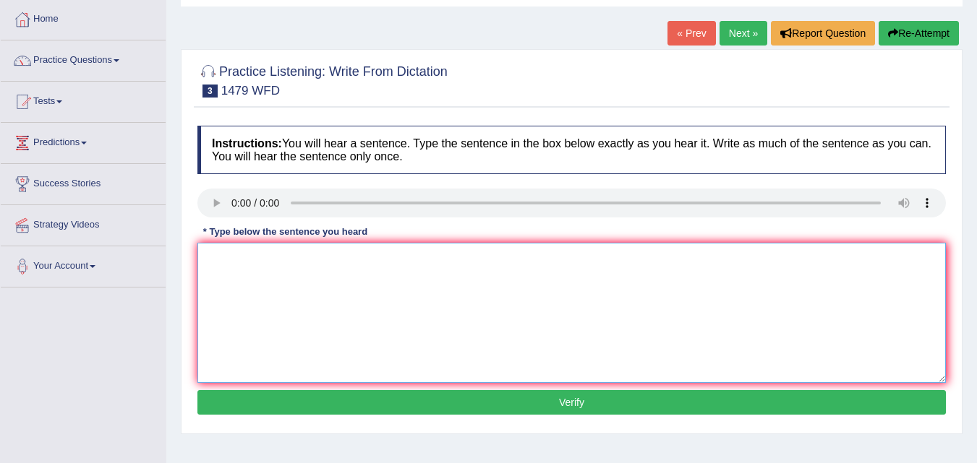
click at [281, 303] on textarea at bounding box center [571, 313] width 748 height 140
click at [244, 270] on textarea at bounding box center [571, 313] width 748 height 140
type textarea "r"
click at [222, 255] on textarea at bounding box center [571, 313] width 748 height 140
type textarea "t"
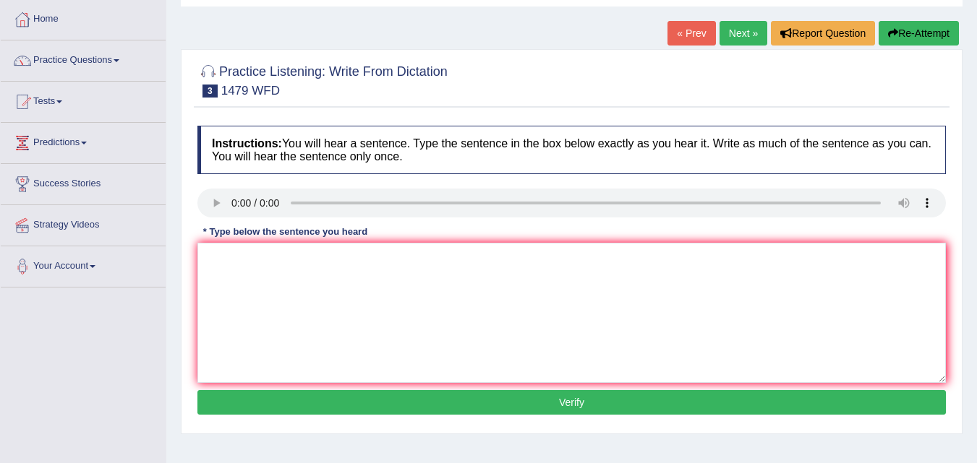
click at [730, 28] on link "Next »" at bounding box center [743, 33] width 48 height 25
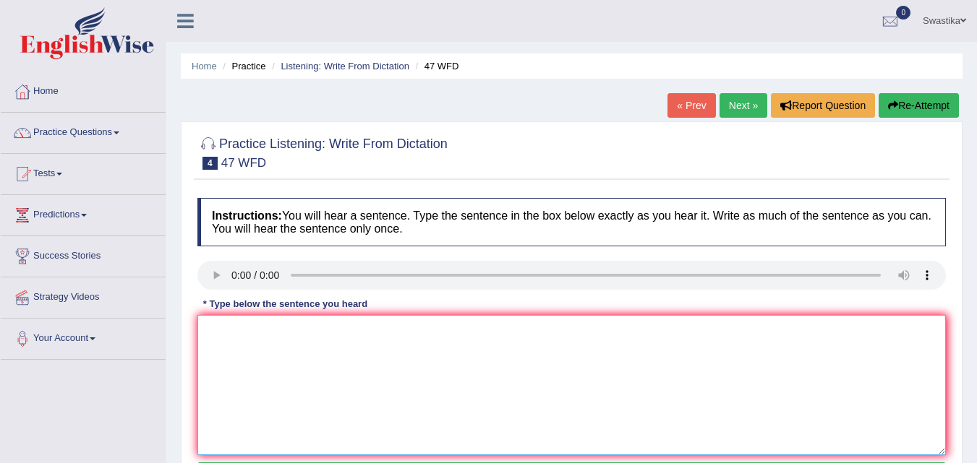
click at [261, 337] on textarea at bounding box center [571, 385] width 748 height 140
click at [262, 335] on textarea "Two drops of solutions were heated in on the test tube." at bounding box center [571, 385] width 748 height 140
click at [307, 334] on textarea "Two drops of solutions were heated in on the test tube." at bounding box center [571, 385] width 748 height 140
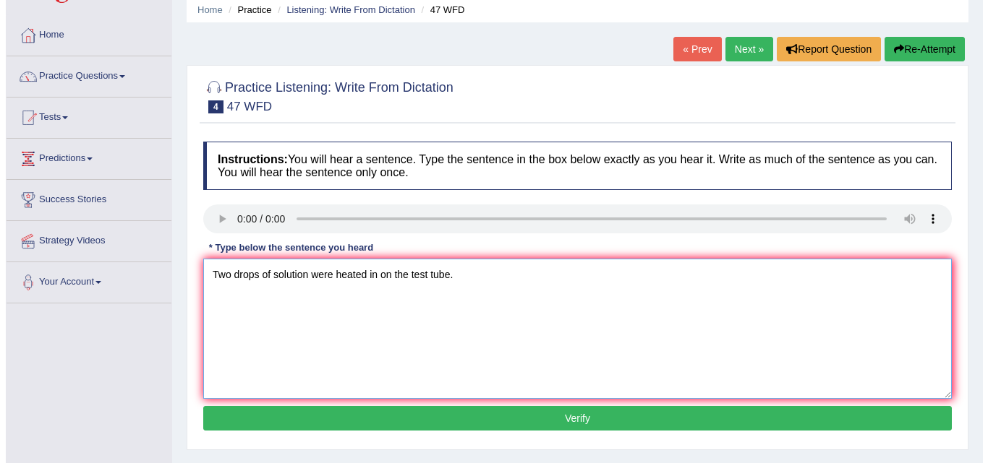
scroll to position [145, 0]
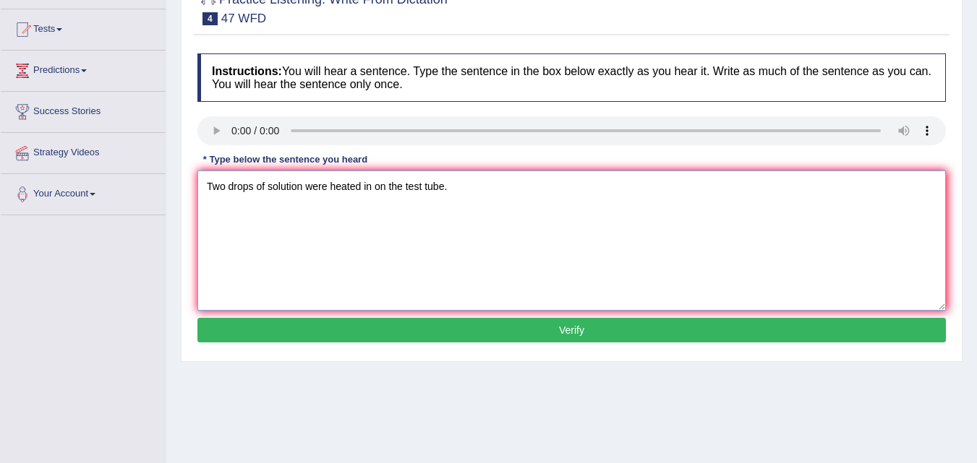
type textarea "Two drops of solution were heated in on the test tube."
click at [643, 338] on button "Verify" at bounding box center [571, 330] width 748 height 25
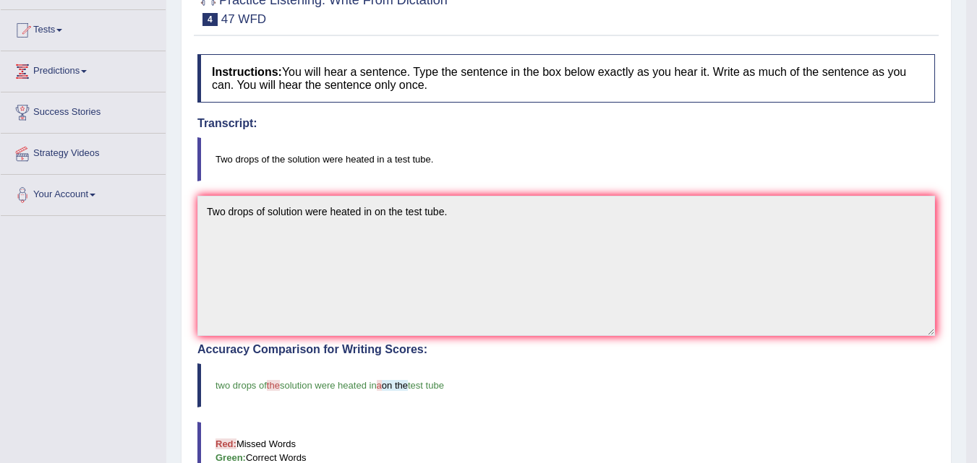
scroll to position [0, 0]
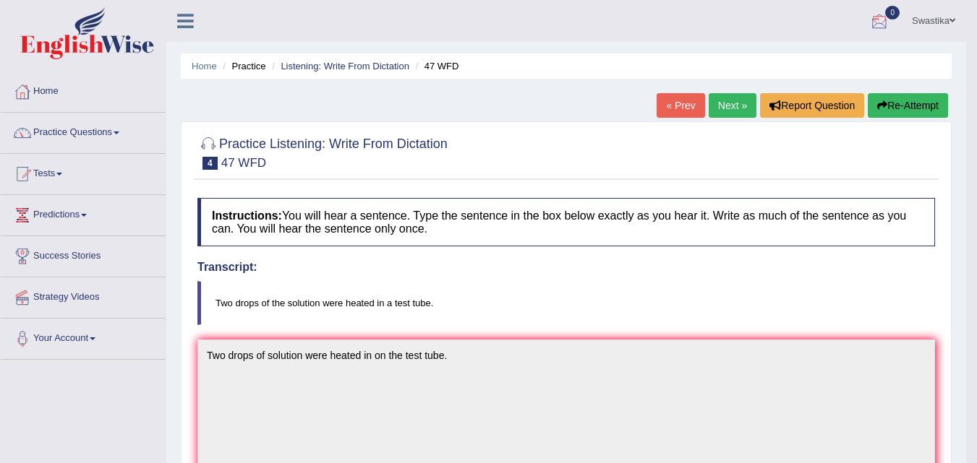
click at [728, 101] on link "Next »" at bounding box center [733, 105] width 48 height 25
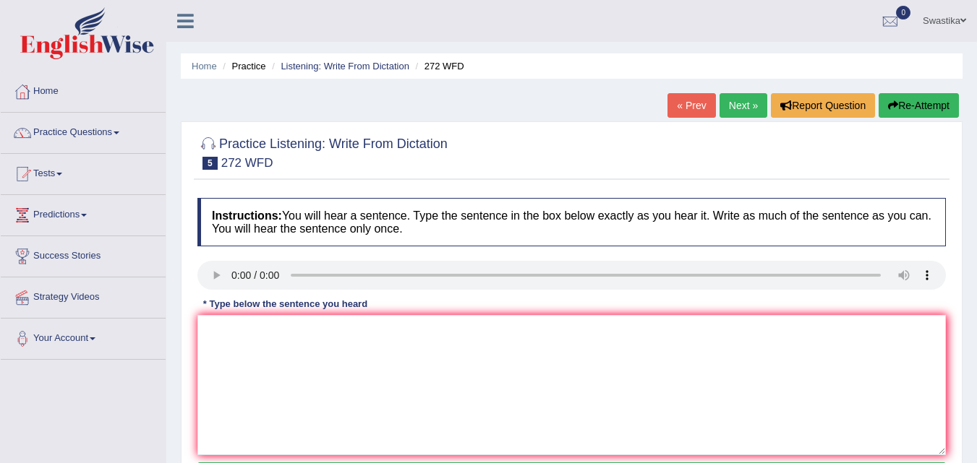
click at [737, 97] on link "Next »" at bounding box center [743, 105] width 48 height 25
click at [757, 100] on link "Next »" at bounding box center [743, 105] width 48 height 25
click at [205, 337] on textarea at bounding box center [571, 385] width 748 height 140
click at [253, 332] on textarea "Science us found everywhere in society today" at bounding box center [571, 385] width 748 height 140
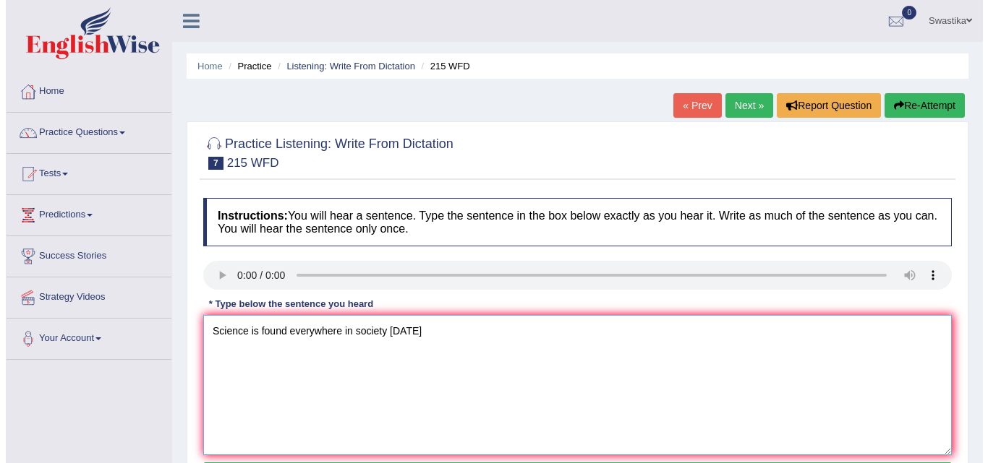
scroll to position [72, 0]
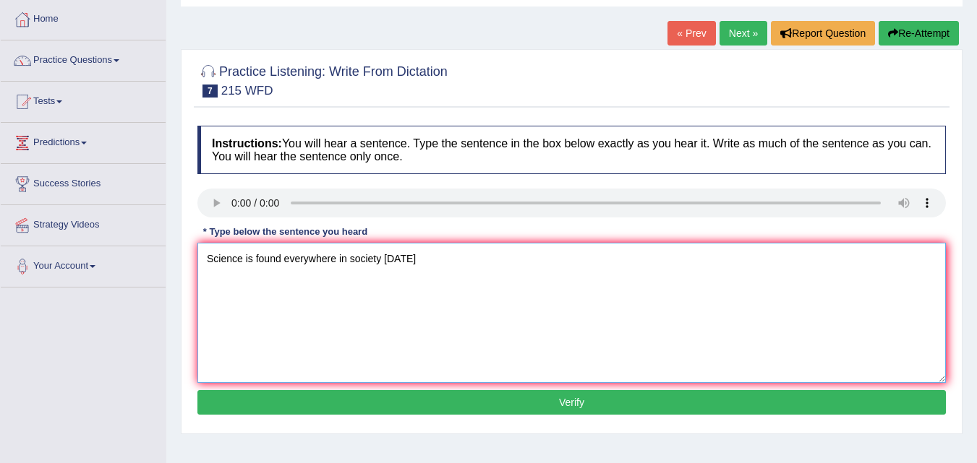
click at [414, 252] on textarea "Science is found everywhere in society today" at bounding box center [571, 313] width 748 height 140
type textarea "Science is found everywhere in society today."
click at [426, 398] on button "Verify" at bounding box center [571, 402] width 748 height 25
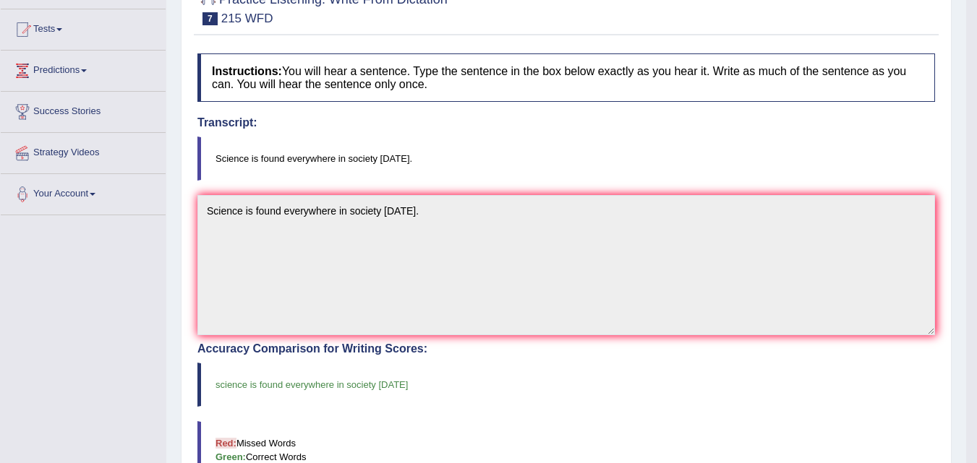
scroll to position [0, 0]
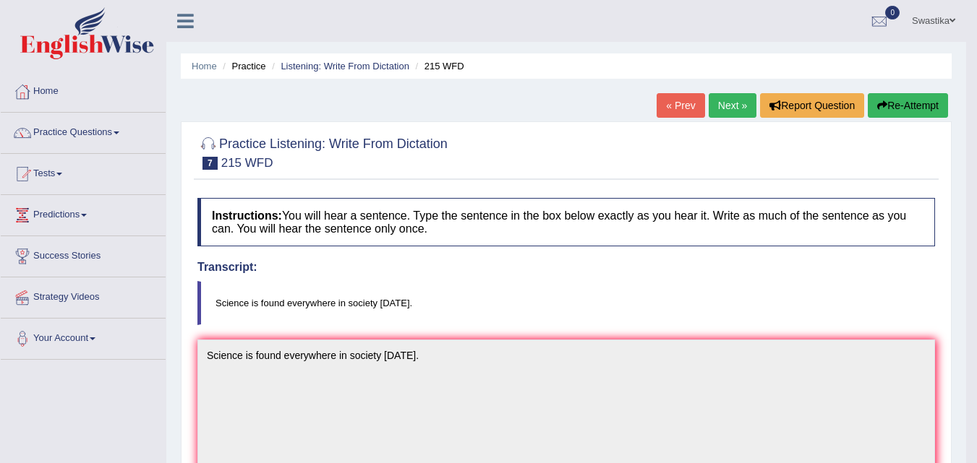
click at [725, 98] on link "Next »" at bounding box center [733, 105] width 48 height 25
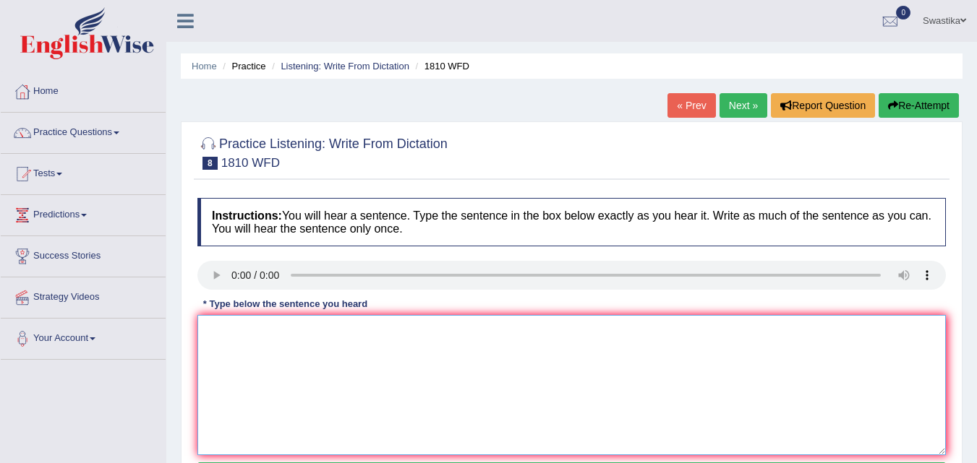
click at [238, 339] on textarea at bounding box center [571, 385] width 748 height 140
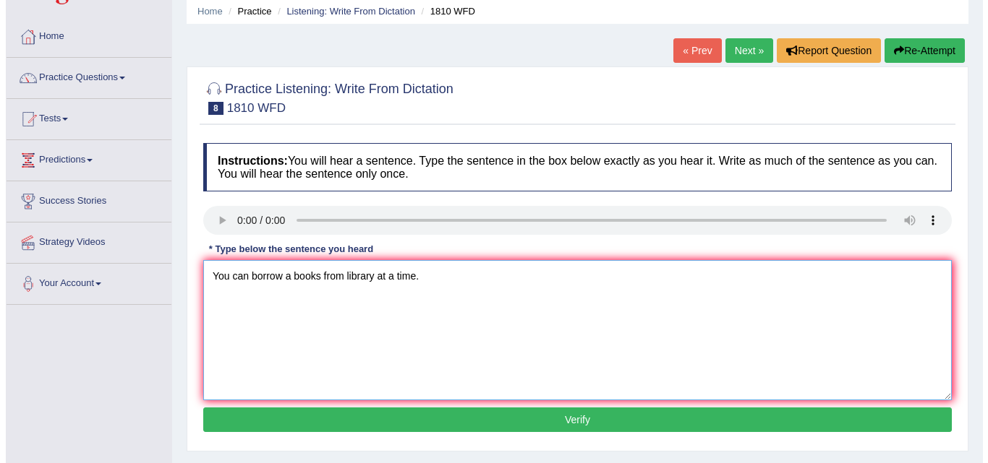
scroll to position [145, 0]
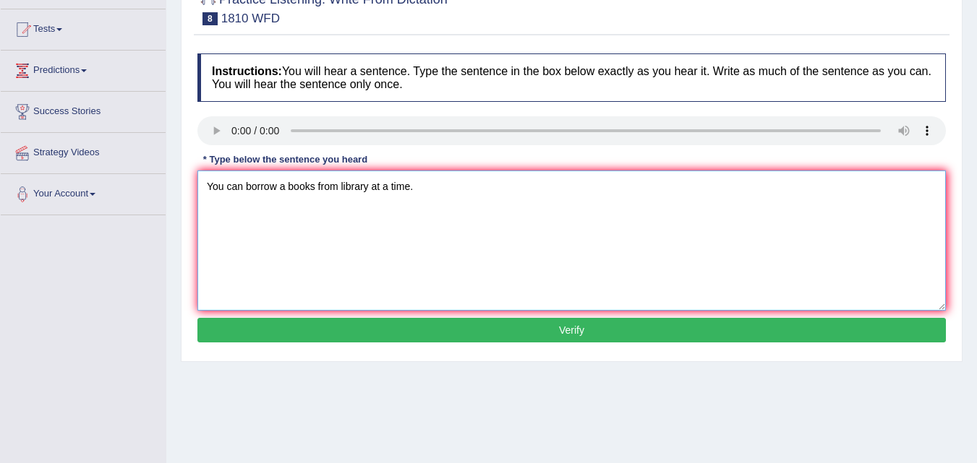
type textarea "You can borrow a books from library at a time."
click at [424, 335] on button "Verify" at bounding box center [571, 330] width 748 height 25
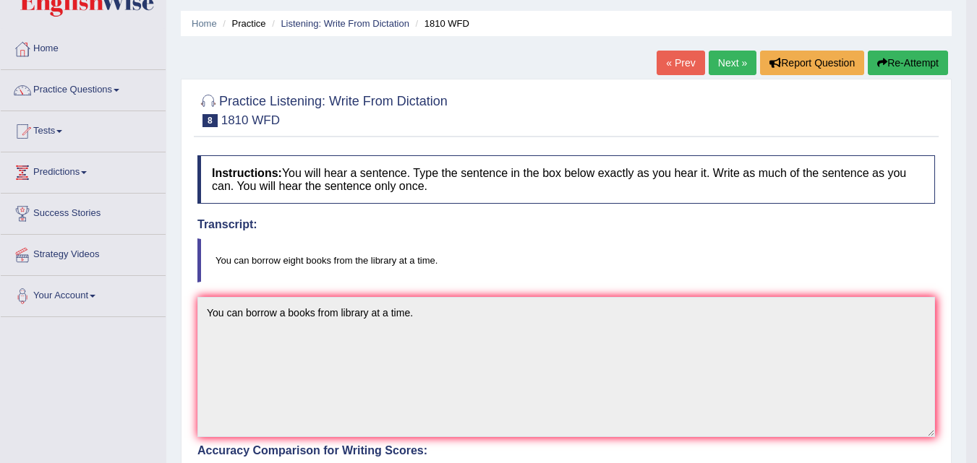
scroll to position [0, 0]
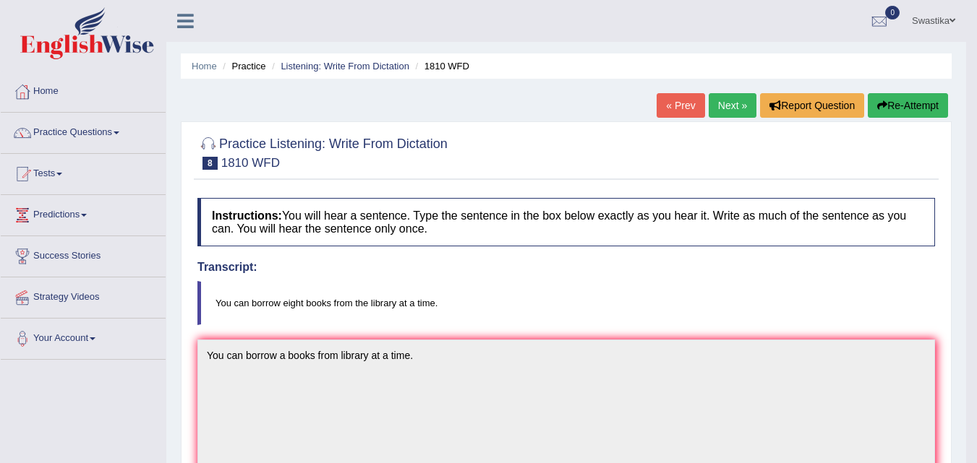
click at [753, 103] on div "« Prev Next » Report Question Re-Attempt" at bounding box center [803, 107] width 295 height 28
click at [731, 103] on link "Next »" at bounding box center [733, 105] width 48 height 25
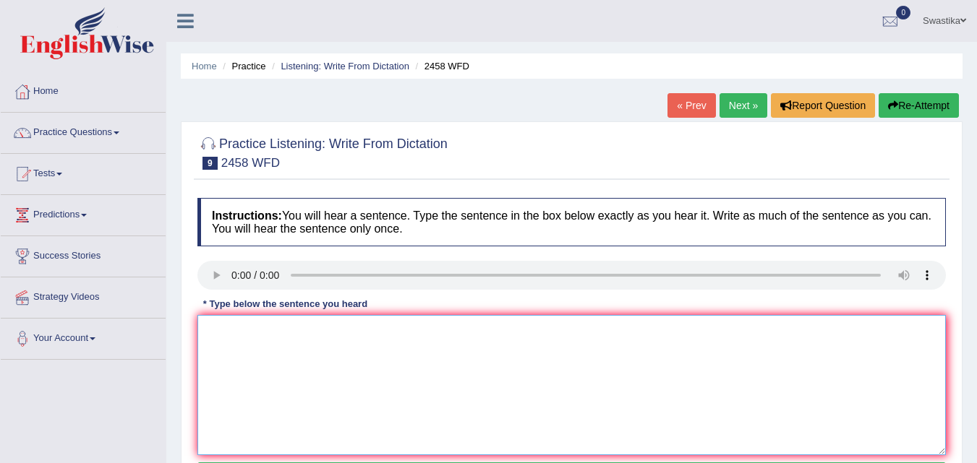
click at [237, 322] on textarea at bounding box center [571, 385] width 748 height 140
click at [227, 340] on textarea at bounding box center [571, 385] width 748 height 140
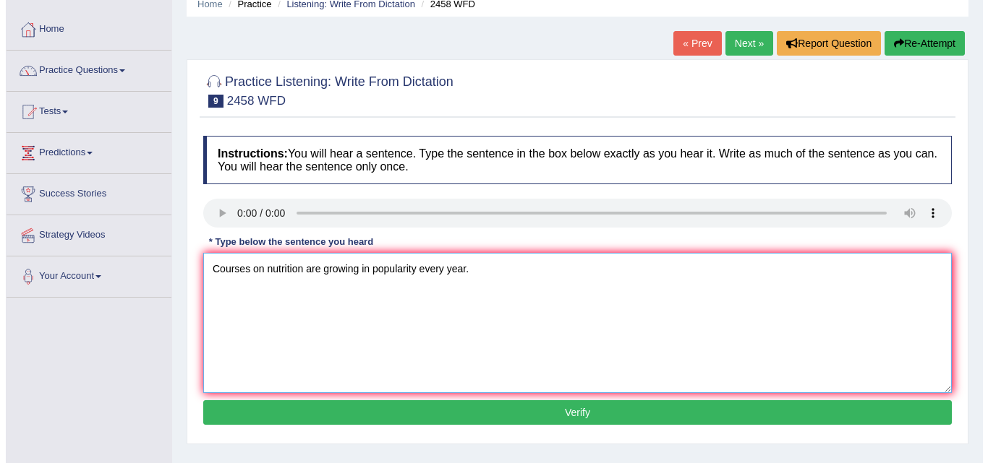
scroll to position [145, 0]
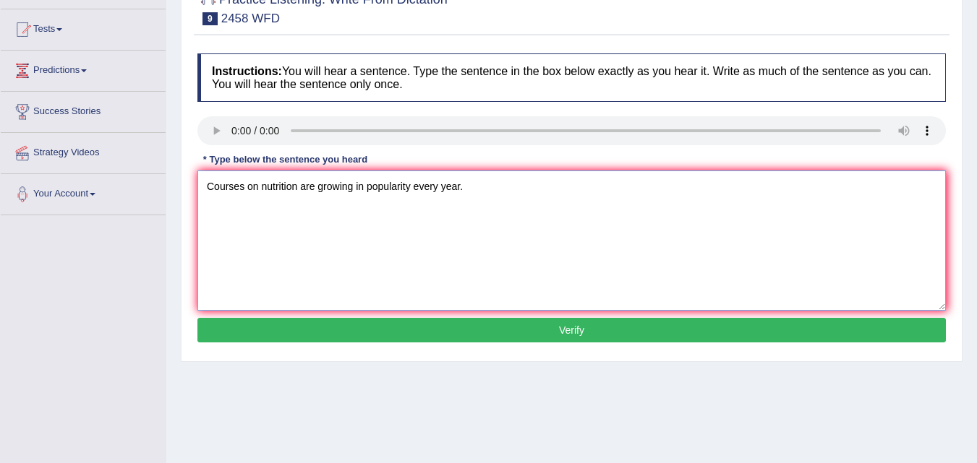
type textarea "Courses on nutrition are growing in popularity every year."
click at [377, 325] on button "Verify" at bounding box center [571, 330] width 748 height 25
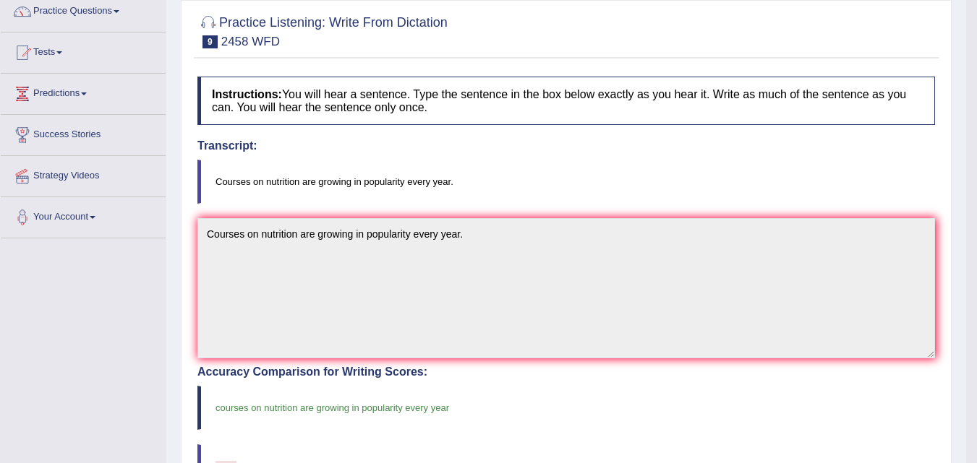
scroll to position [0, 0]
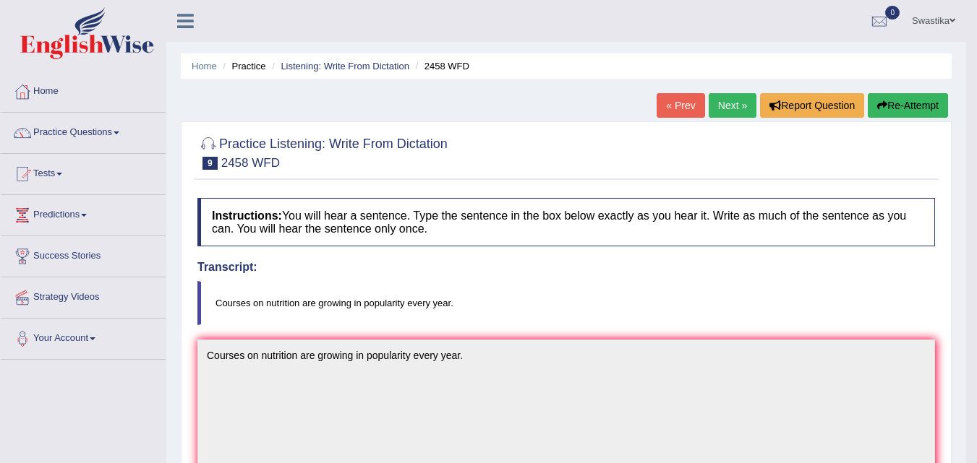
click at [719, 98] on link "Next »" at bounding box center [733, 105] width 48 height 25
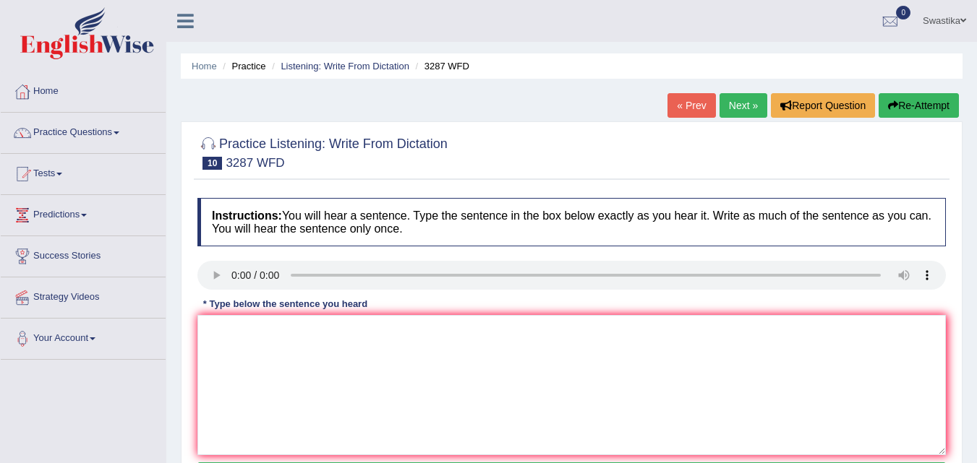
click at [735, 103] on link "Next »" at bounding box center [743, 105] width 48 height 25
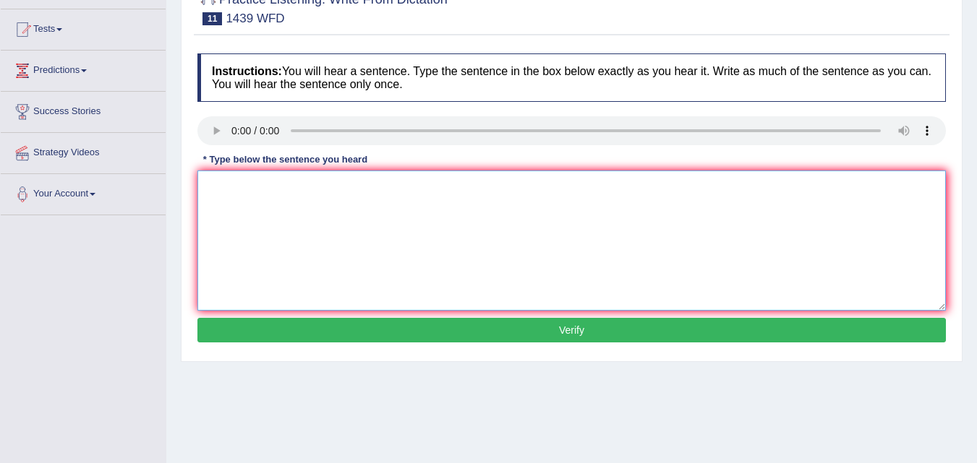
click at [245, 190] on textarea at bounding box center [571, 241] width 748 height 140
type textarea "t"
click at [369, 191] on textarea "The fiction books are just past the" at bounding box center [571, 241] width 748 height 140
drag, startPoint x: 387, startPoint y: 184, endPoint x: 445, endPoint y: 188, distance: 58.7
click at [395, 184] on textarea "The fiction books are just past the couneter" at bounding box center [571, 241] width 748 height 140
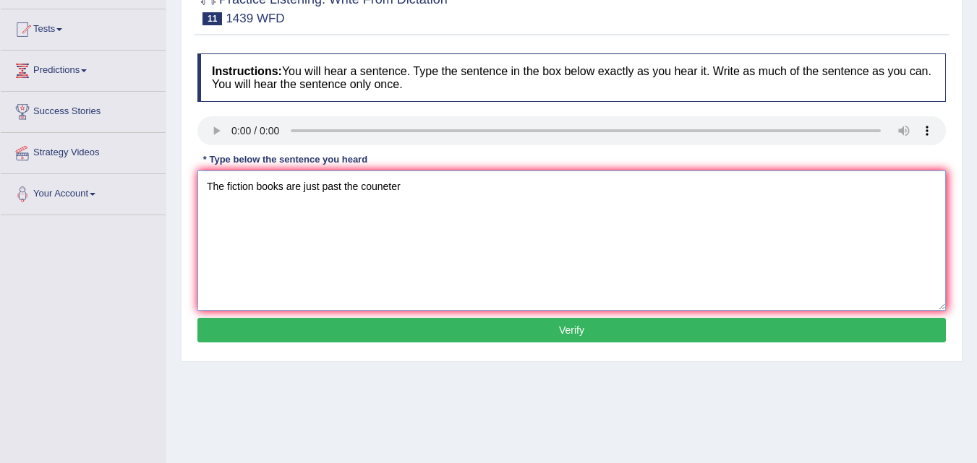
click at [390, 184] on textarea "The fiction books are just past the couneter" at bounding box center [571, 241] width 748 height 140
click at [406, 189] on textarea "The fiction books are just past the counter" at bounding box center [571, 241] width 748 height 140
type textarea "The fiction books are just past the counter."
click at [361, 320] on button "Verify" at bounding box center [571, 330] width 748 height 25
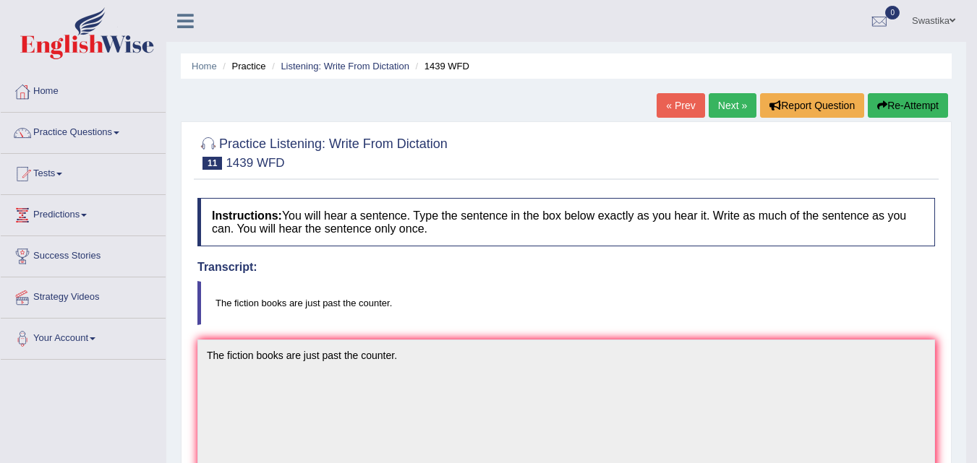
click at [720, 104] on link "Next »" at bounding box center [733, 105] width 48 height 25
